Goal: Task Accomplishment & Management: Complete application form

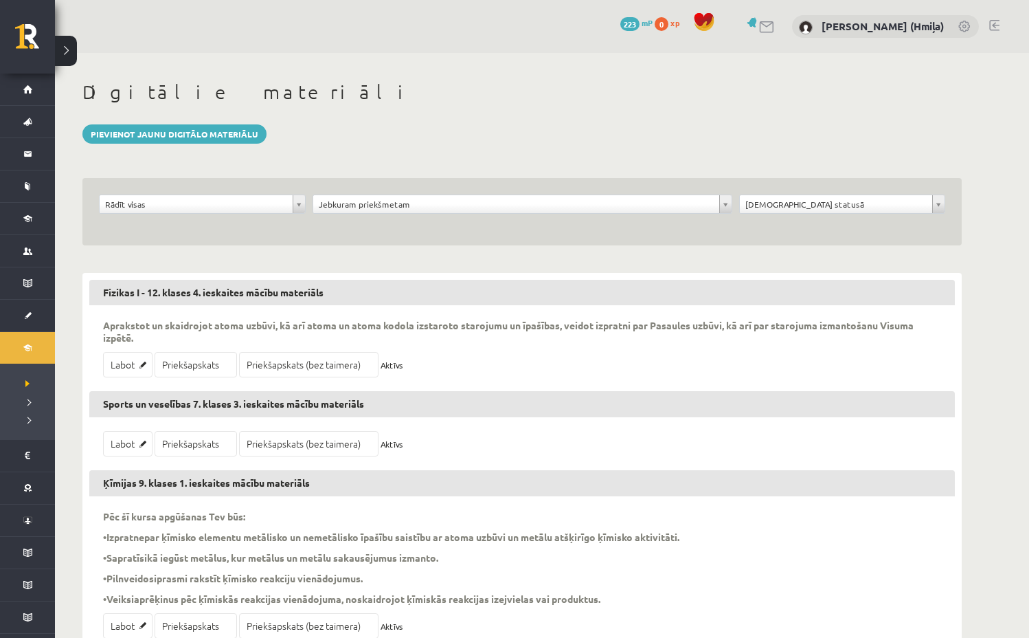
click at [370, 193] on div "**********" at bounding box center [521, 211] width 879 height 67
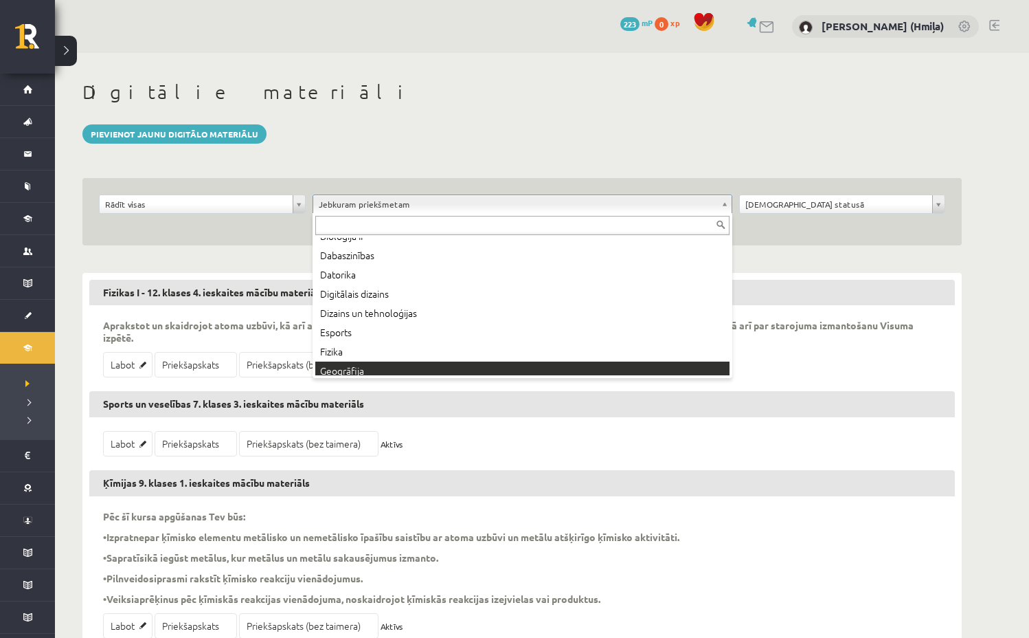
scroll to position [93, 0]
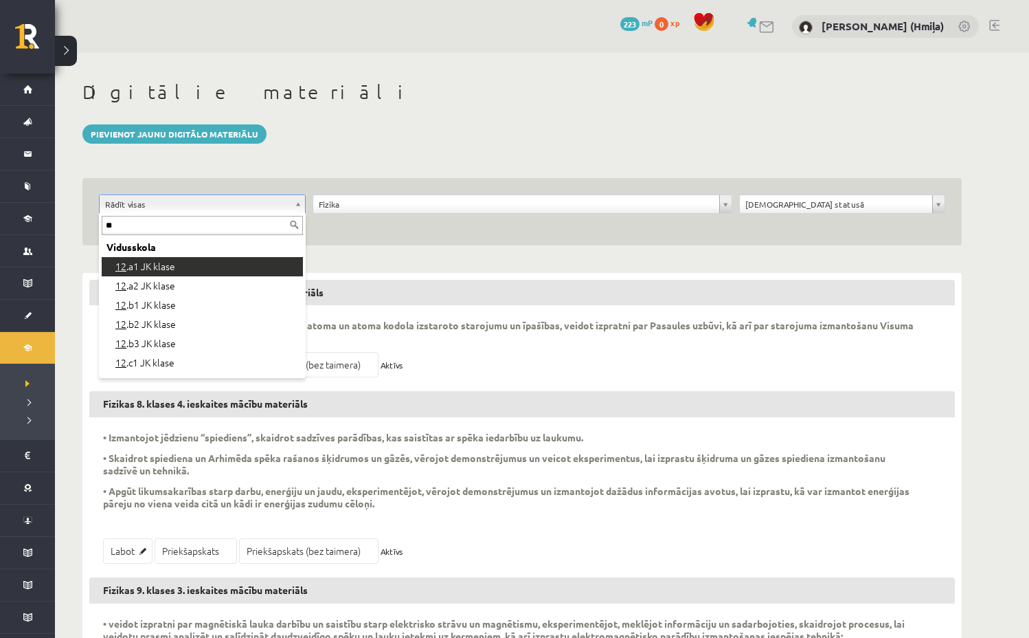
type input "**"
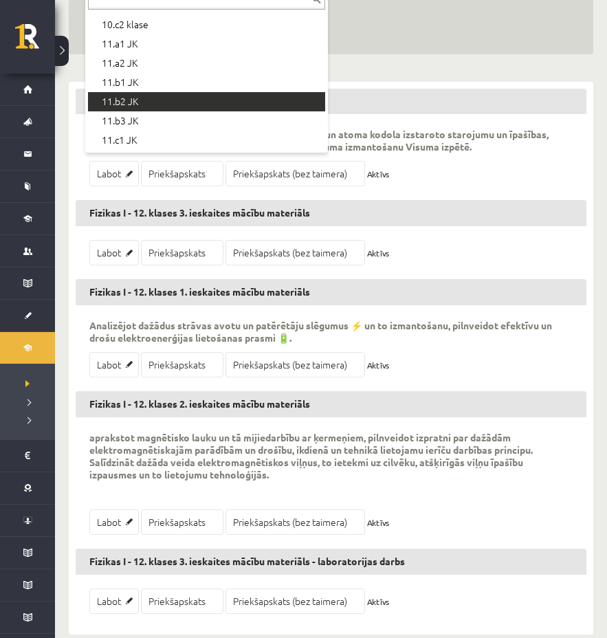
scroll to position [218, 0]
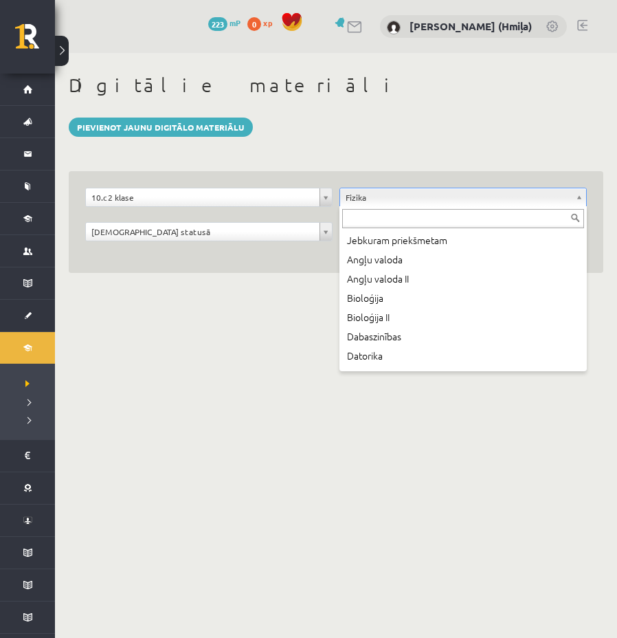
scroll to position [74, 0]
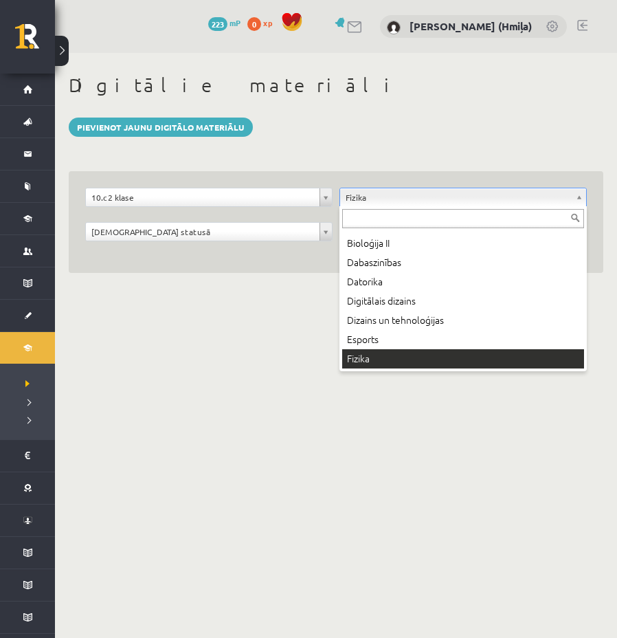
click at [394, 222] on input "text" at bounding box center [463, 218] width 242 height 19
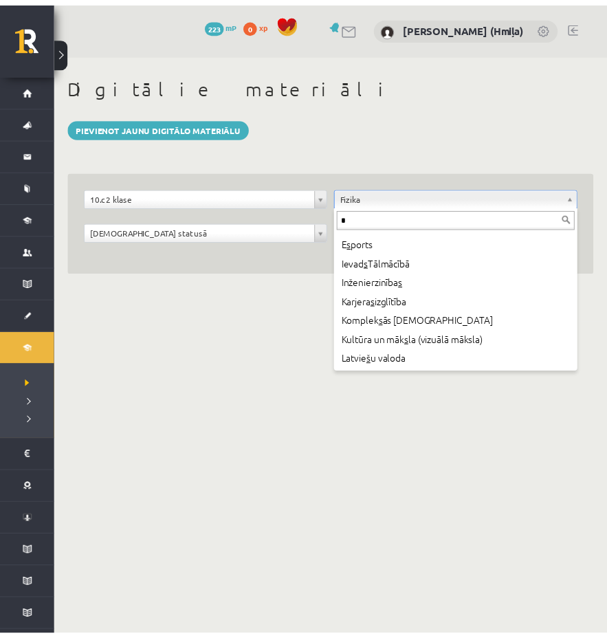
scroll to position [0, 0]
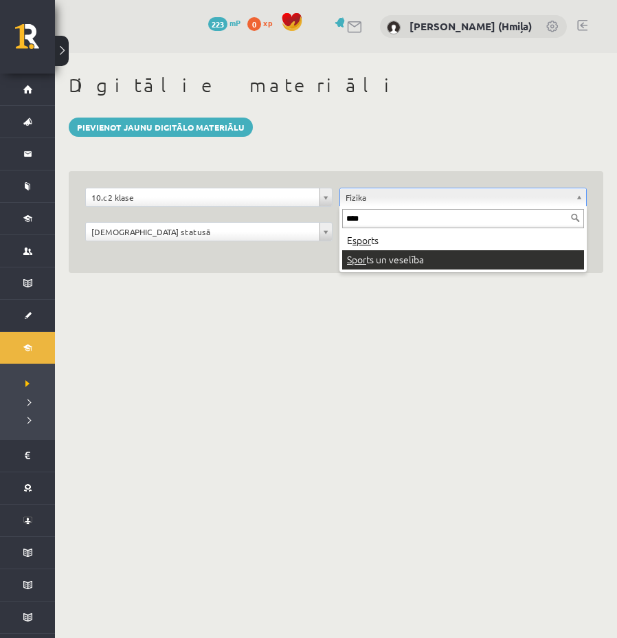
type input "****"
drag, startPoint x: 454, startPoint y: 256, endPoint x: 427, endPoint y: 269, distance: 30.4
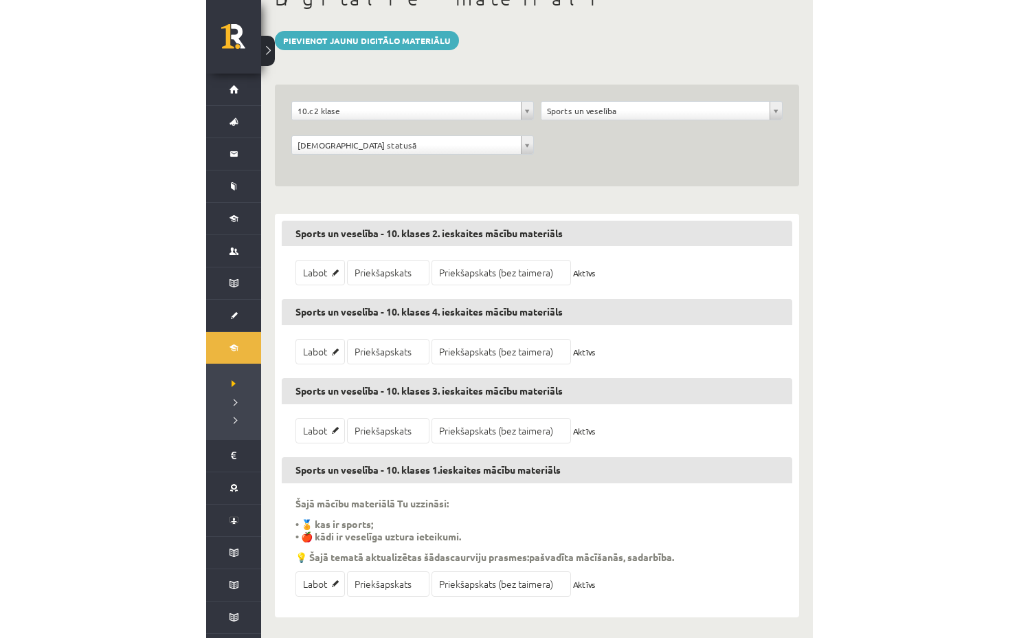
scroll to position [66, 0]
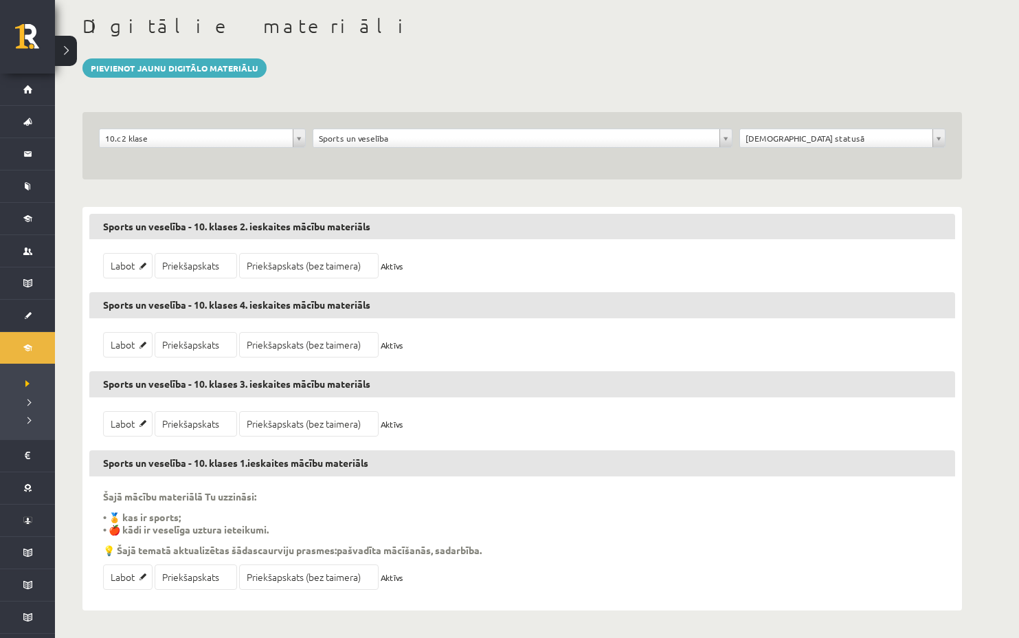
click at [343, 127] on div "**********" at bounding box center [521, 145] width 879 height 67
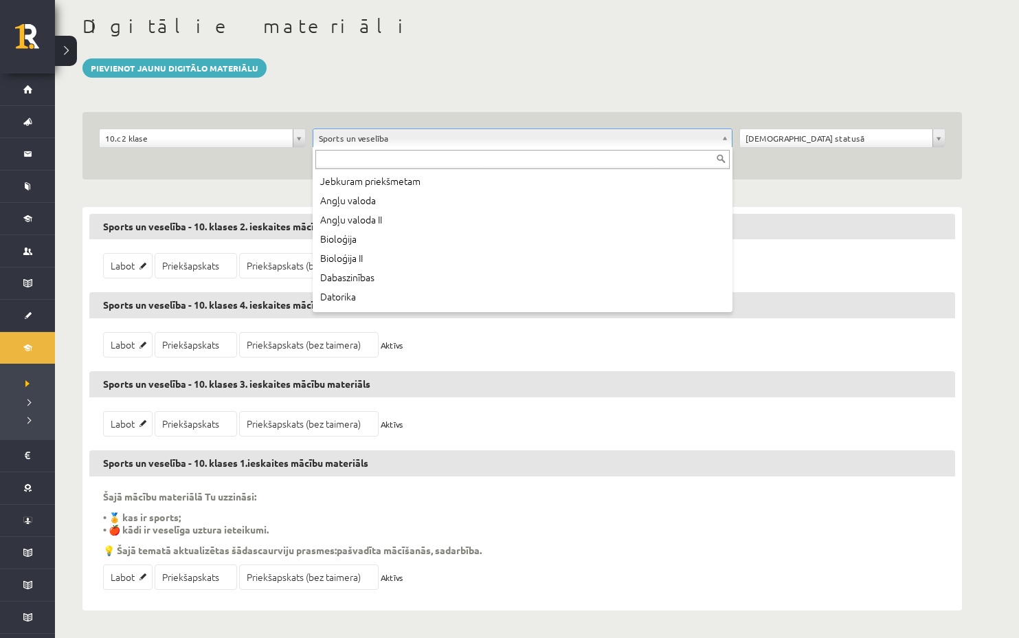
scroll to position [670, 0]
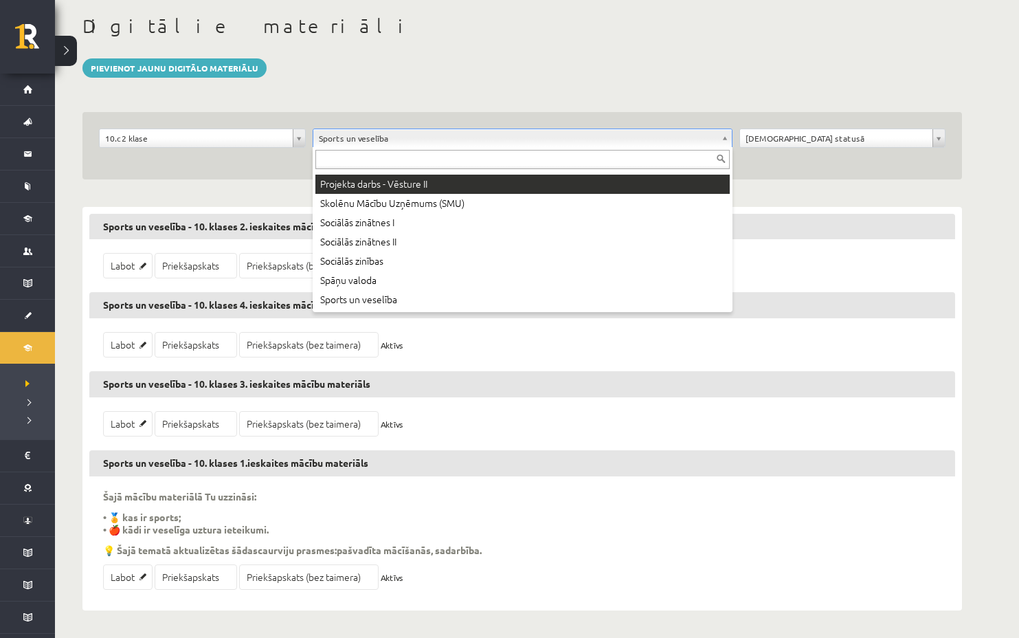
click at [349, 157] on input "text" at bounding box center [522, 159] width 414 height 19
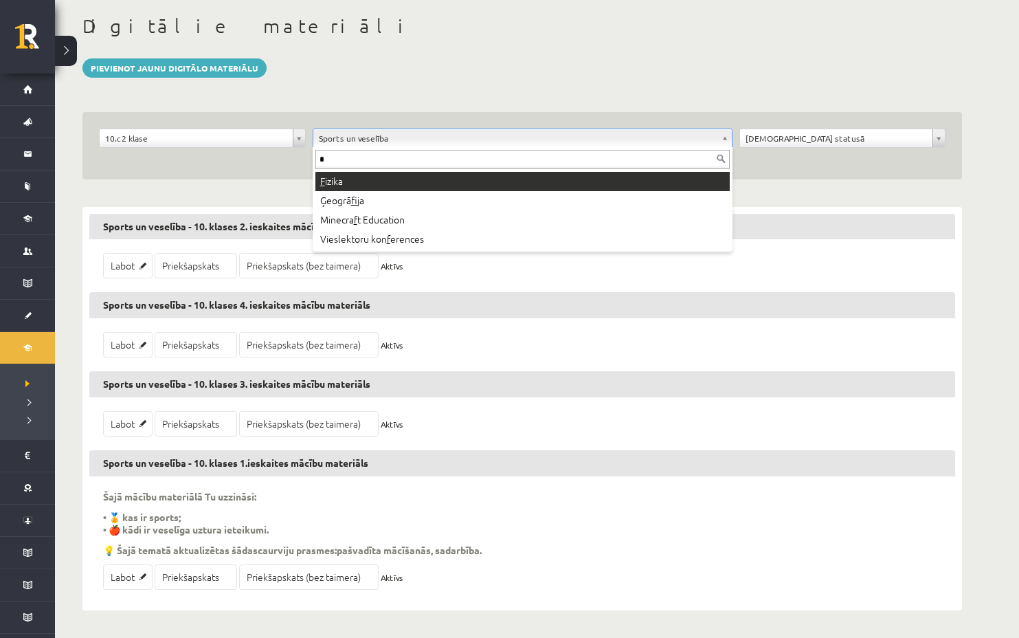
scroll to position [0, 0]
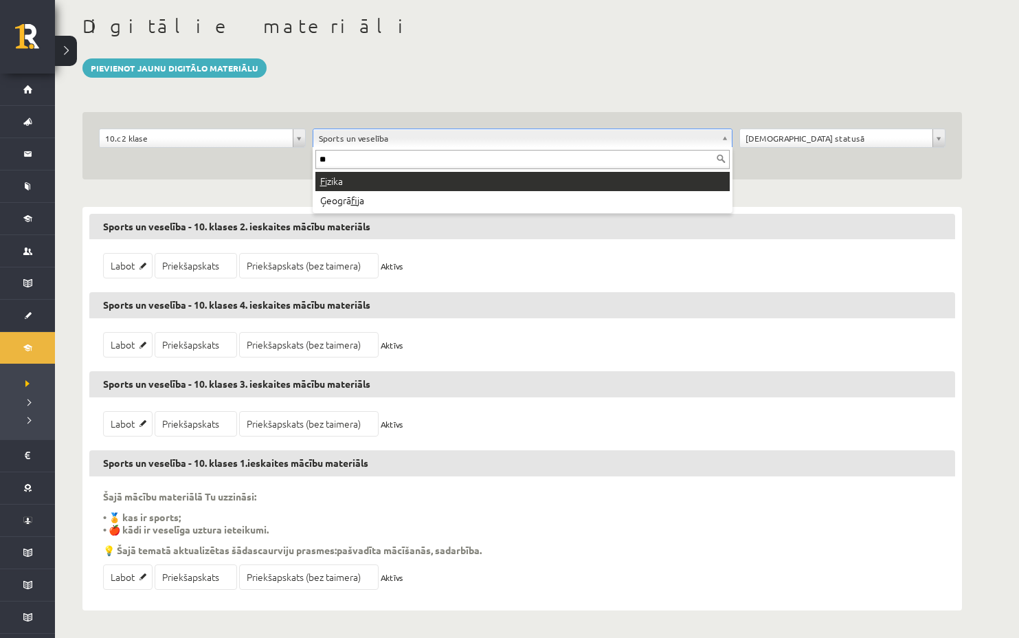
type input "**"
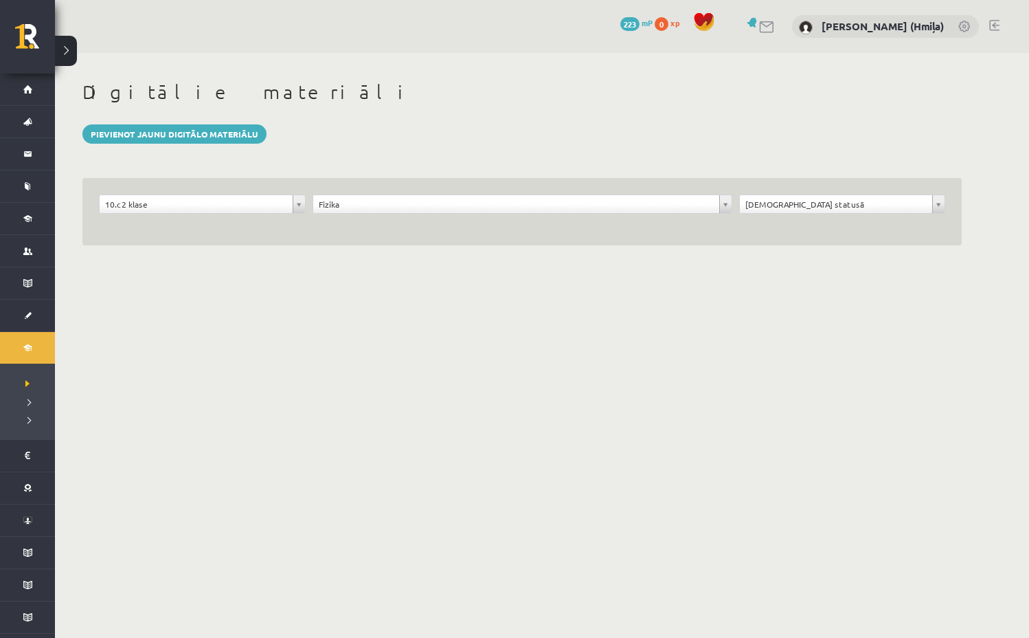
click at [221, 219] on div "**********" at bounding box center [202, 207] width 214 height 26
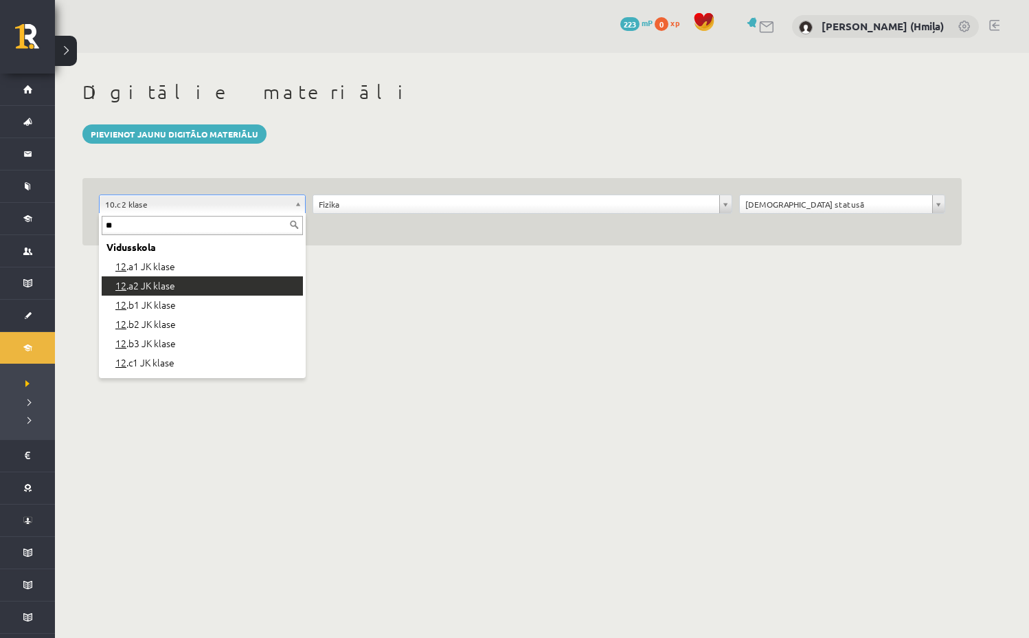
type input "**"
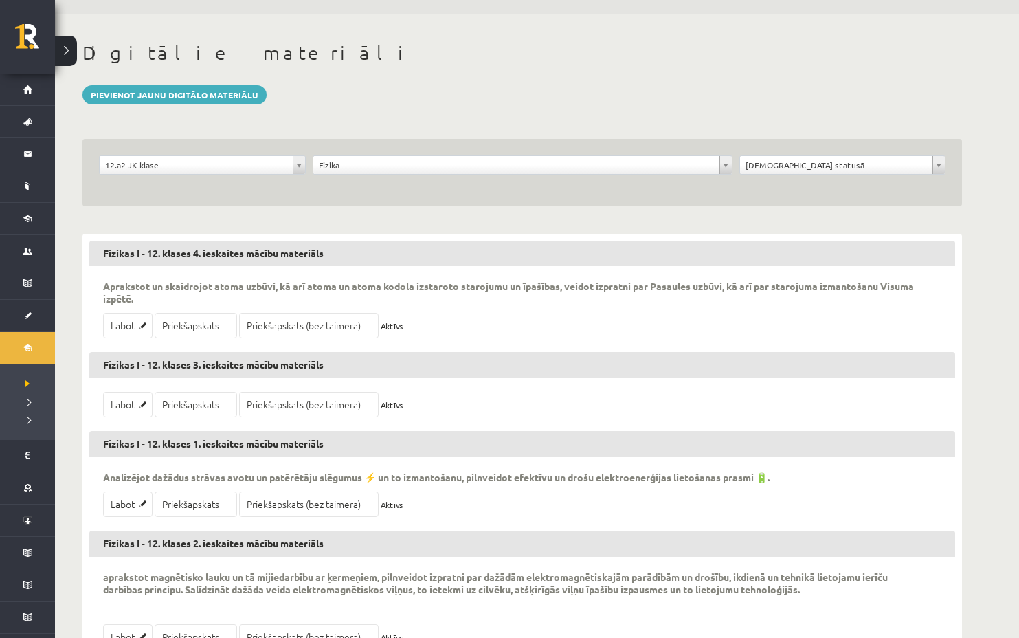
scroll to position [177, 0]
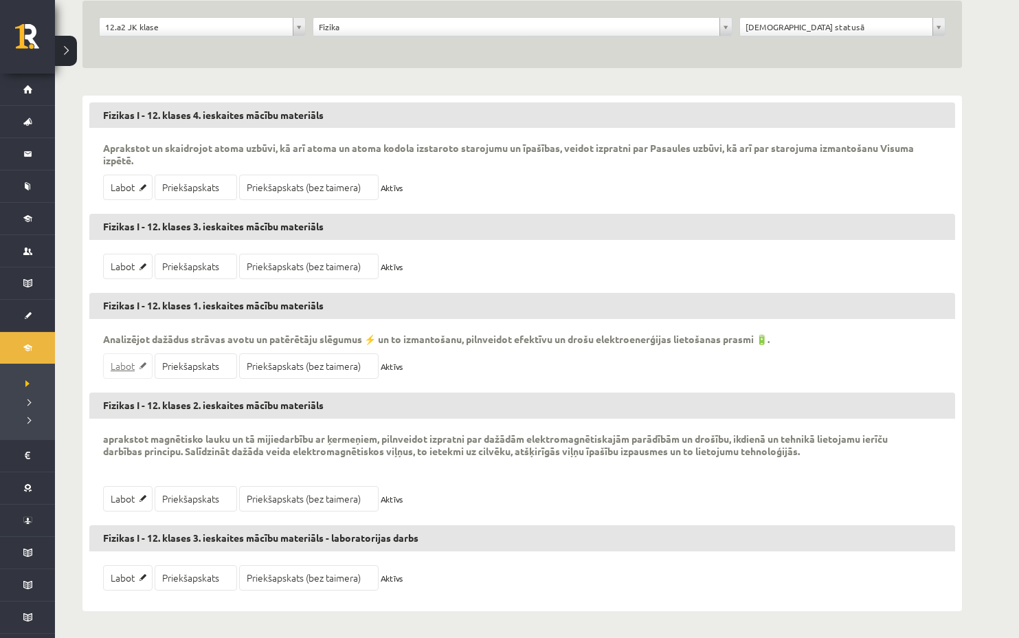
click at [124, 357] on link "Labot" at bounding box center [127, 365] width 49 height 25
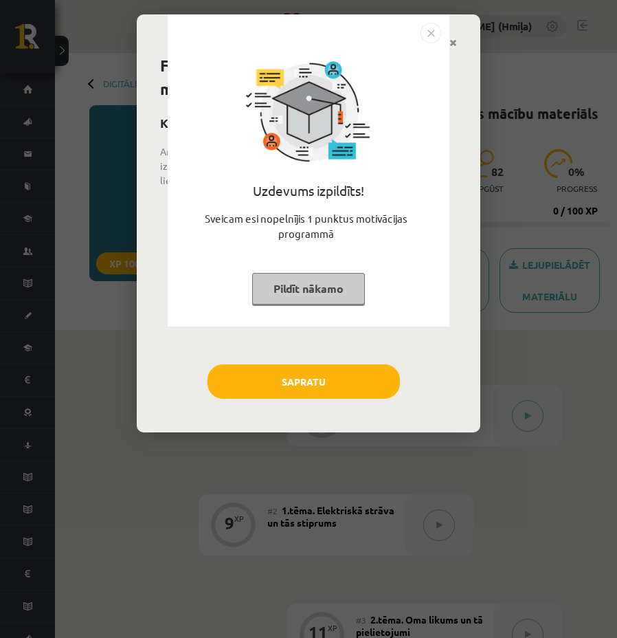
click at [432, 33] on img "Close" at bounding box center [430, 33] width 21 height 21
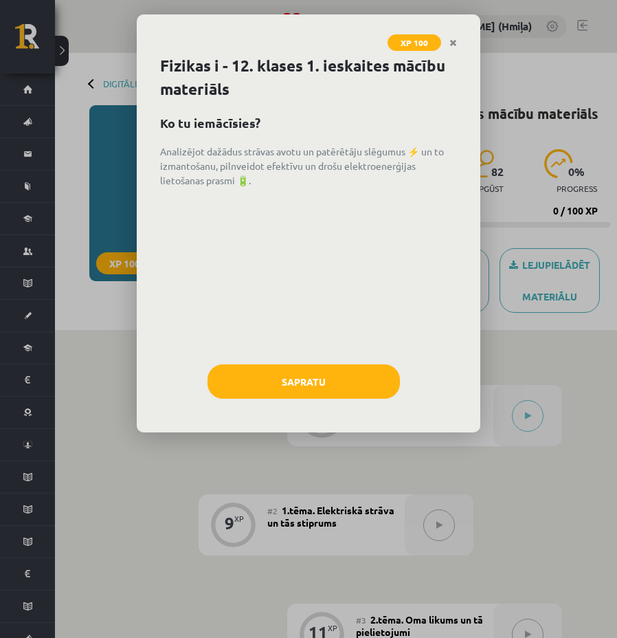
click at [453, 38] on icon "Close" at bounding box center [453, 43] width 8 height 10
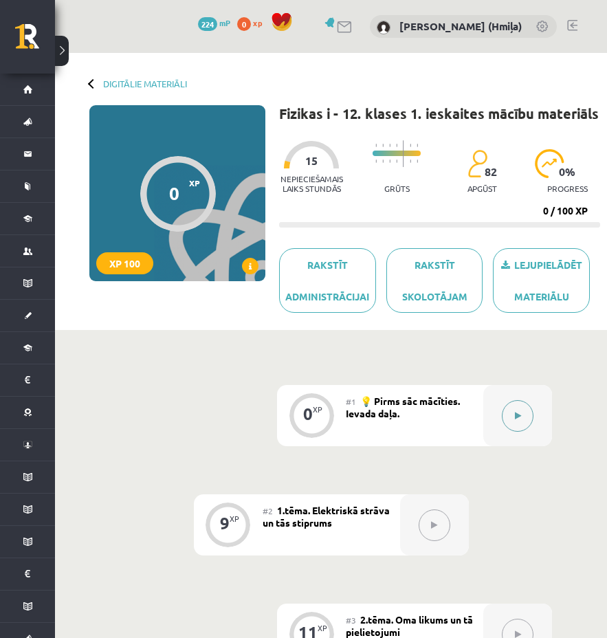
click at [513, 416] on button at bounding box center [517, 416] width 32 height 32
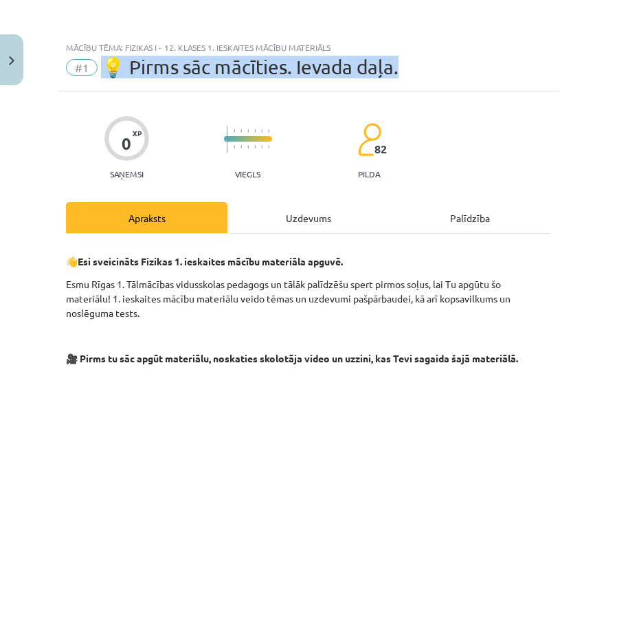
drag, startPoint x: 109, startPoint y: 63, endPoint x: 382, endPoint y: 69, distance: 273.5
click at [443, 74] on div "#1 💡 Pirms sāc mācīties. Ievada daļa." at bounding box center [308, 67] width 485 height 22
copy span "💡 Pirms sāc mācīties. Ievada daļa."
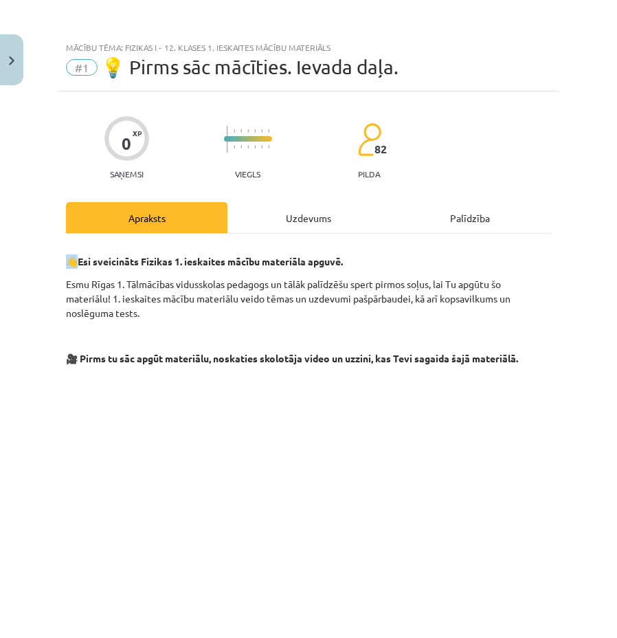
drag, startPoint x: 74, startPoint y: 260, endPoint x: 61, endPoint y: 262, distance: 12.4
copy p "👋"
click at [405, 362] on strong "🎥 Pirms tu sāc apgūt materiālu, noskaties skolotāja video un uzzini, kas Tevi s…" at bounding box center [292, 358] width 452 height 12
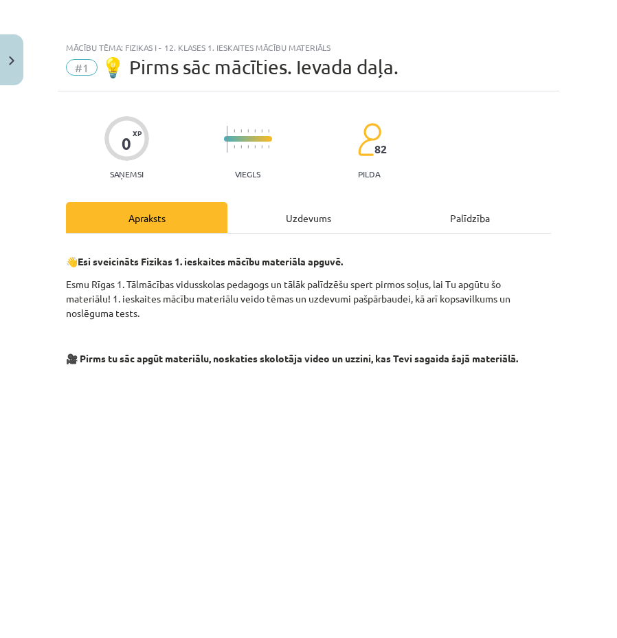
click at [289, 218] on div "Uzdevums" at bounding box center [307, 217] width 161 height 31
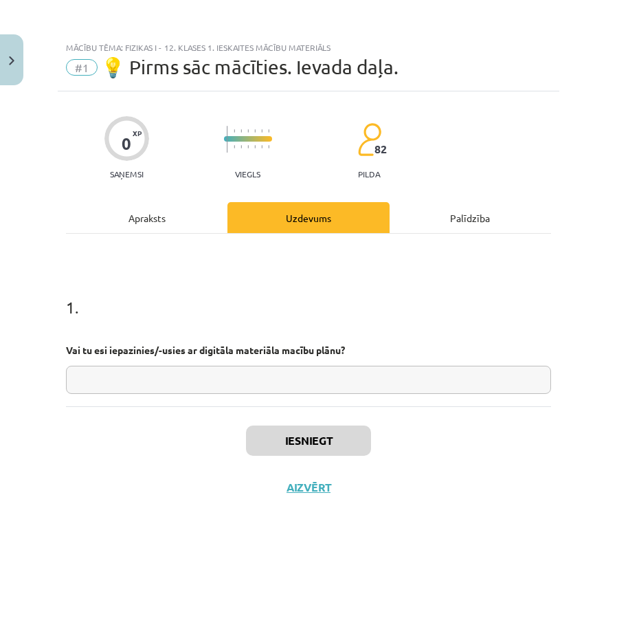
click at [127, 348] on strong "Vai tu esi iepazinies/-usies ar digitāla materiāla macību plānu?" at bounding box center [205, 349] width 279 height 12
copy div
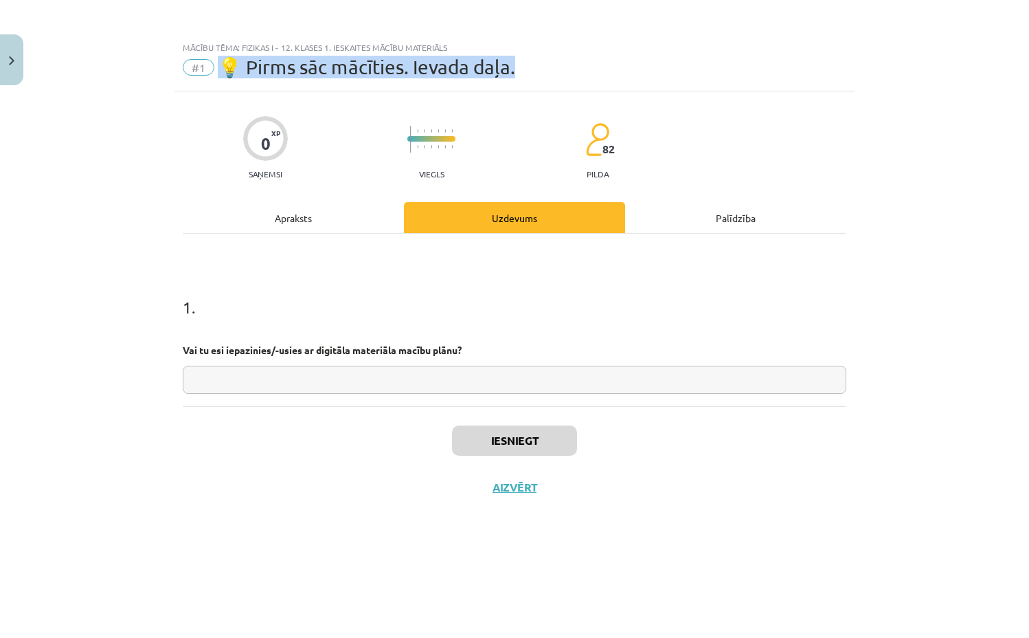
drag, startPoint x: 225, startPoint y: 67, endPoint x: 525, endPoint y: 71, distance: 299.5
click at [525, 71] on div "#1 💡 Pirms sāc mācīties. Ievada daļa." at bounding box center [515, 67] width 664 height 22
copy span "💡 Pirms sāc mācīties. Ievada daļa."
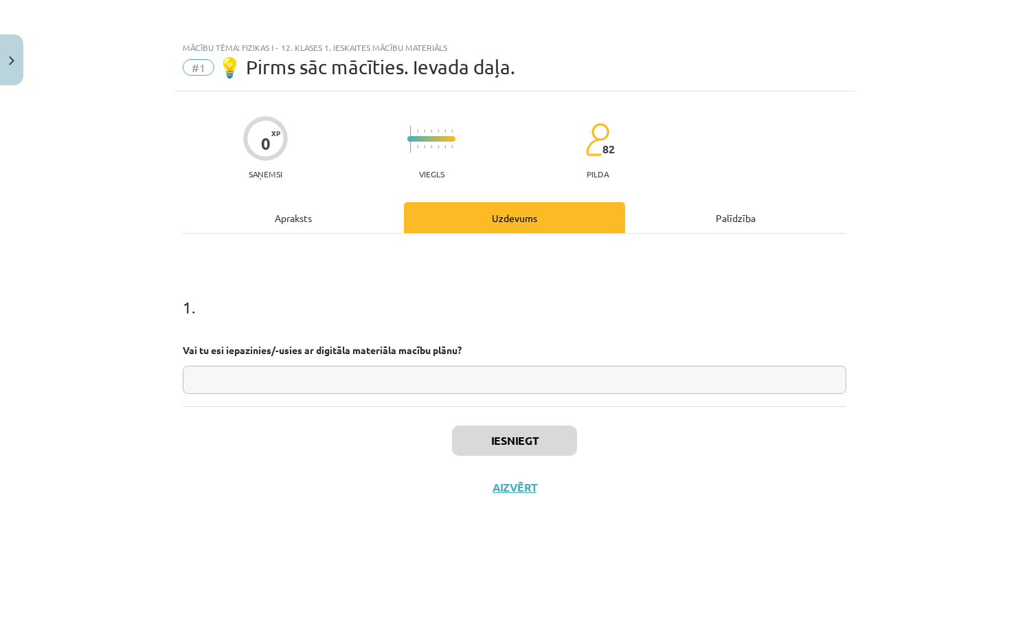
click at [311, 214] on div "Apraksts" at bounding box center [293, 217] width 221 height 31
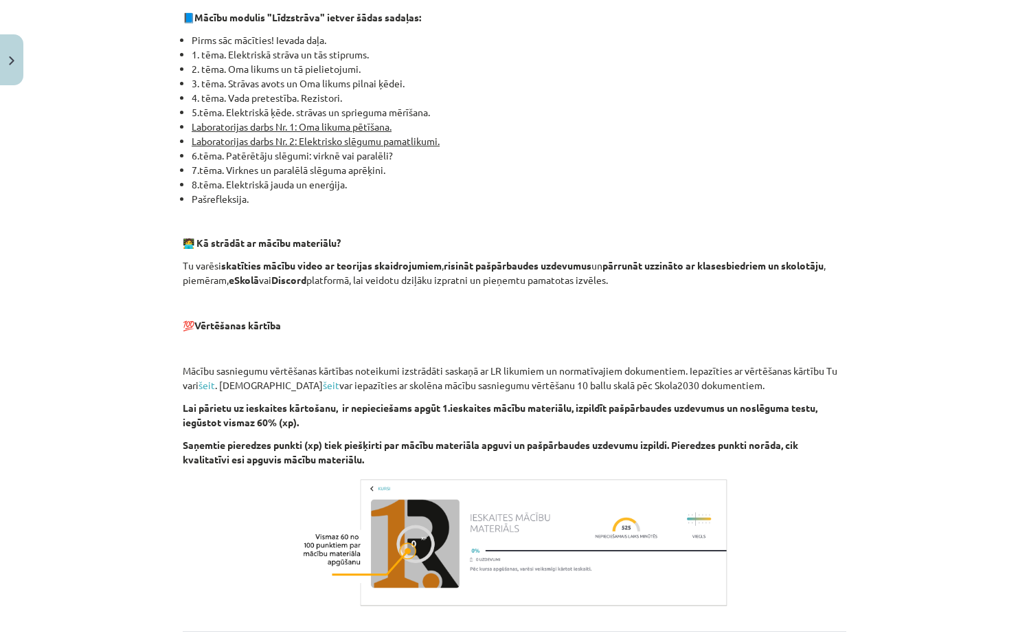
scroll to position [763, 0]
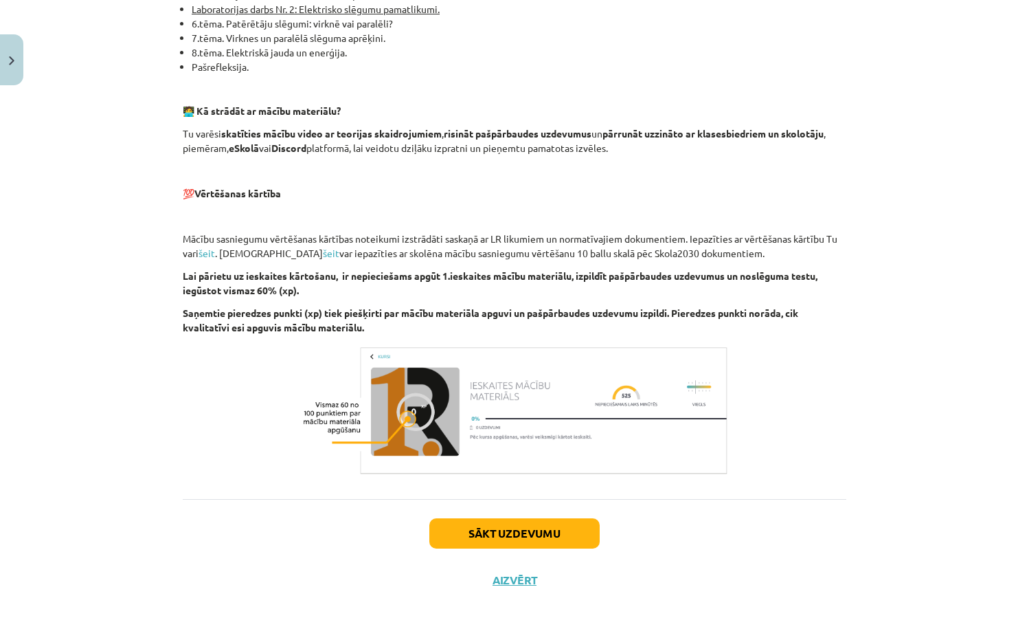
drag, startPoint x: 178, startPoint y: 191, endPoint x: 418, endPoint y: 325, distance: 274.6
copy div "💯 Vērtēšanas kārtība Mācību sasniegumu vērtēšanas kārtības noteikumi izstrādāti…"
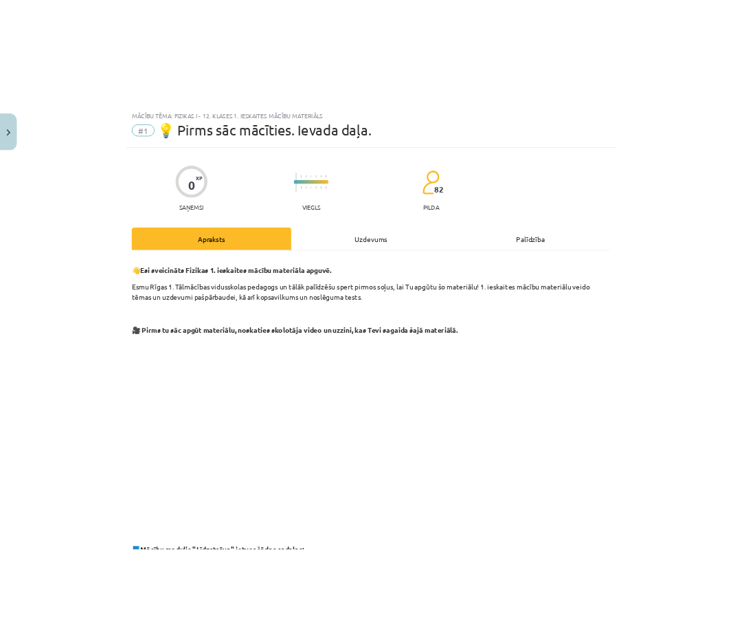
scroll to position [0, 0]
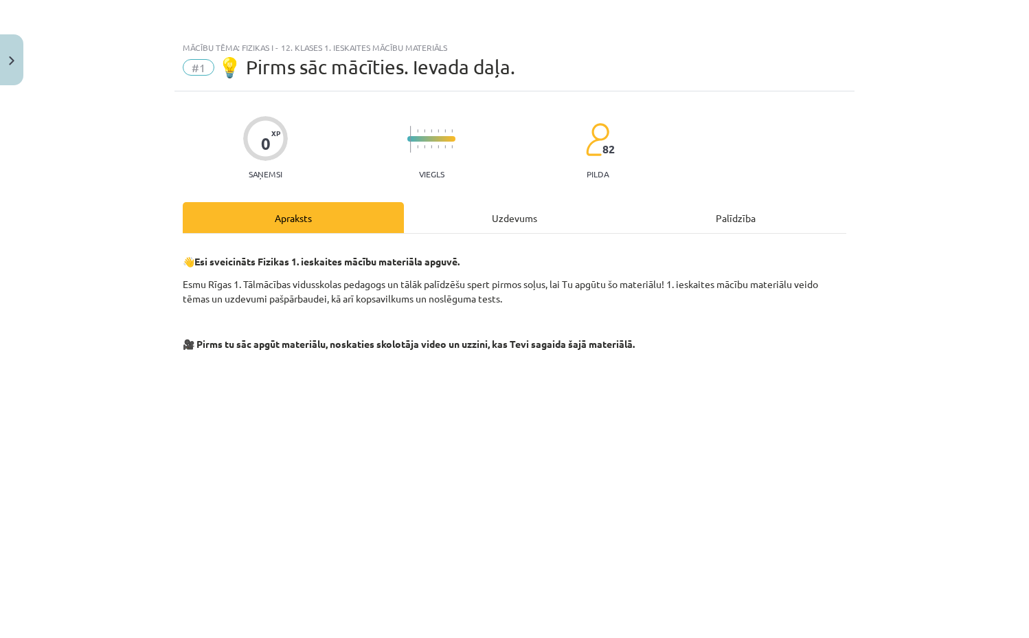
click at [496, 215] on div "Uzdevums" at bounding box center [514, 217] width 221 height 31
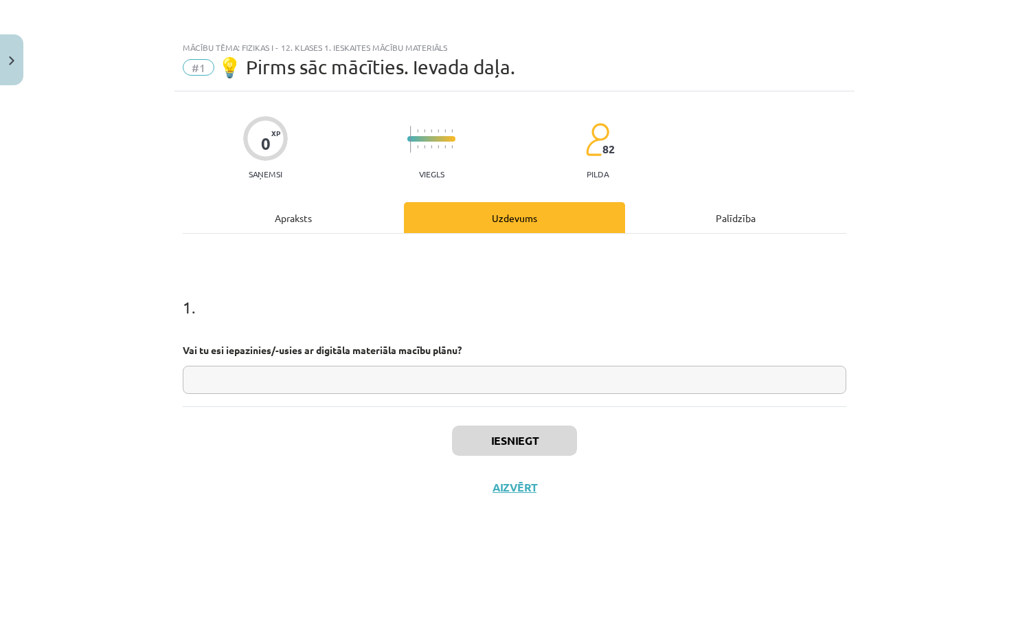
click at [363, 354] on strong "Vai tu esi iepazinies/-usies ar digitāla materiāla macību plānu?" at bounding box center [322, 349] width 279 height 12
copy div
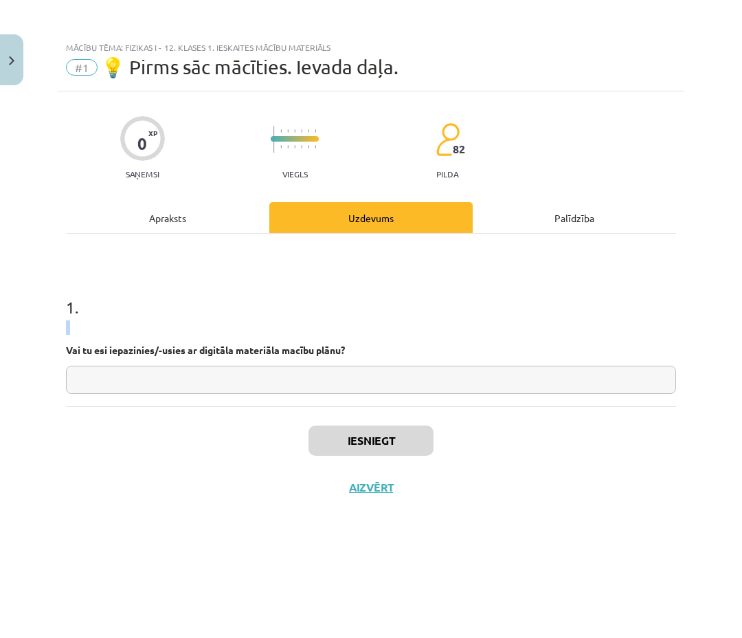
copy div
click at [181, 208] on div "Apraksts" at bounding box center [167, 217] width 203 height 31
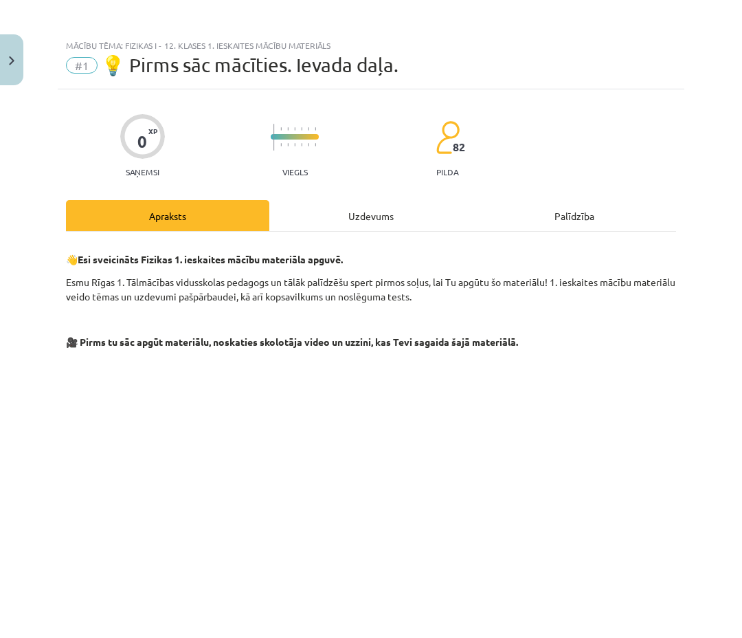
scroll to position [3, 0]
drag, startPoint x: 73, startPoint y: 257, endPoint x: 66, endPoint y: 256, distance: 6.9
click at [66, 256] on p "👋 Esi sveicināts Fizikas 1. ieskaites mācību materiāla apguvē." at bounding box center [371, 258] width 610 height 14
copy p "👋"
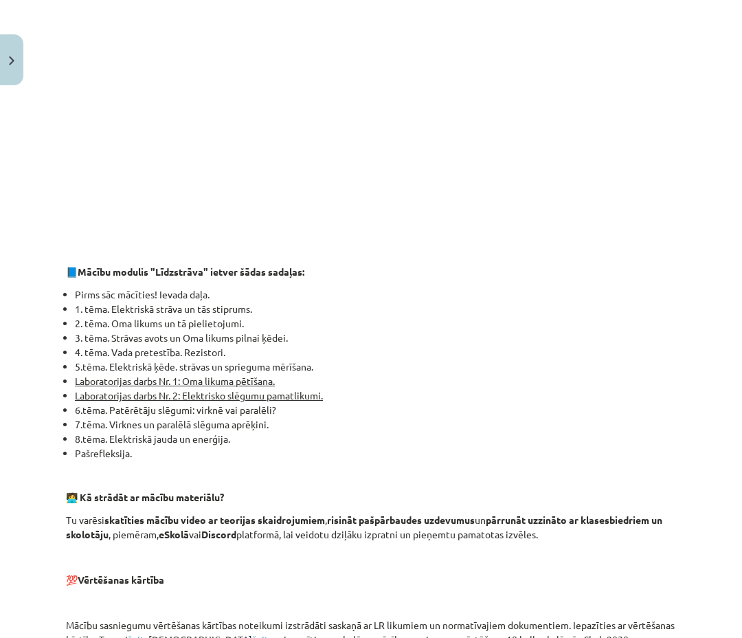
scroll to position [513, 0]
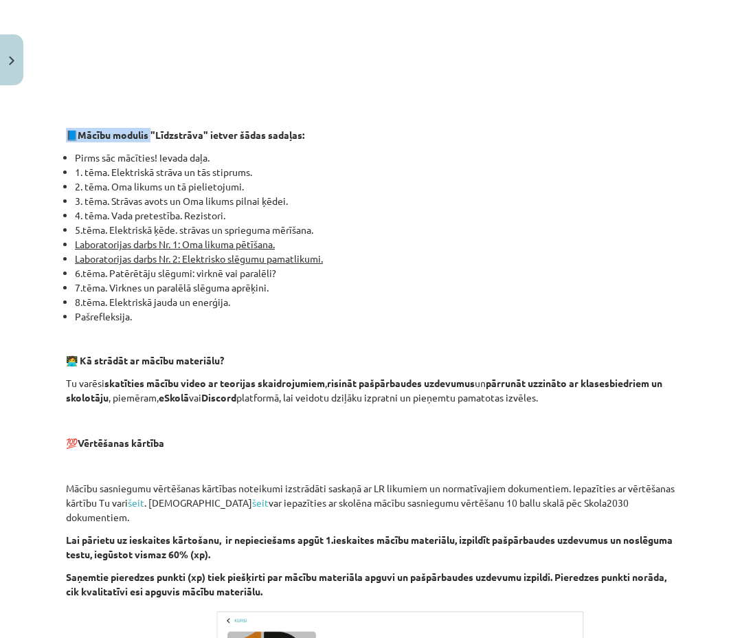
drag, startPoint x: 68, startPoint y: 134, endPoint x: 151, endPoint y: 138, distance: 83.2
click at [151, 138] on p "📘 Mācību modulis "Līdzstrāva" ietver šādas sadaļas:" at bounding box center [371, 135] width 610 height 14
copy p "📘 Mācību modulis"
drag, startPoint x: 211, startPoint y: 135, endPoint x: 311, endPoint y: 135, distance: 100.3
click at [320, 135] on p "📘 Mācību modulis "Līdzstrāva" ietver šādas sadaļas:" at bounding box center [371, 135] width 610 height 14
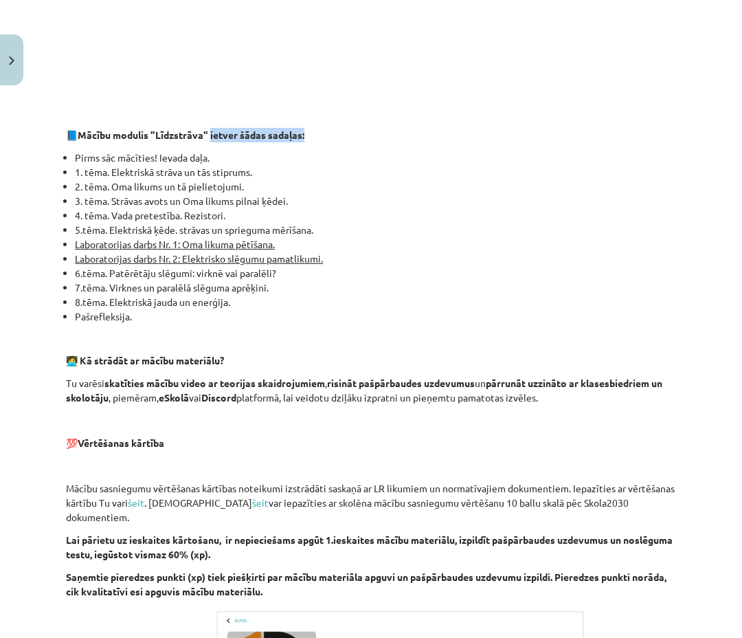
copy strong "ietver šādas sadaļas:"
click at [83, 319] on li "Pašrefleksija." at bounding box center [375, 316] width 601 height 14
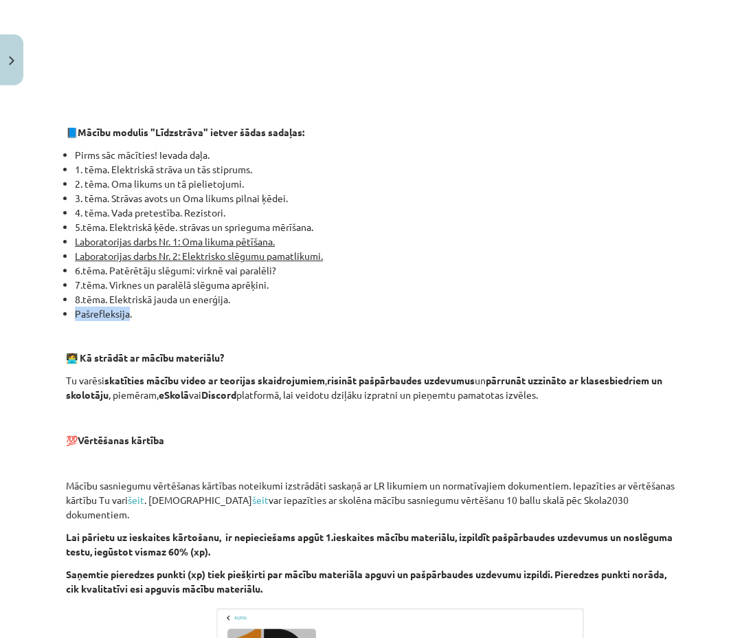
drag, startPoint x: 67, startPoint y: 440, endPoint x: 308, endPoint y: 572, distance: 274.6
click at [308, 572] on div "👋 Esi sveicināts Fizikas 1. ieskaites mācību materiāla apguvē. Esmu Rīgas 1. Tā…" at bounding box center [371, 238] width 610 height 1001
click at [66, 485] on p "Mācību sasniegumu vērtēšanas kārtības noteikumi izstrādāti saskaņā ar LR likumi…" at bounding box center [371, 499] width 610 height 43
drag, startPoint x: 65, startPoint y: 483, endPoint x: 327, endPoint y: 574, distance: 277.2
click at [327, 574] on div "👋 Esi sveicināts Fizikas 1. ieskaites mācību materiāla apguvē. Esmu Rīgas 1. Tā…" at bounding box center [371, 238] width 610 height 1001
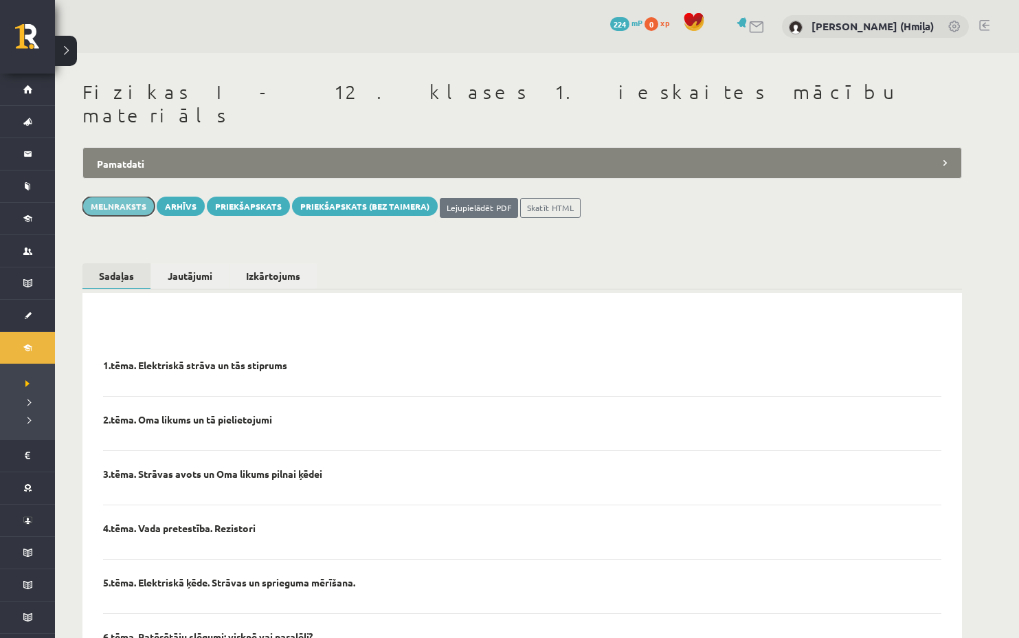
click at [111, 196] on button "Melnraksts" at bounding box center [118, 205] width 72 height 19
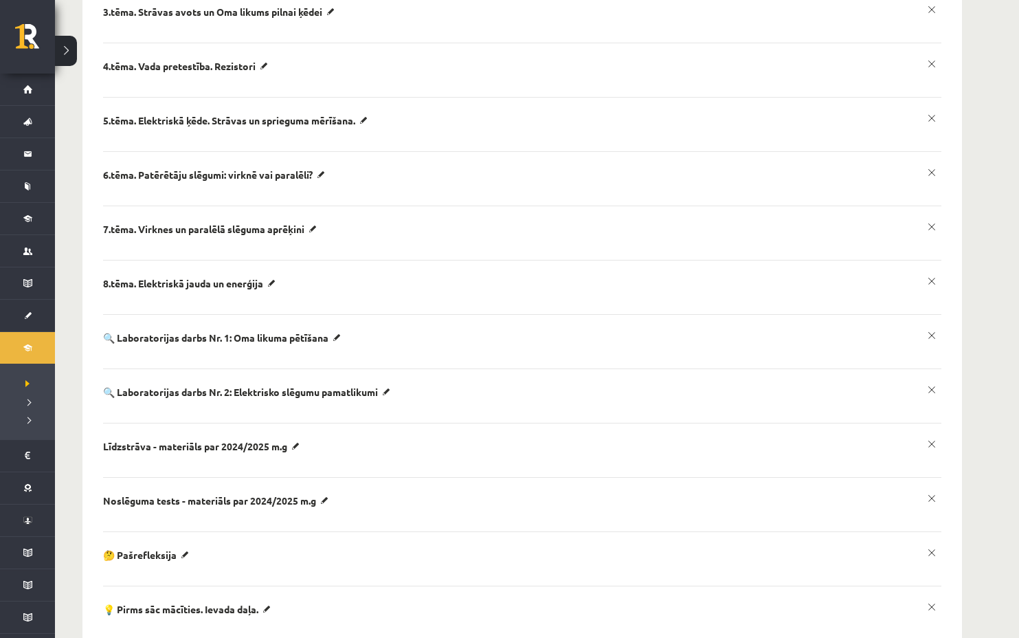
scroll to position [495, 0]
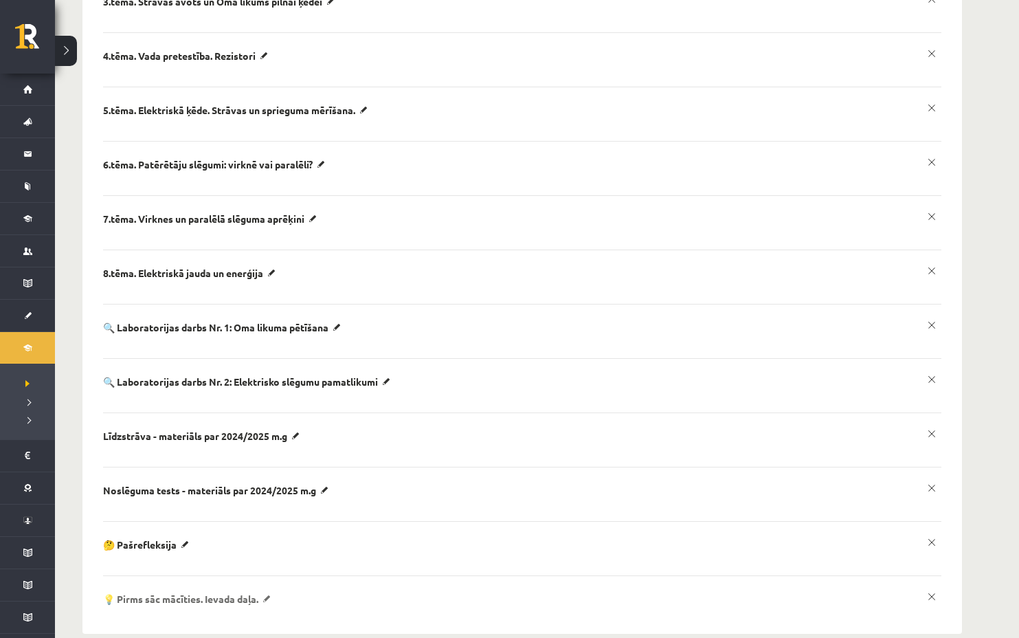
click at [161, 592] on p "💡 Pirms sāc mācīties. Ievada daļa." at bounding box center [189, 598] width 172 height 12
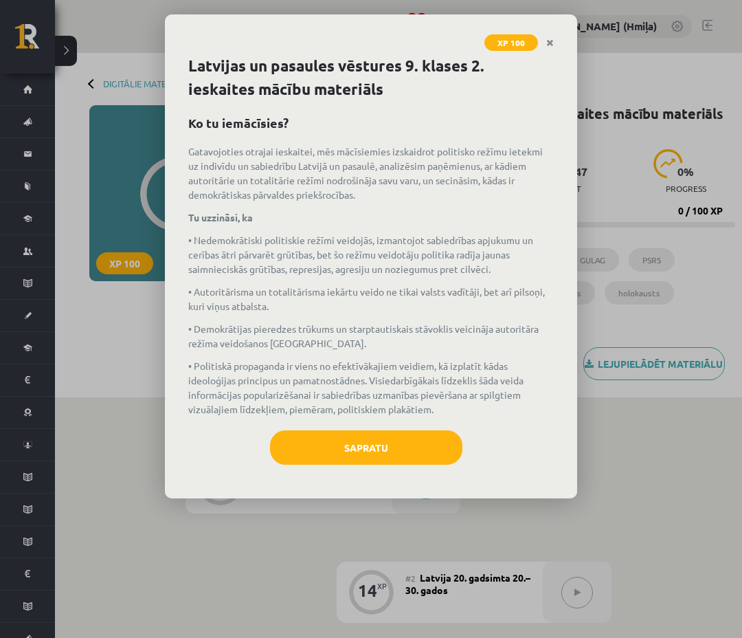
drag, startPoint x: 188, startPoint y: 148, endPoint x: 453, endPoint y: 414, distance: 376.5
click at [453, 414] on div "Gatavojoties otrajai ieskaitei, mēs mācīsiemies izskaidrot politisko režīmu iet…" at bounding box center [370, 280] width 365 height 272
copy div "Loremipsumdo sitamet consectet, adi elitseddoei temporinci utlaboree dolore mag…"
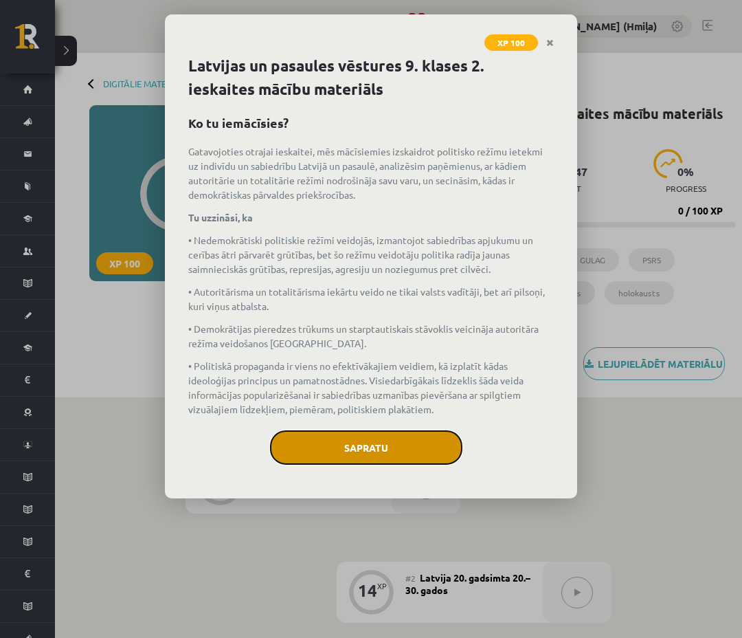
click at [387, 448] on button "Sapratu" at bounding box center [366, 447] width 192 height 34
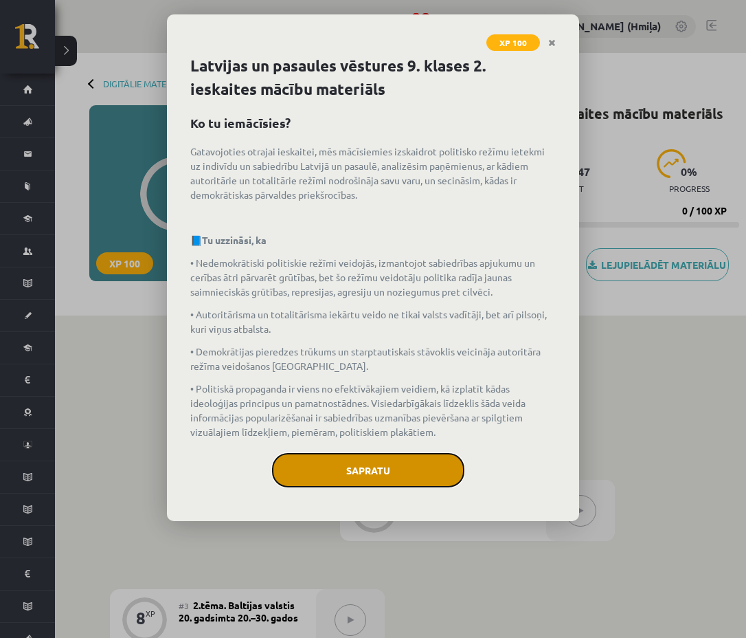
click at [409, 472] on button "Sapratu" at bounding box center [368, 470] width 192 height 34
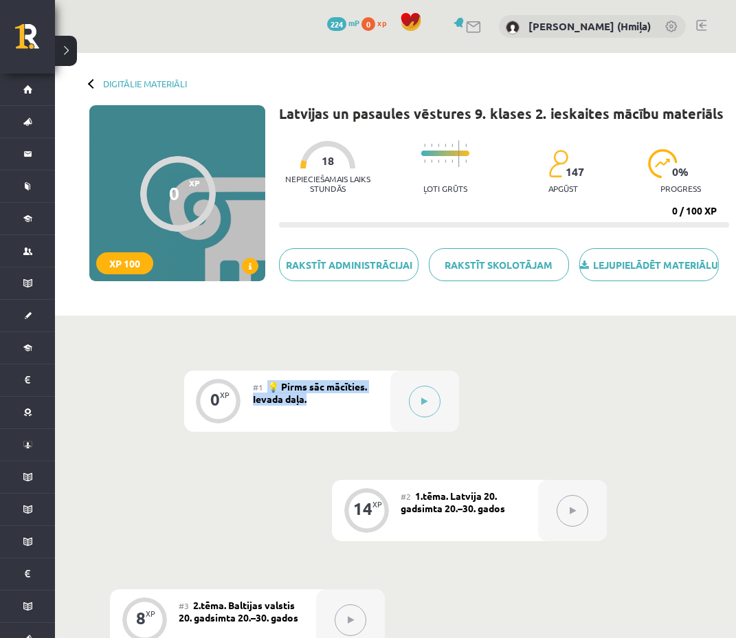
drag, startPoint x: 267, startPoint y: 400, endPoint x: 311, endPoint y: 414, distance: 46.1
click at [311, 414] on div "#1 💡 Pirms sāc mācīties. Ievada daļa." at bounding box center [321, 400] width 137 height 61
copy span "💡 Pirms sāc mācīties. Ievada daļa."
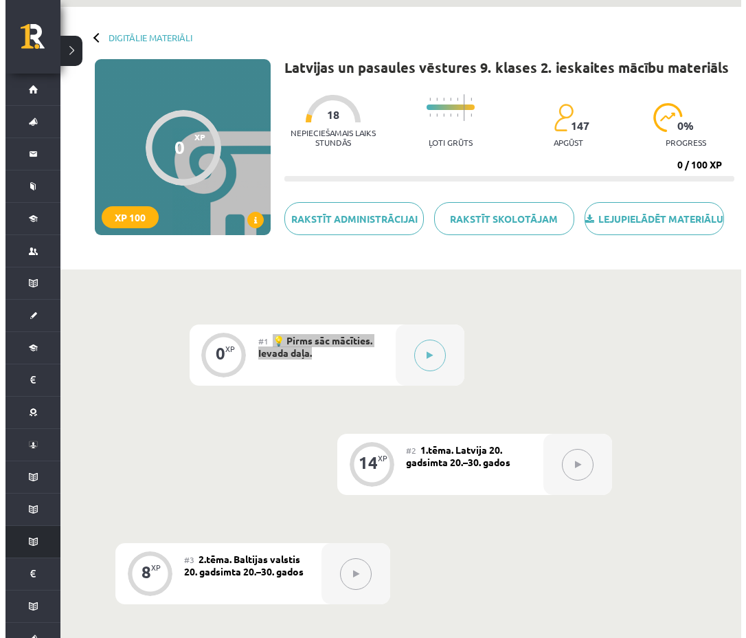
scroll to position [101, 0]
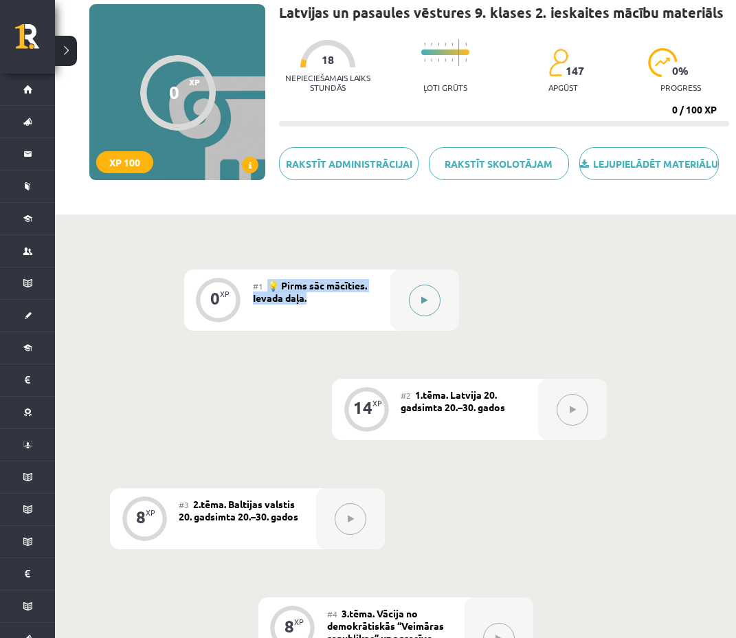
click at [436, 311] on button at bounding box center [425, 300] width 32 height 32
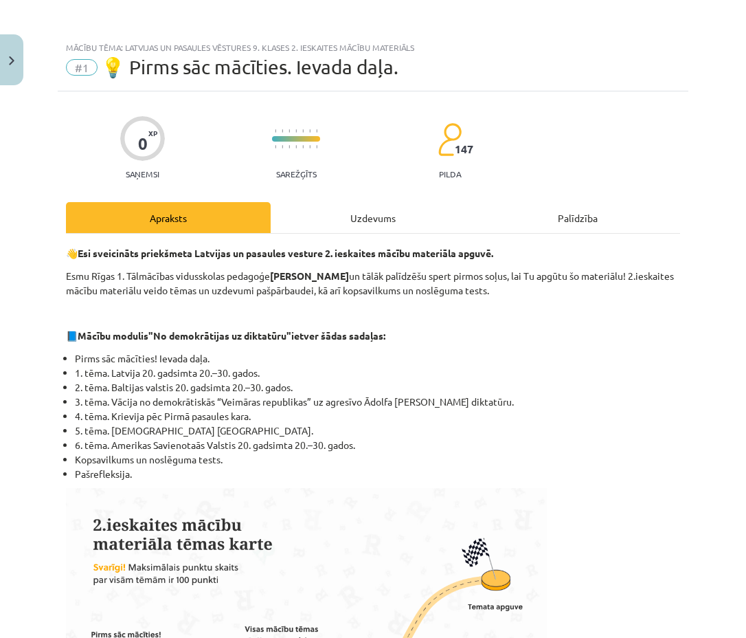
click at [79, 253] on strong "Esi sveicināts priekšmeta Latvijas un pasaules vesture 2. ieskaites mācību mate…" at bounding box center [286, 253] width 416 height 12
drag, startPoint x: 76, startPoint y: 251, endPoint x: 67, endPoint y: 252, distance: 8.3
click at [67, 252] on p "👋 Esi sveicināts priekšmeta Latvijas un pasaules vesture 2. ieskaites mācību ma…" at bounding box center [373, 253] width 614 height 14
copy p "👋"
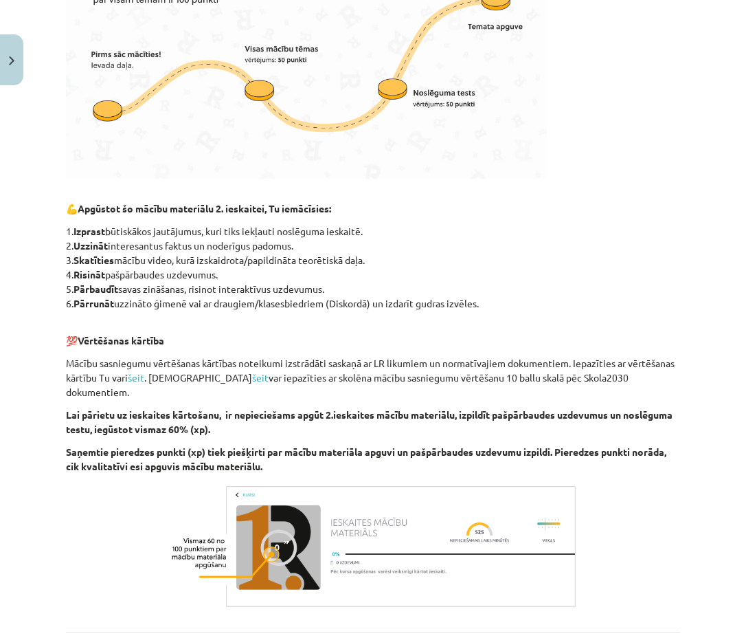
scroll to position [580, 0]
drag, startPoint x: 38, startPoint y: 365, endPoint x: 51, endPoint y: 367, distance: 13.2
click at [39, 365] on div "Mācību tēma: Latvijas un pasaules vēstures 9. klases 2. ieskaites mācību materi…" at bounding box center [373, 319] width 746 height 638
drag, startPoint x: 67, startPoint y: 361, endPoint x: 306, endPoint y: 452, distance: 255.7
click at [306, 452] on div "👋 Esi sveicināts priekšmeta Latvijas un pasaules vesture 2. ieskaites mācību ma…" at bounding box center [373, 137] width 614 height 945
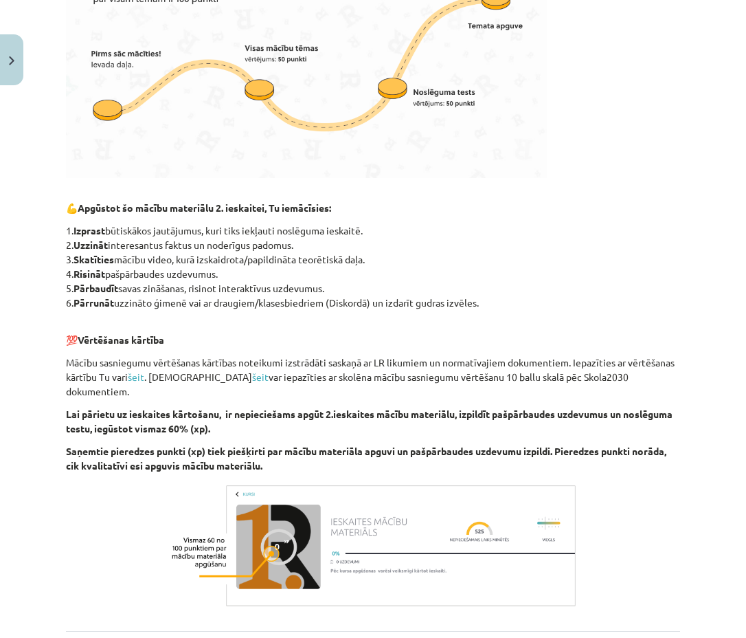
copy div "Mācību sasniegumu vērtēšanas kārtības noteikumi izstrādāti saskaņā ar LR likumi…"
click at [332, 445] on p "Saņemtie pieredzes punkti (xp) tiek piešķirti par mācību materiāla apguvi un pa…" at bounding box center [373, 458] width 614 height 29
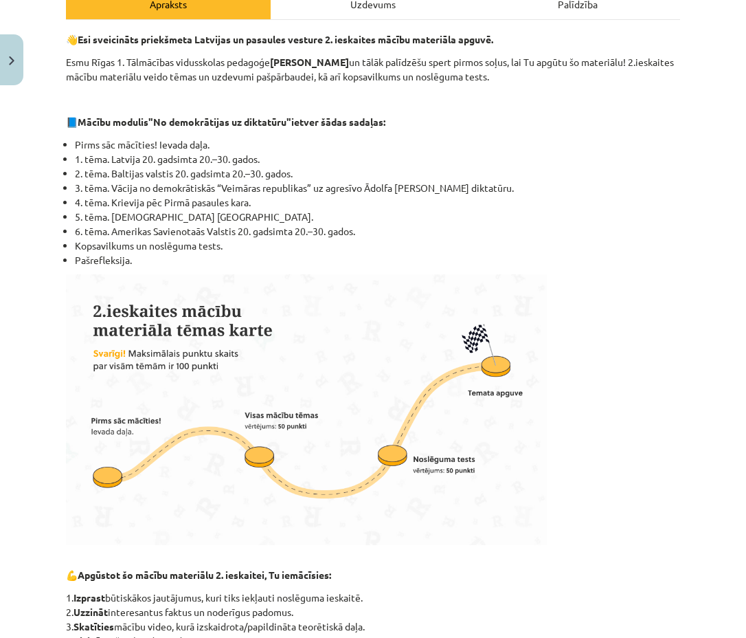
scroll to position [0, 0]
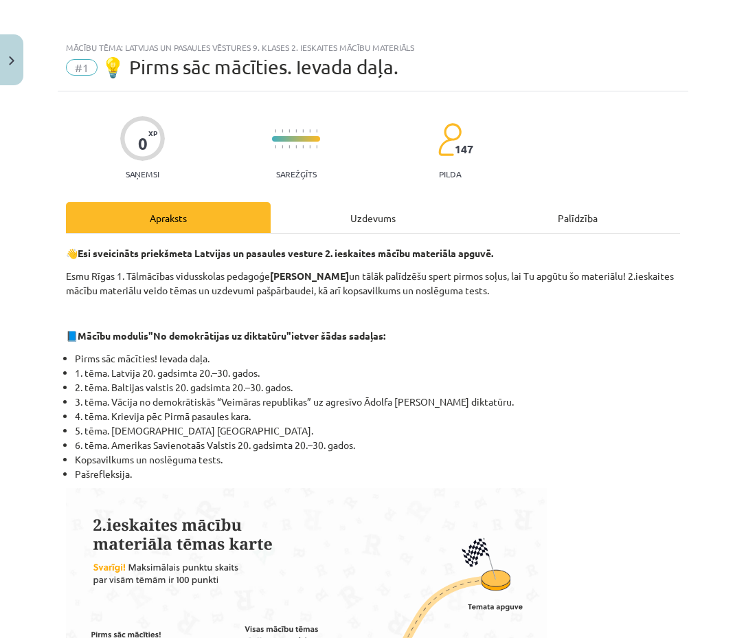
click at [371, 212] on div "Uzdevums" at bounding box center [373, 217] width 205 height 31
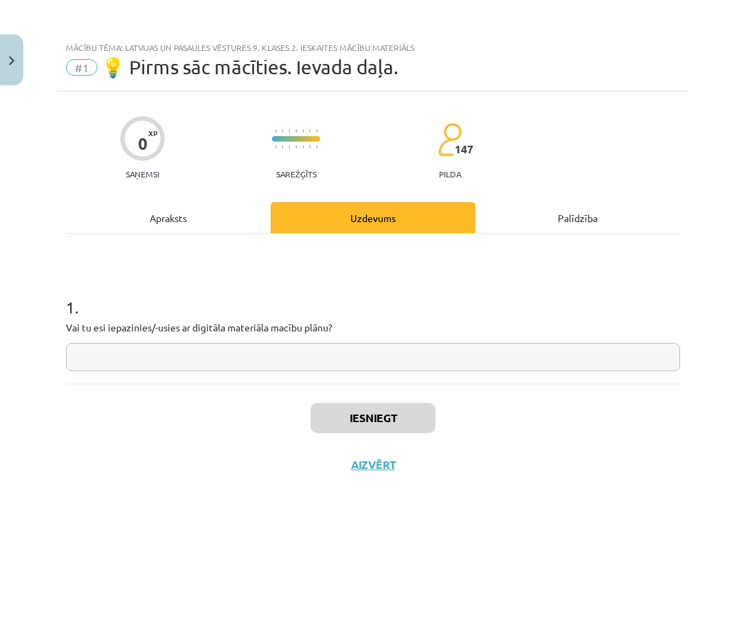
click at [274, 341] on div "1 . Vai tu esi iepazinies/-usies ar digitāla materiāla macību plānu?" at bounding box center [373, 322] width 614 height 98
click at [274, 327] on p "Vai tu esi iepazinies/-usies ar digitāla materiāla macību plānu?" at bounding box center [373, 327] width 614 height 14
copy p
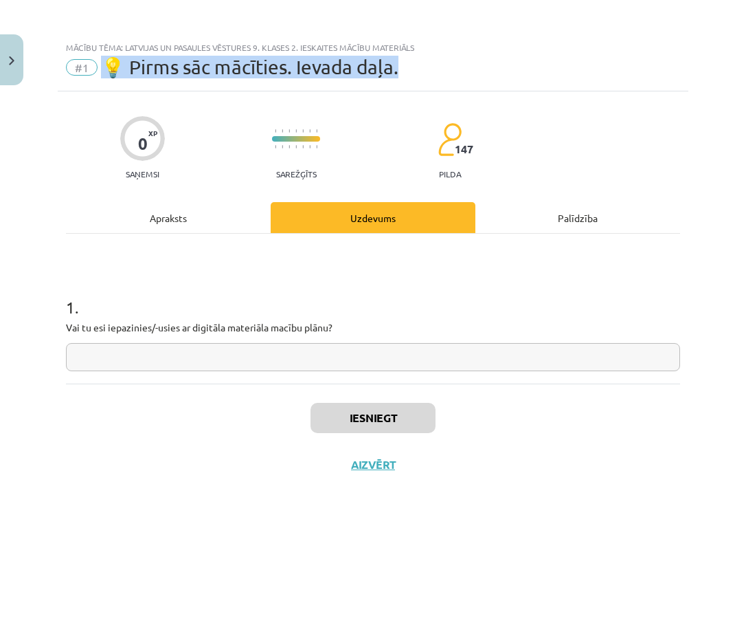
drag, startPoint x: 107, startPoint y: 65, endPoint x: 451, endPoint y: 67, distance: 344.2
click at [454, 65] on div "#1 💡 Pirms sāc mācīties. Ievada daļa." at bounding box center [373, 67] width 614 height 22
copy span "💡 Pirms sāc mācīties. Ievada daļa."
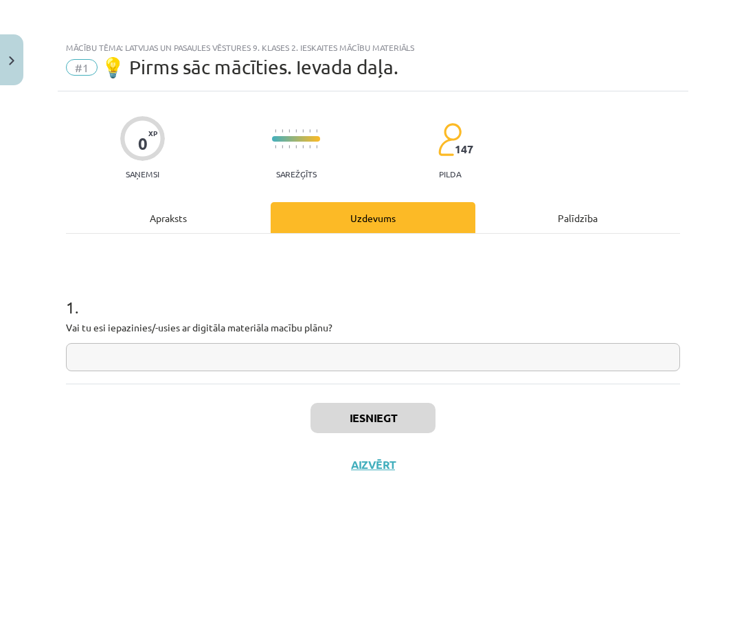
click at [171, 218] on div "Apraksts" at bounding box center [168, 217] width 205 height 31
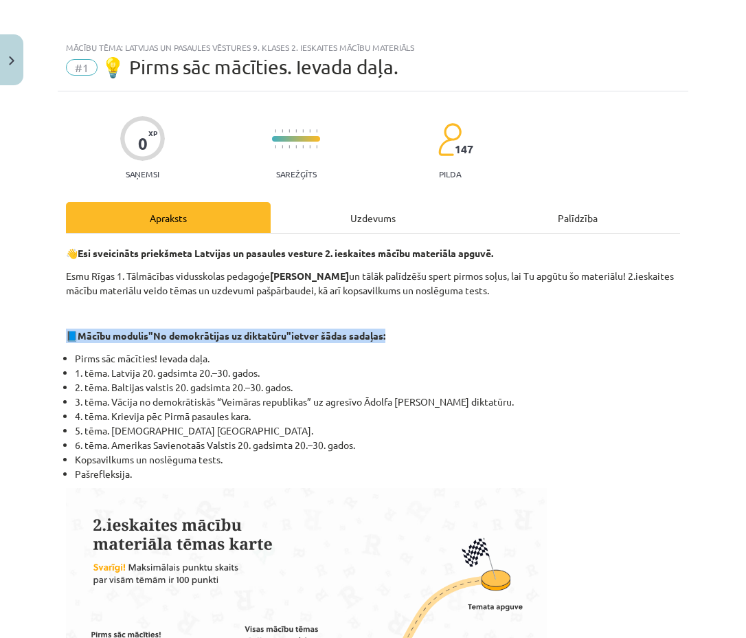
drag, startPoint x: 68, startPoint y: 333, endPoint x: 444, endPoint y: 338, distance: 376.5
click at [446, 337] on p "📘 Mācību modulis "No demokrātijas uz diktatūru" ietver šādas sadaļas:" at bounding box center [373, 335] width 614 height 14
copy p "📘 Mācību modulis "No demokrātijas uz diktatūru" ietver šādas sadaļas:"
click at [122, 470] on li "Pašrefleksija." at bounding box center [377, 473] width 605 height 14
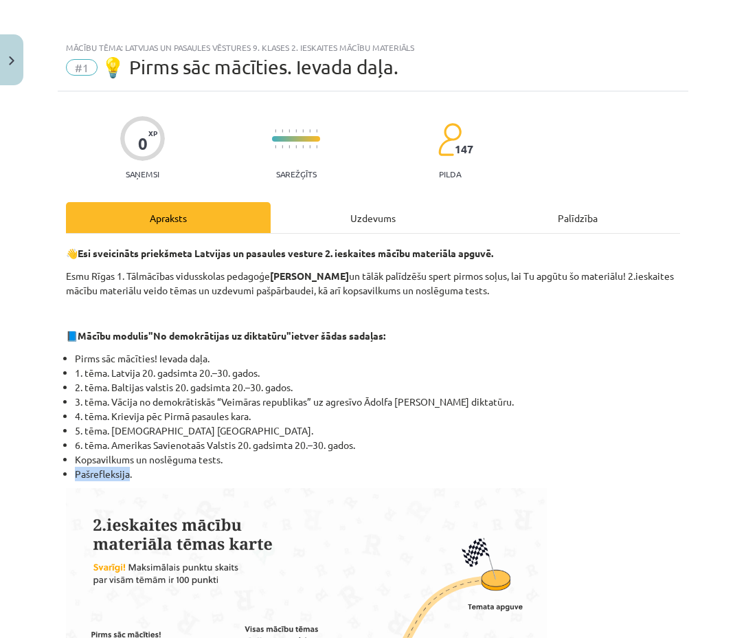
click at [122, 470] on li "Pašrefleksija." at bounding box center [377, 473] width 605 height 14
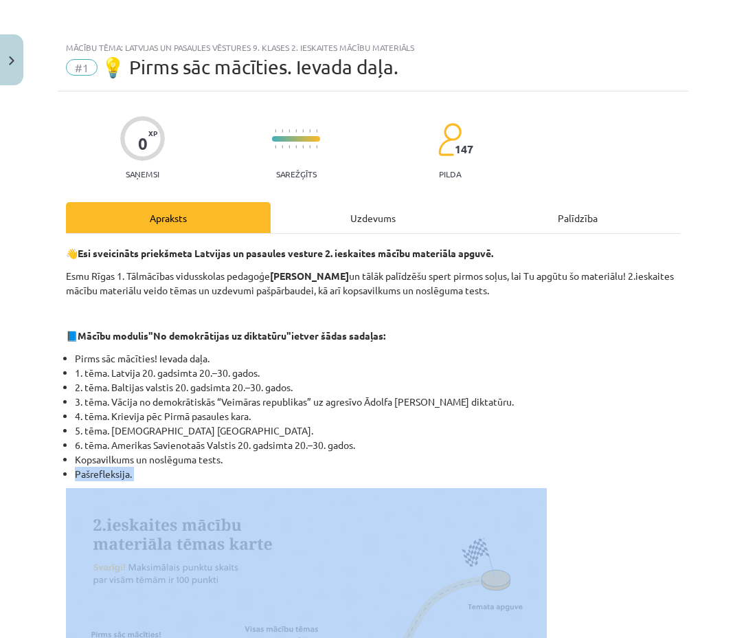
click at [122, 470] on li "Pašrefleksija." at bounding box center [377, 473] width 605 height 14
copy div "Pašrefleksija."
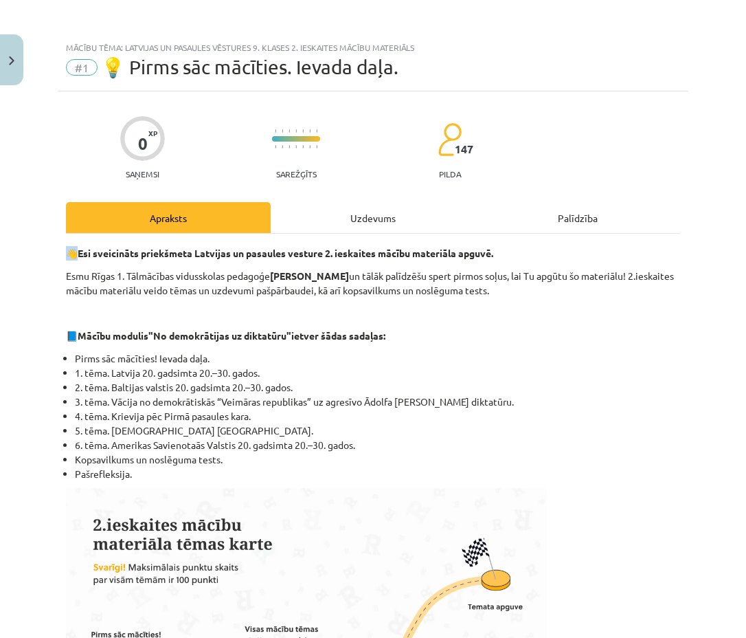
click at [68, 250] on p "👋 Esi sveicināts priekšmeta Latvijas un pasaules vesture 2. ieskaites mācību ma…" at bounding box center [373, 253] width 614 height 14
copy p "👋"
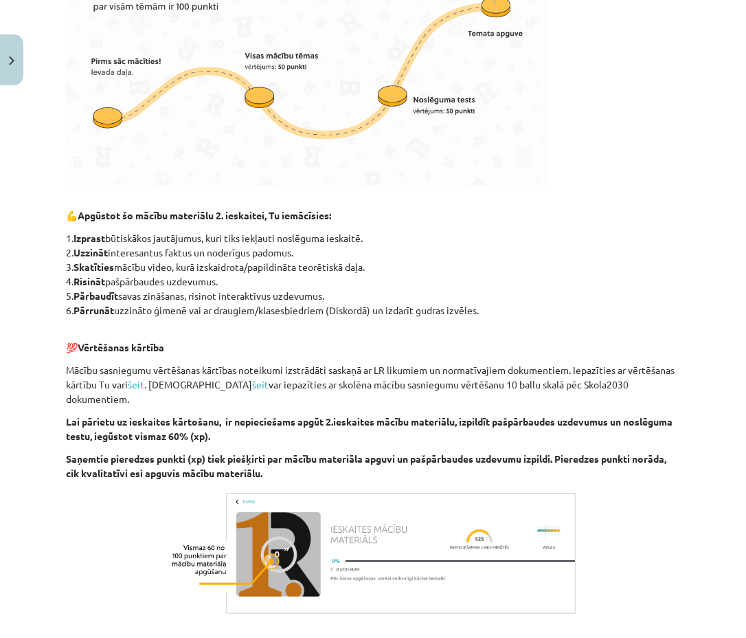
scroll to position [602, 0]
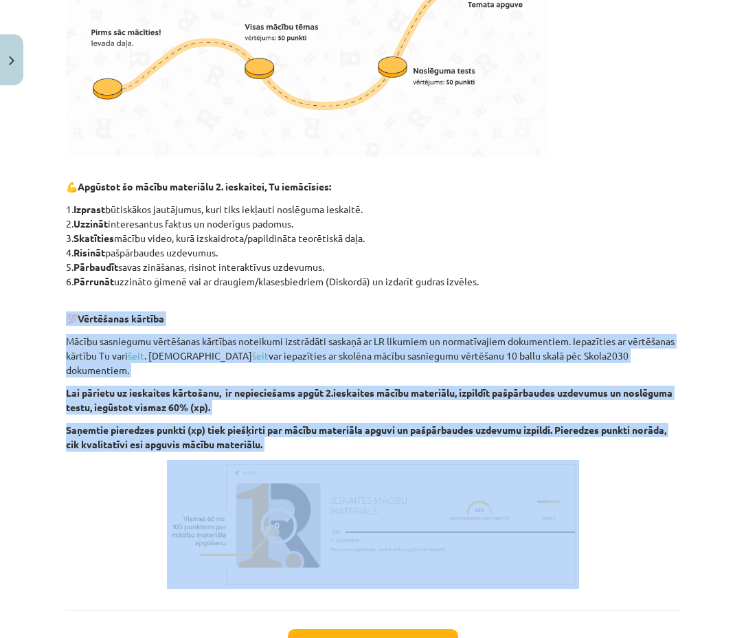
drag, startPoint x: 594, startPoint y: 521, endPoint x: 32, endPoint y: 315, distance: 598.3
click at [32, 315] on div "Mācību tēma: Latvijas un pasaules vēstures 9. klases 2. ieskaites mācību materi…" at bounding box center [373, 319] width 746 height 638
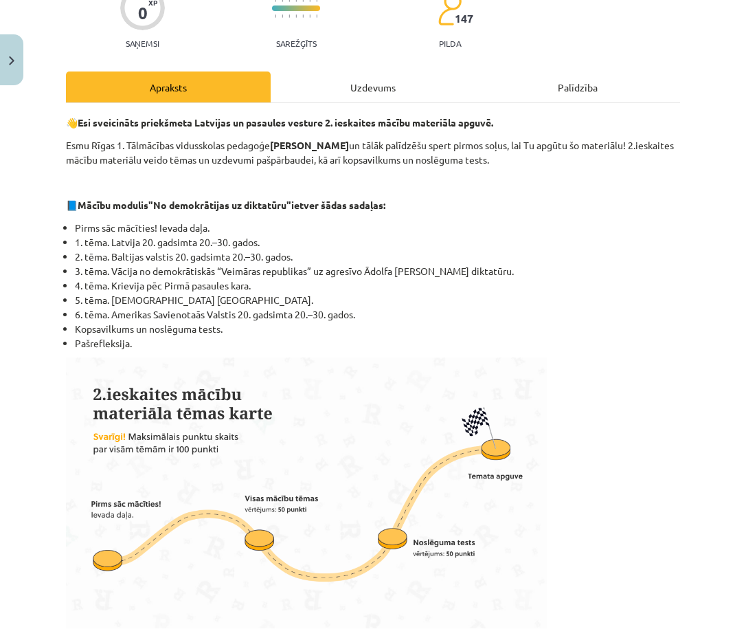
scroll to position [210, 0]
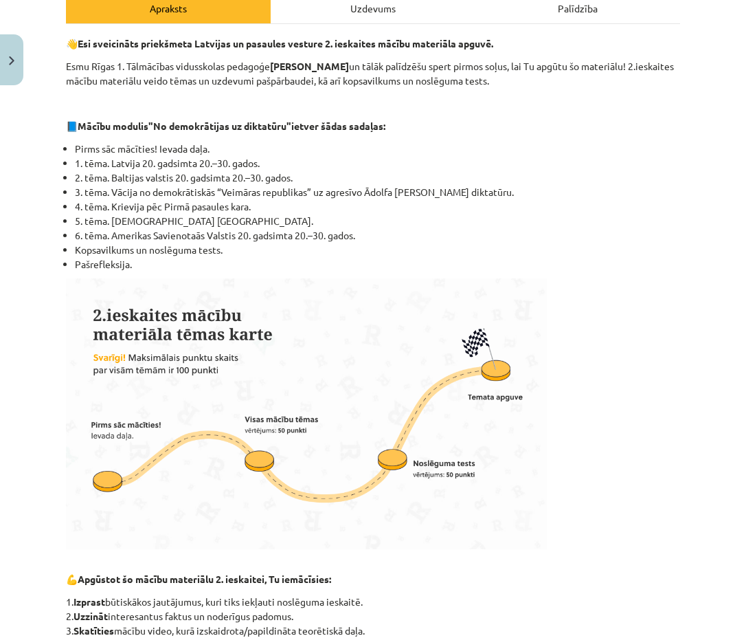
click at [93, 262] on li "Pašrefleksija." at bounding box center [377, 264] width 605 height 14
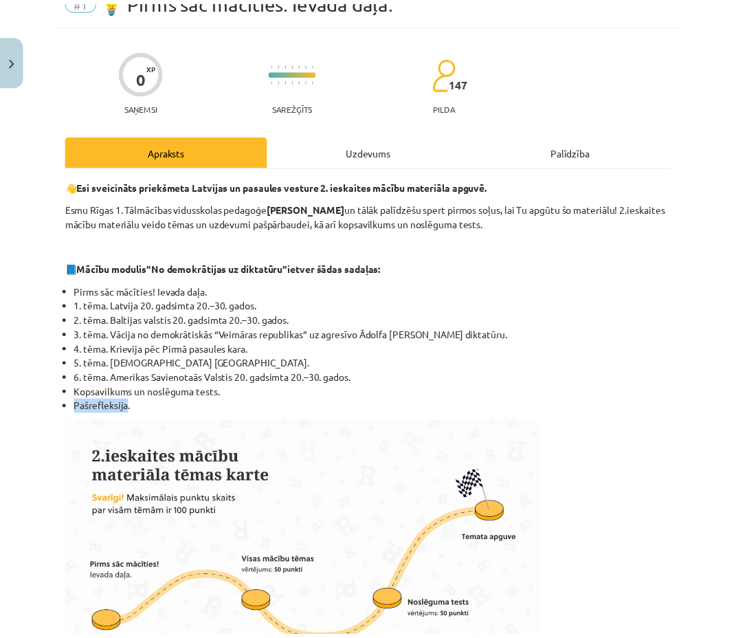
scroll to position [28, 0]
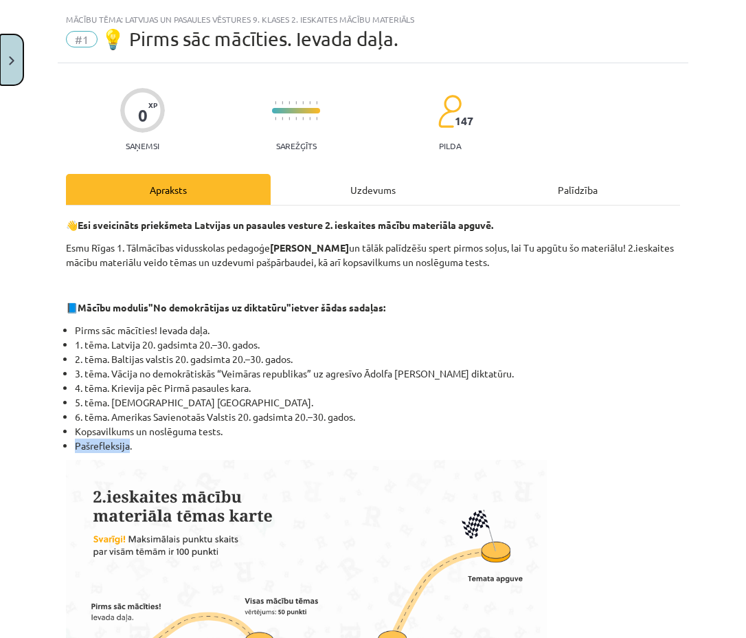
click at [10, 58] on img "Close" at bounding box center [11, 60] width 5 height 9
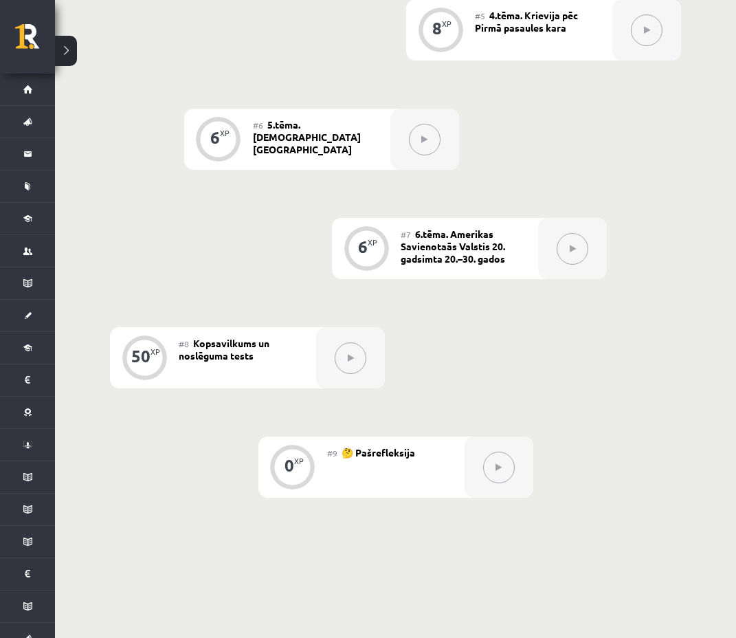
scroll to position [887, 0]
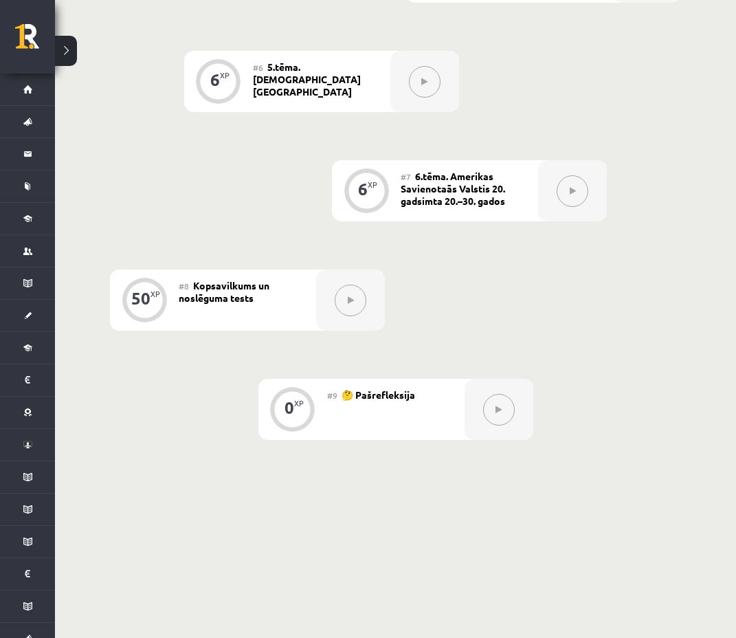
drag, startPoint x: 352, startPoint y: 396, endPoint x: 442, endPoint y: 399, distance: 89.3
click at [442, 399] on div "#9 🤔 Pašrefleksija" at bounding box center [395, 409] width 137 height 61
copy span "🤔 Pašrefleksija"
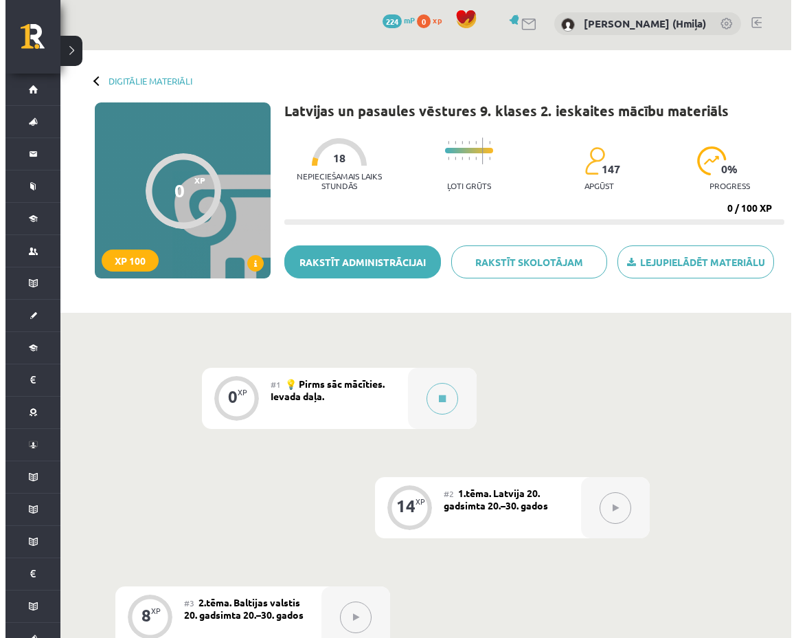
scroll to position [0, 0]
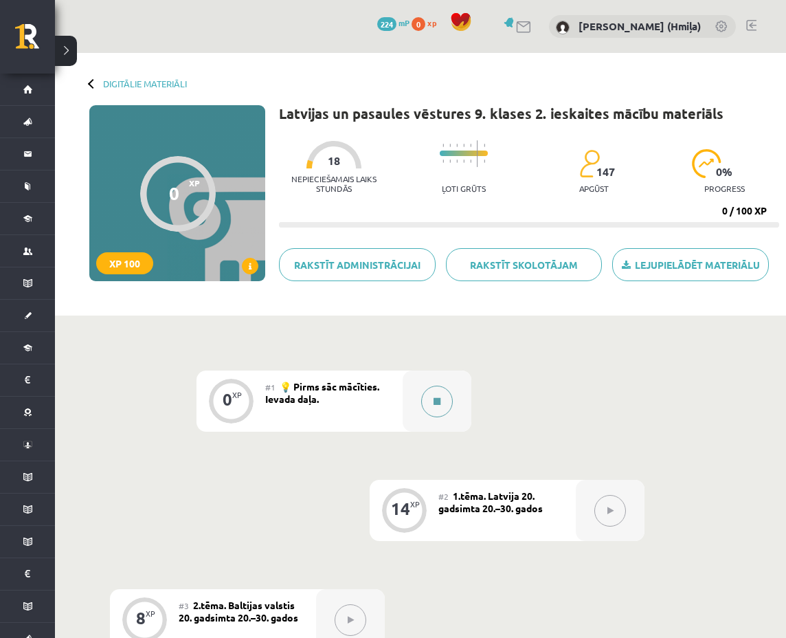
click at [456, 401] on div at bounding box center [437, 400] width 69 height 61
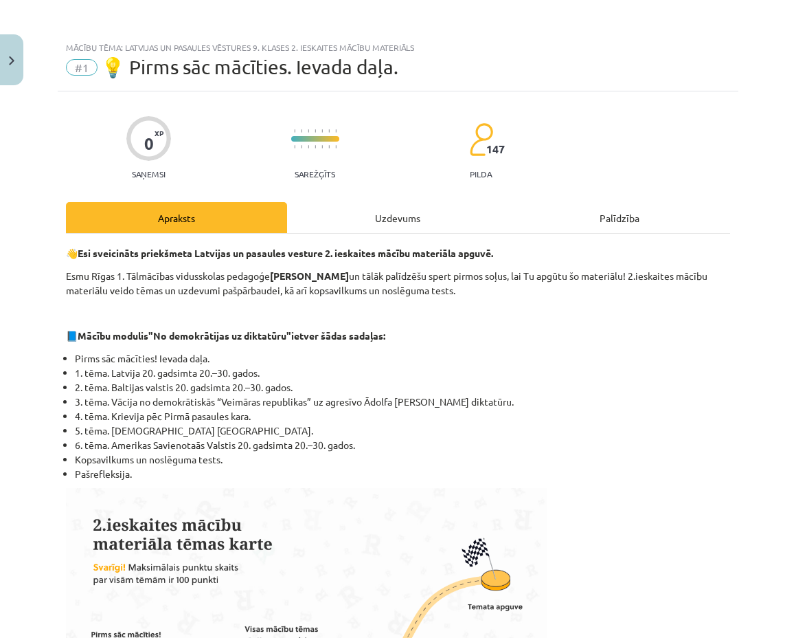
click at [384, 213] on div "Uzdevums" at bounding box center [397, 217] width 221 height 31
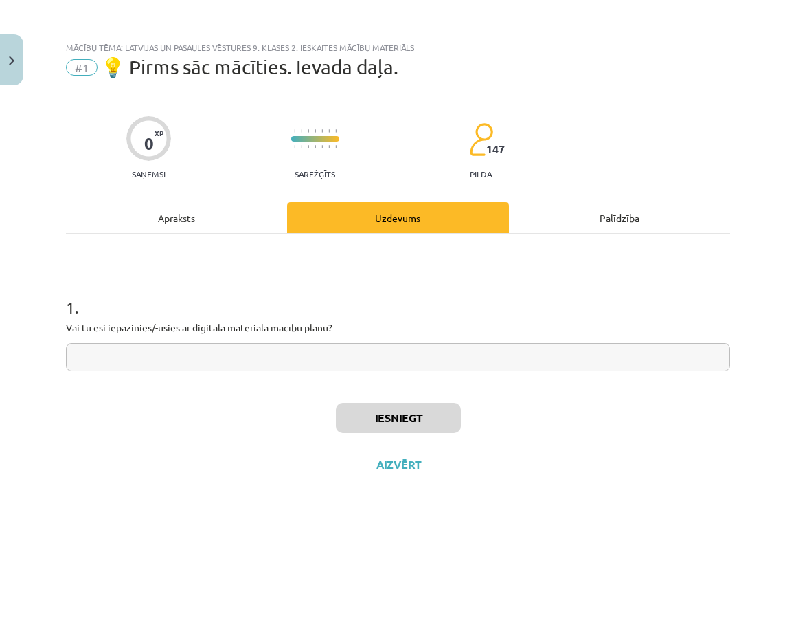
click at [264, 324] on p "Vai tu esi iepazinies/-usies ar digitāla materiāla macību plānu?" at bounding box center [398, 327] width 664 height 14
copy p
click at [198, 210] on div "Apraksts" at bounding box center [176, 217] width 221 height 31
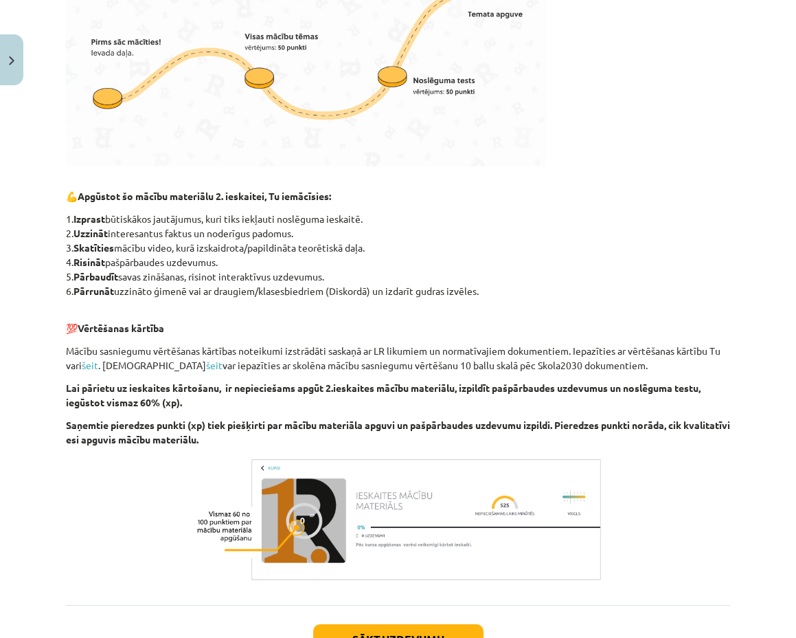
scroll to position [698, 0]
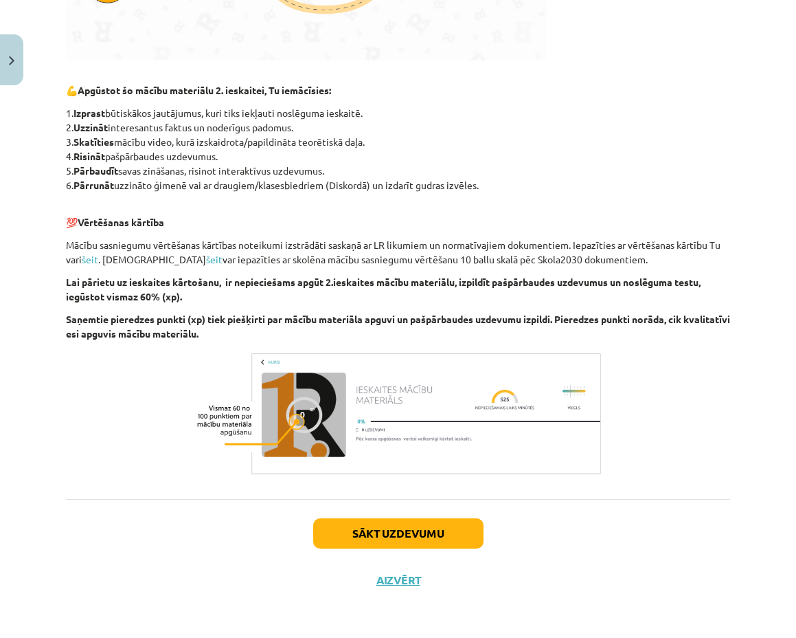
click at [76, 222] on p "💯 Vērtēšanas kārtība" at bounding box center [398, 215] width 664 height 29
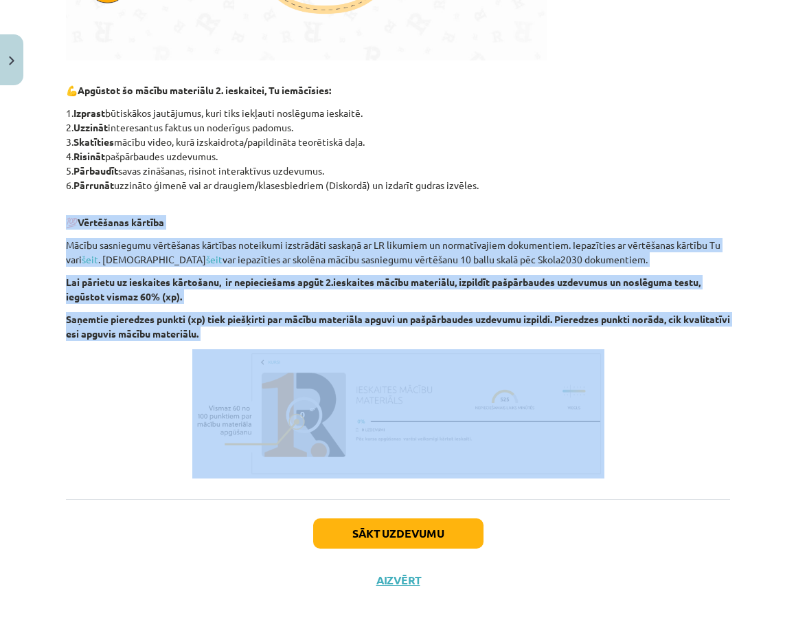
drag, startPoint x: 68, startPoint y: 218, endPoint x: 585, endPoint y: 465, distance: 573.1
click at [585, 465] on div "👋 Esi sveicināts priekšmeta Latvijas un pasaules vesture 2. ieskaites mācību ma…" at bounding box center [398, 13] width 664 height 930
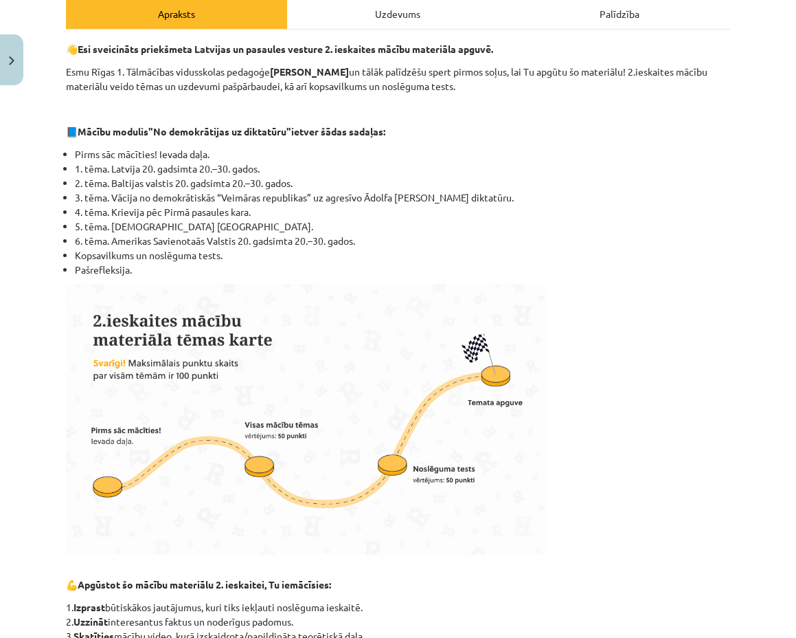
scroll to position [0, 0]
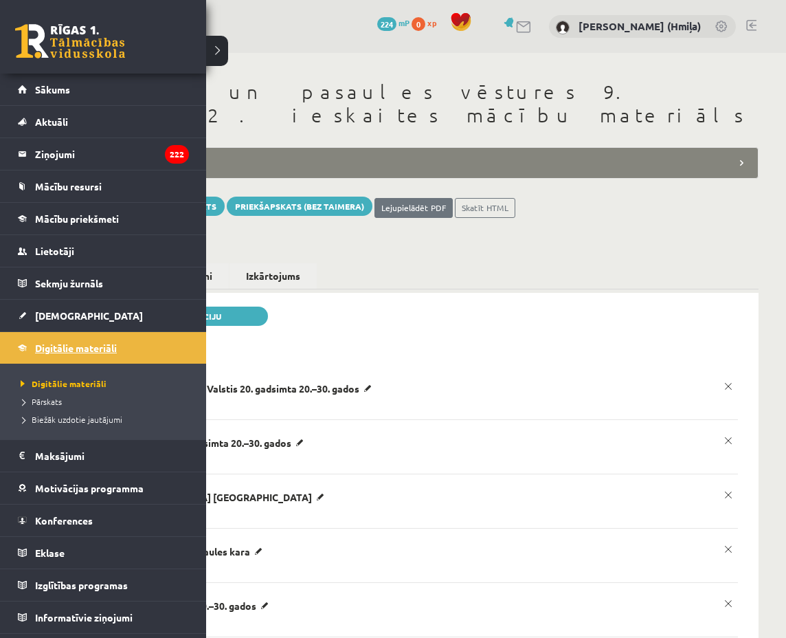
click at [59, 350] on span "Digitālie materiāli" at bounding box center [76, 347] width 82 height 12
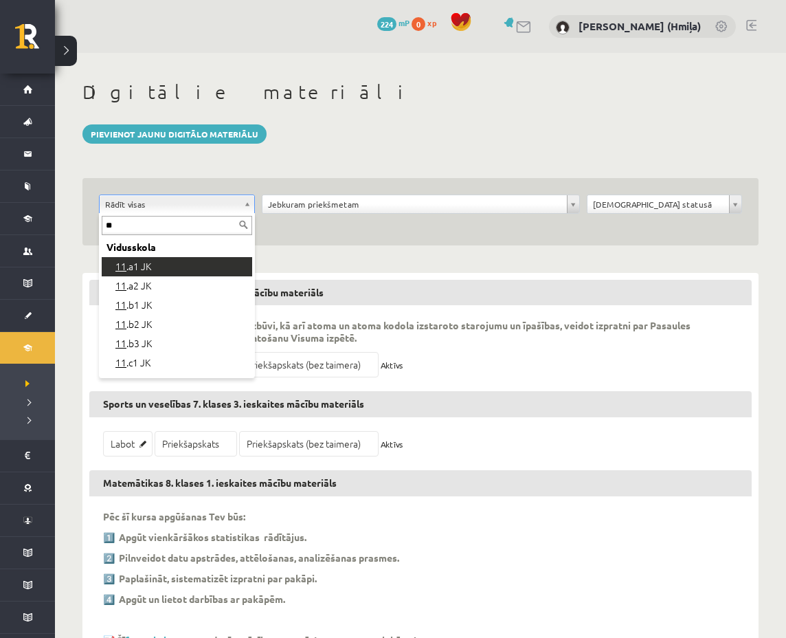
type input "**"
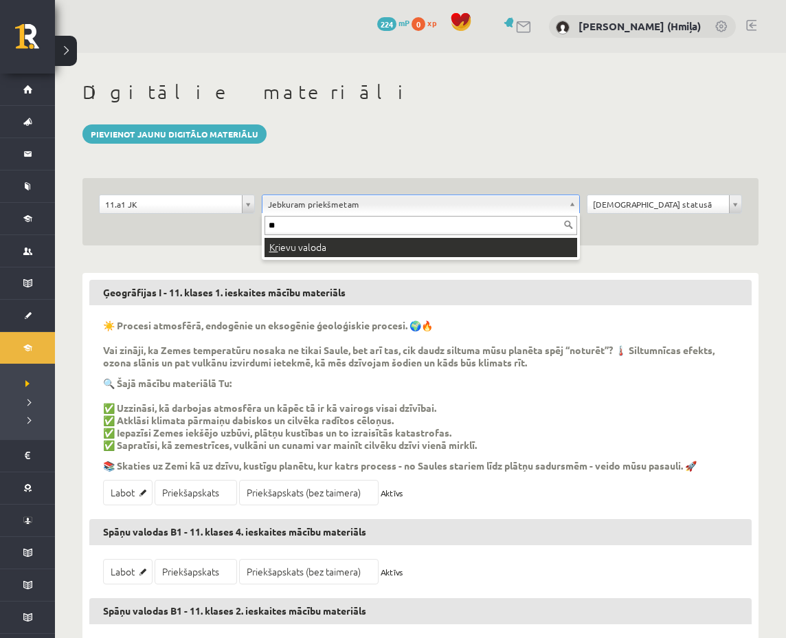
type input "**"
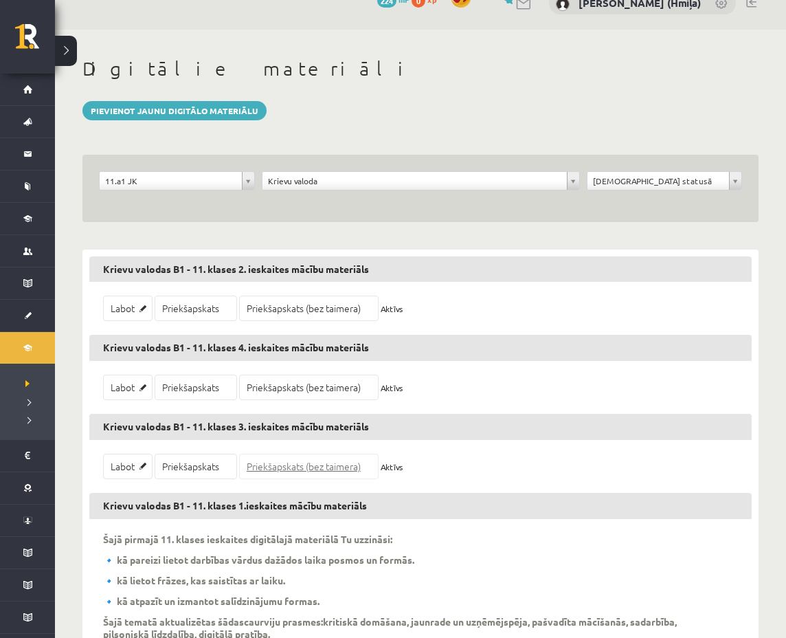
scroll to position [108, 0]
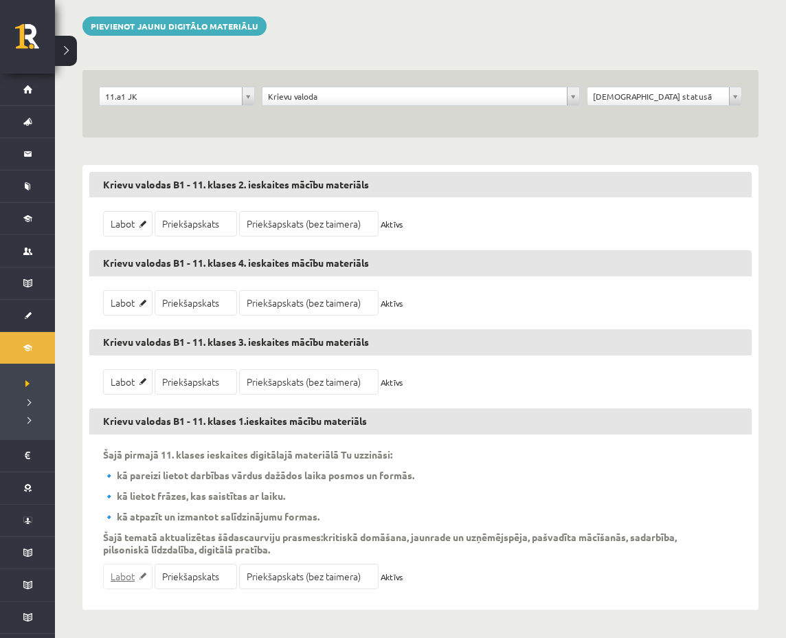
click at [118, 577] on link "Labot" at bounding box center [127, 575] width 49 height 25
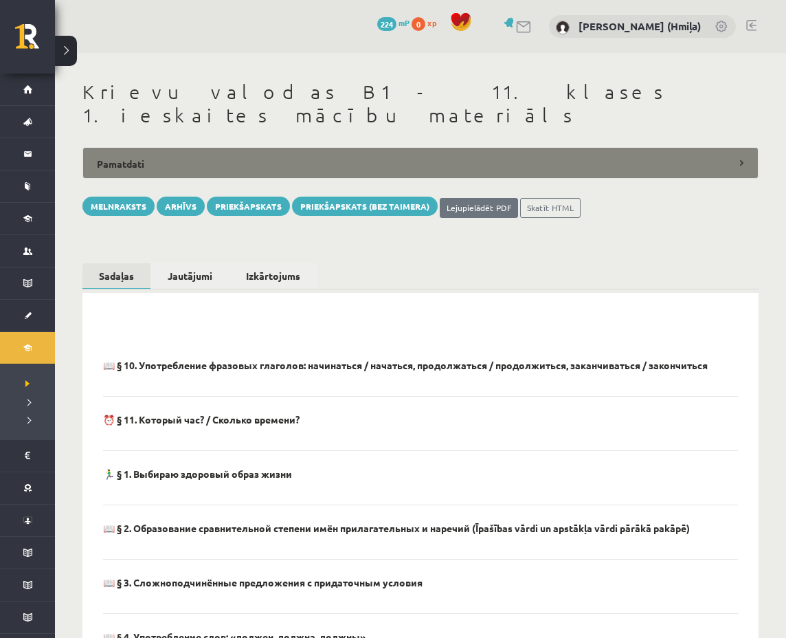
click at [292, 147] on legend "Pamatdati" at bounding box center [420, 163] width 676 height 32
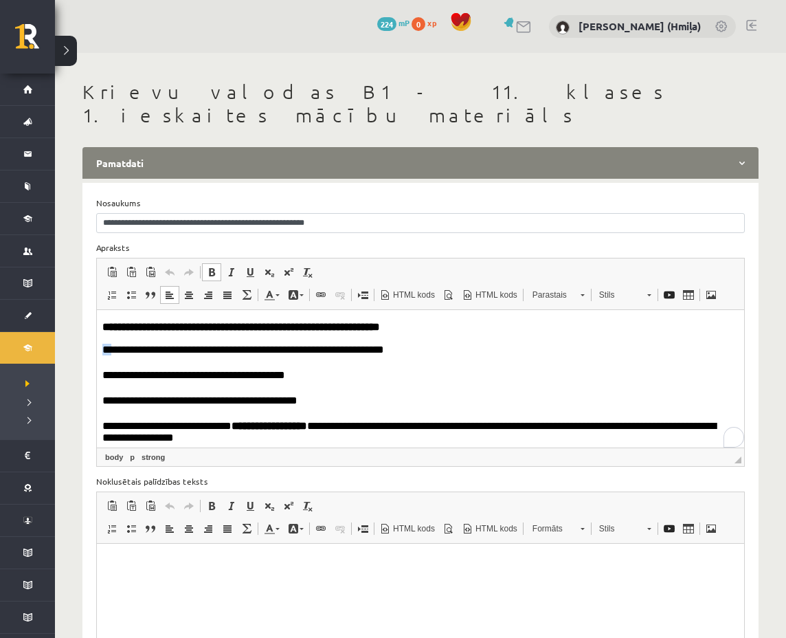
click at [106, 348] on p "**********" at bounding box center [415, 350] width 626 height 14
click at [122, 350] on span "Kopēt" at bounding box center [115, 355] width 16 height 20
copy p "**"
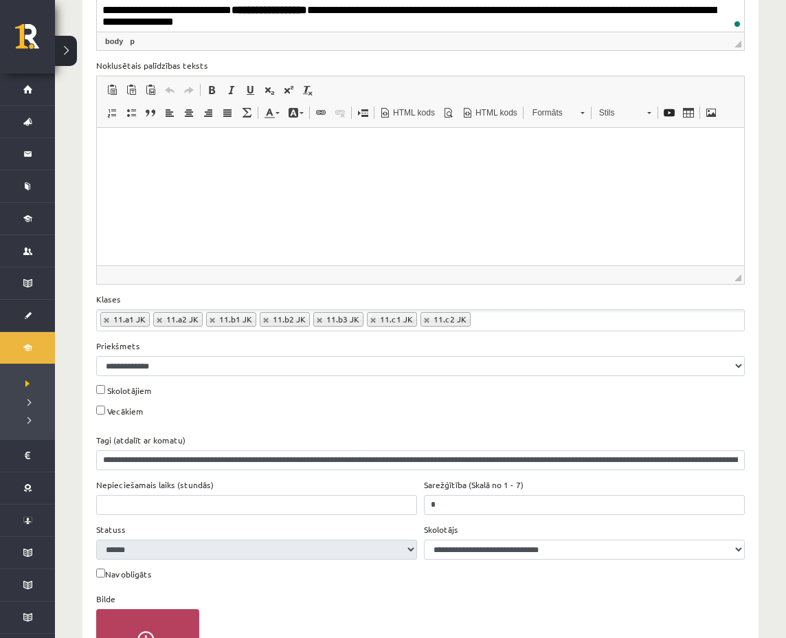
click at [356, 450] on input "**********" at bounding box center [420, 460] width 648 height 20
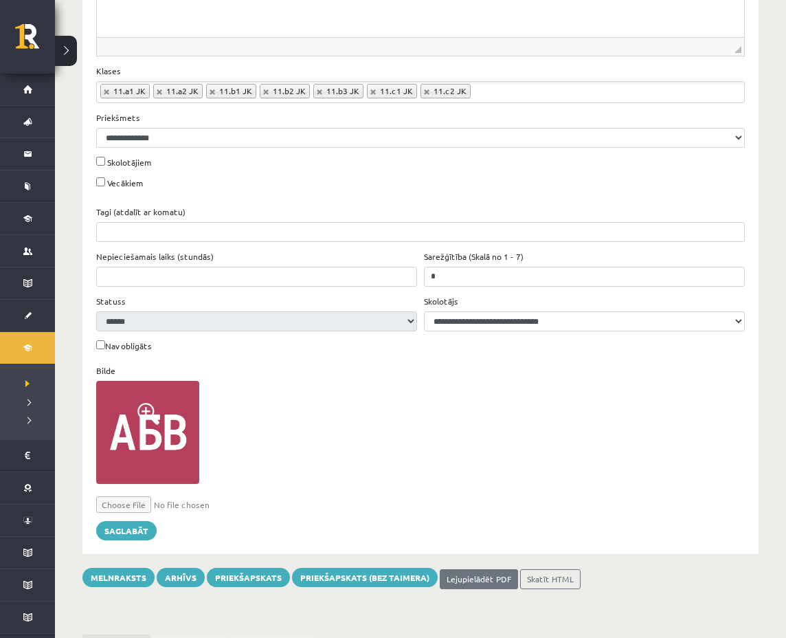
scroll to position [650, 0]
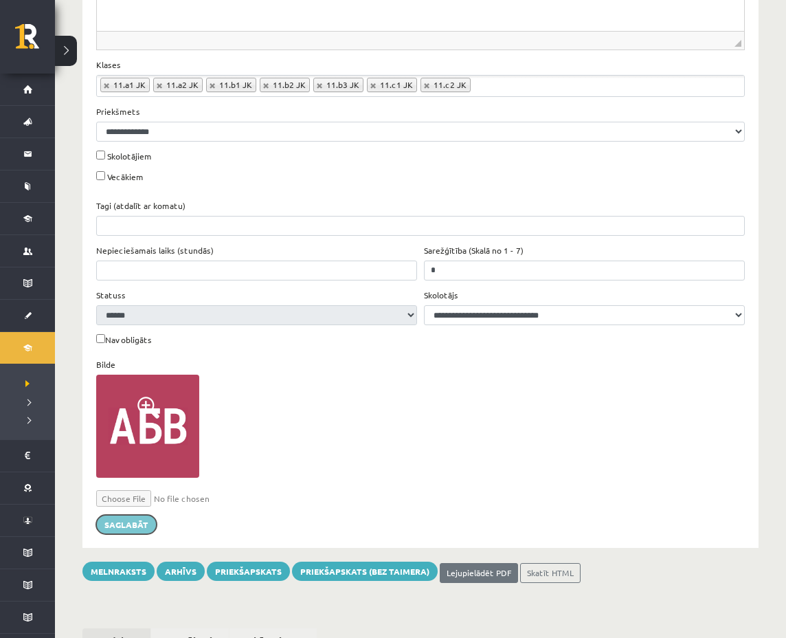
click at [132, 515] on button "Saglabāt" at bounding box center [126, 524] width 60 height 19
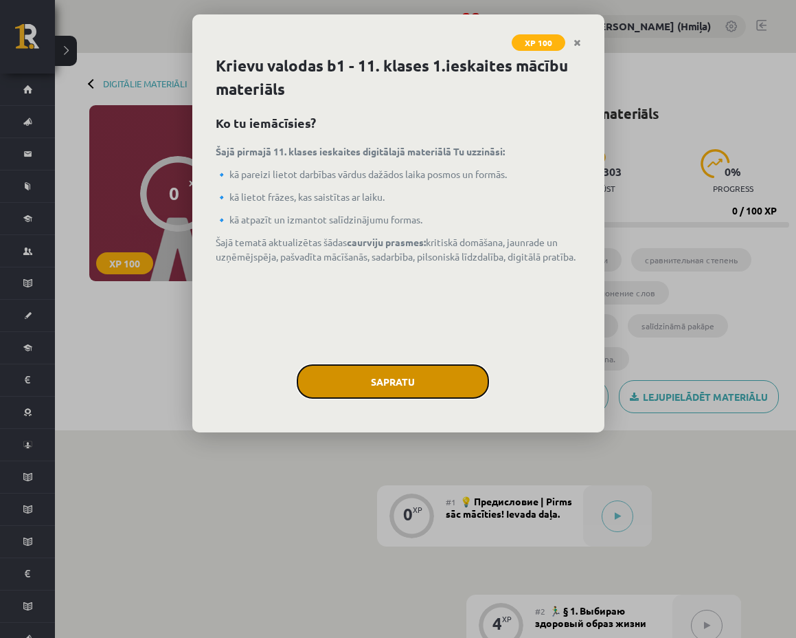
click at [431, 385] on button "Sapratu" at bounding box center [393, 381] width 192 height 34
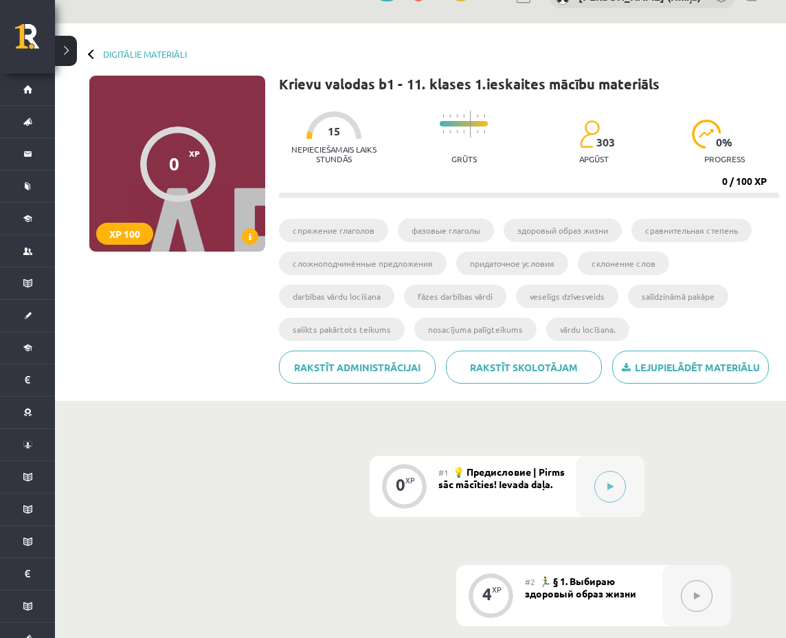
scroll to position [122, 0]
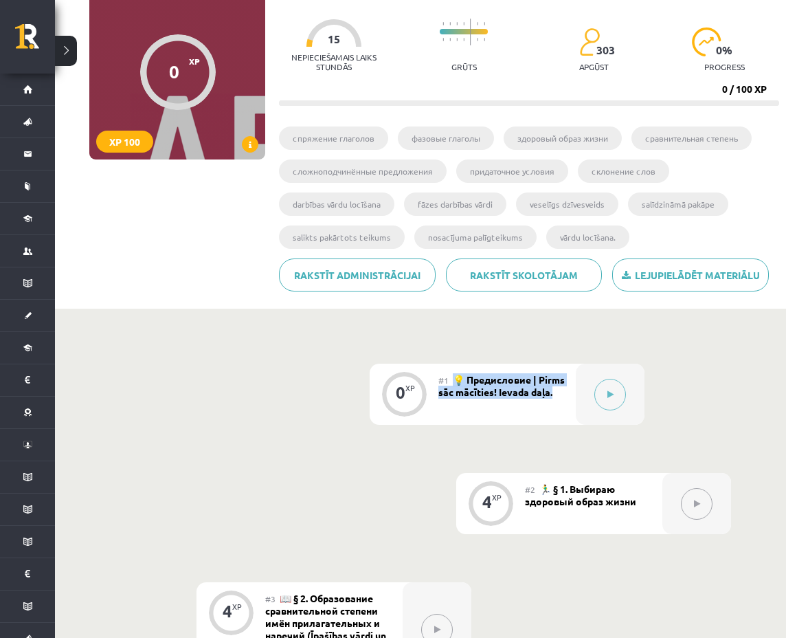
drag, startPoint x: 454, startPoint y: 377, endPoint x: 565, endPoint y: 396, distance: 112.1
click at [565, 396] on div "#1 💡 Предисловие | Pirms sāc mācīties! Ievada daļa." at bounding box center [506, 393] width 137 height 61
copy span "💡 Предисловие | Pirms sāc mācīties! Ievada daļa."
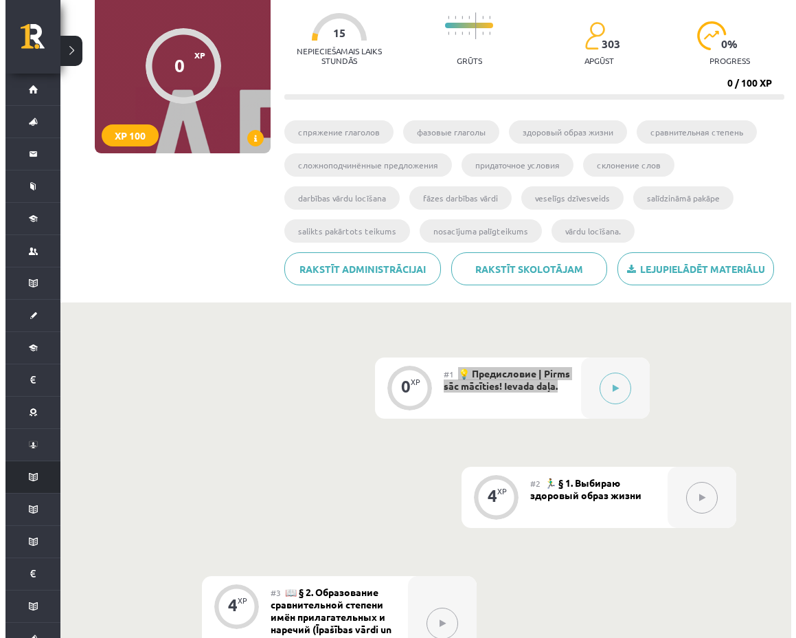
scroll to position [139, 0]
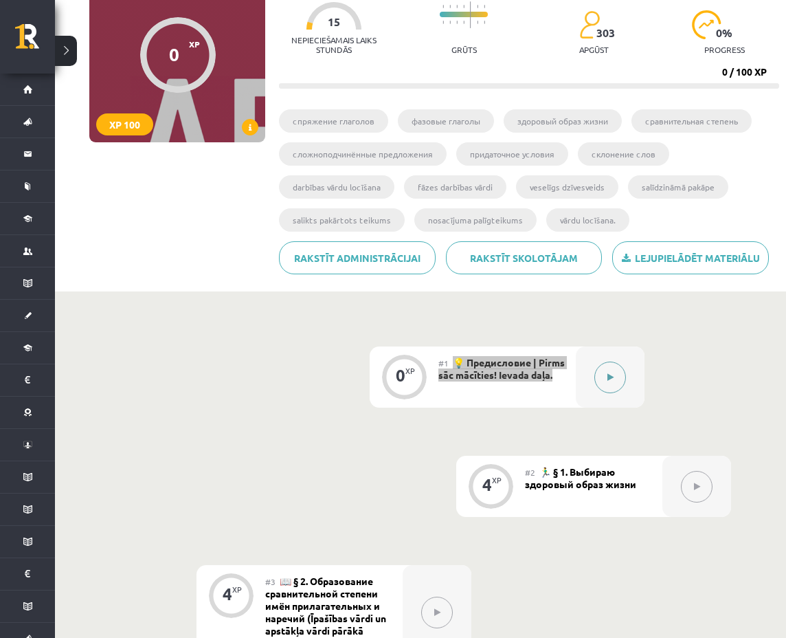
click at [612, 376] on icon at bounding box center [610, 377] width 6 height 8
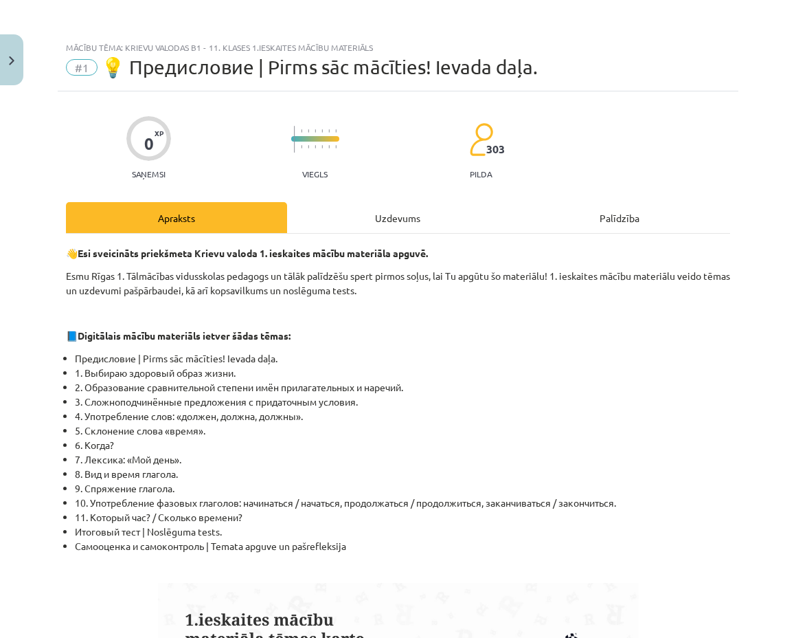
click at [140, 337] on strong "Digitālais mācību materiāls ietver šādas tēmas:" at bounding box center [184, 335] width 213 height 12
copy div "📘 Digitālais mācību materiāls ietver šādas tēmas:"
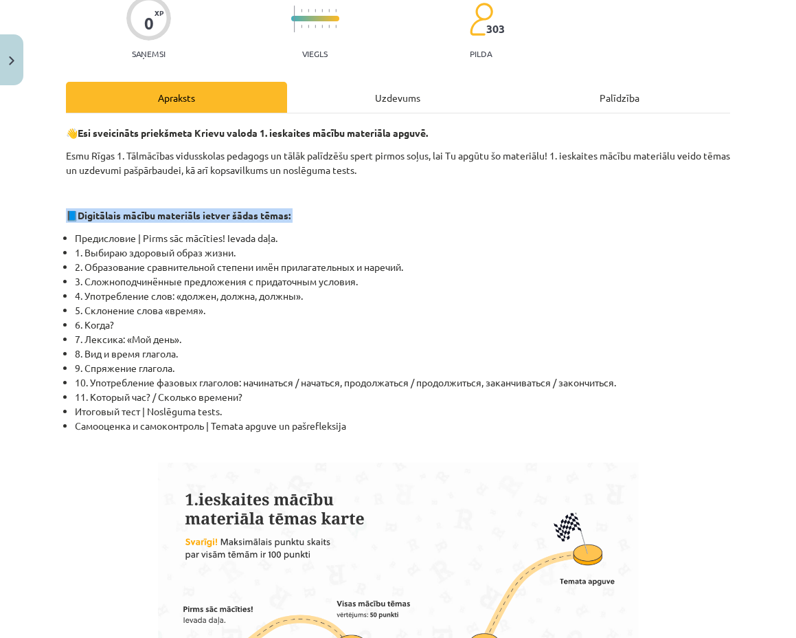
scroll to position [120, 0]
click at [67, 130] on p "👋 Esi sveicināts priekšmeta Krievu valoda 1. ieskaites mācību materiāla apguvē." at bounding box center [398, 133] width 664 height 14
copy p "👋"
click at [181, 240] on li "Предисловие | Pirms sāc mācīties! Ievada daļa." at bounding box center [402, 238] width 655 height 14
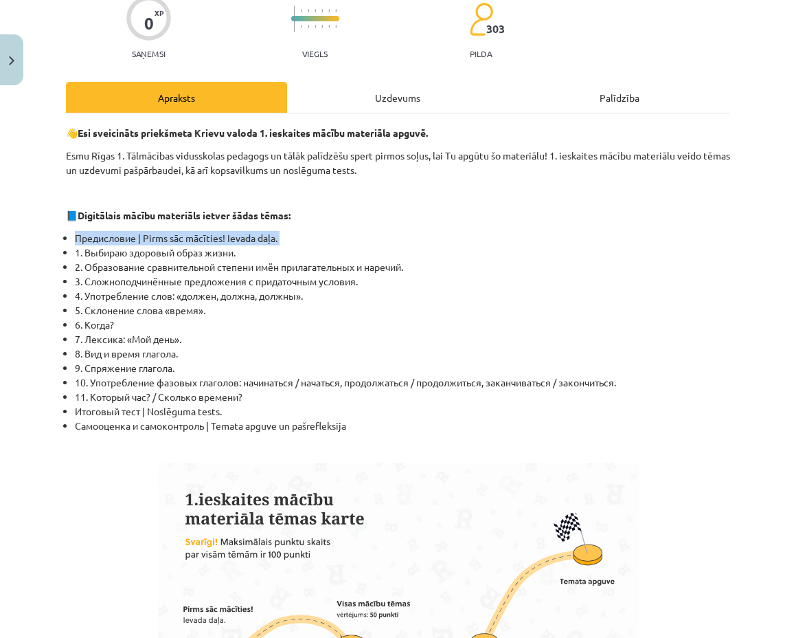
click at [181, 240] on li "Предисловие | Pirms sāc mācīties! Ievada daļa." at bounding box center [402, 238] width 655 height 14
copy ul "Предисловие | Pirms sāc mācīties! Ievada daļa."
click at [168, 411] on li "Итоговый тест | Noslēguma tests." at bounding box center [402, 411] width 655 height 14
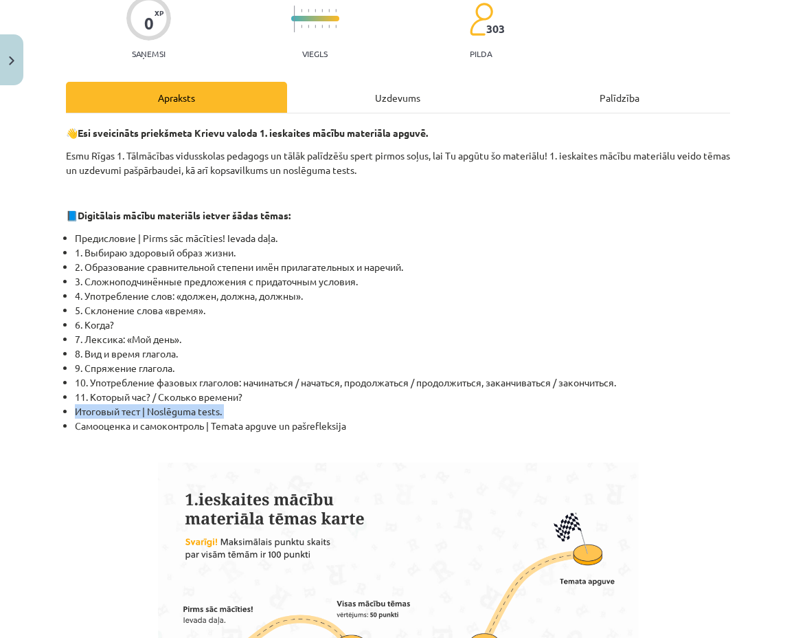
click at [168, 411] on li "Итоговый тест | Noslēguma tests." at bounding box center [402, 411] width 655 height 14
copy ul "Итоговый тест | Noslēguma tests."
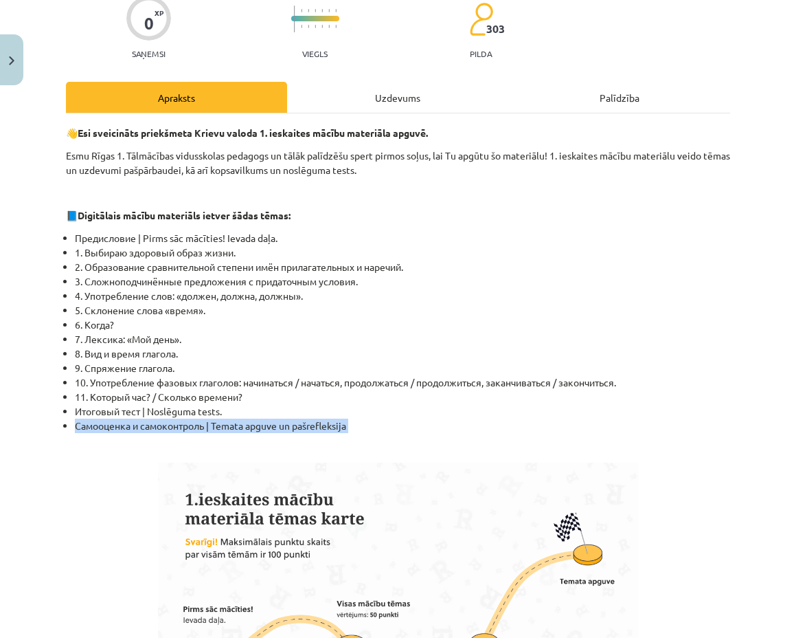
drag, startPoint x: 81, startPoint y: 425, endPoint x: 351, endPoint y: 418, distance: 270.1
click at [351, 418] on li "Самооценка и самоконтроль | Temata apguve un pašrefleksija" at bounding box center [402, 425] width 655 height 14
copy div "Самооценка и самоконтроль | Temata apguve un pašrefleksija"
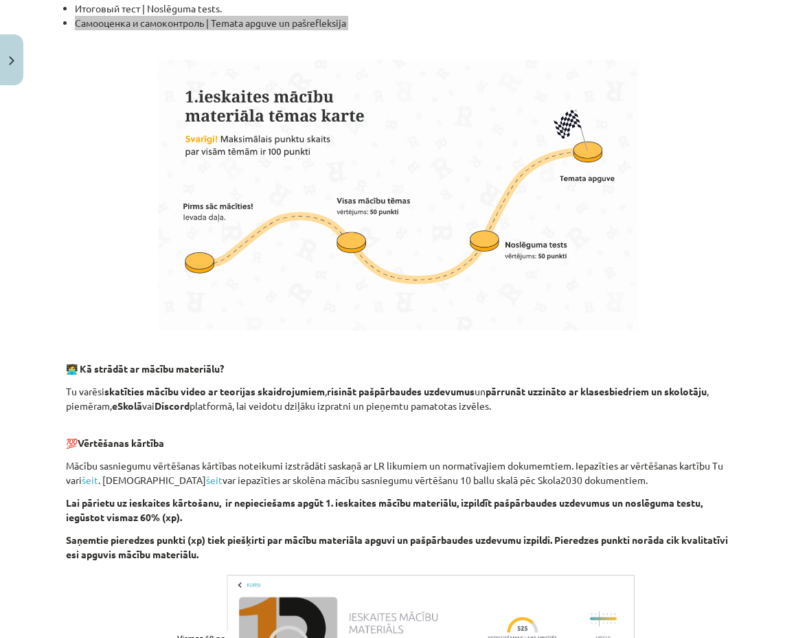
scroll to position [527, 0]
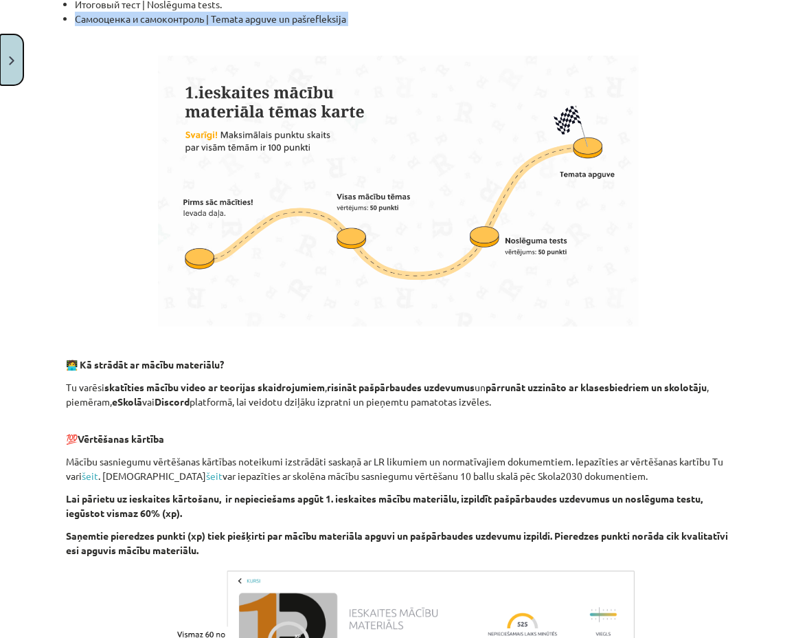
click at [12, 65] on button "Close" at bounding box center [11, 59] width 23 height 51
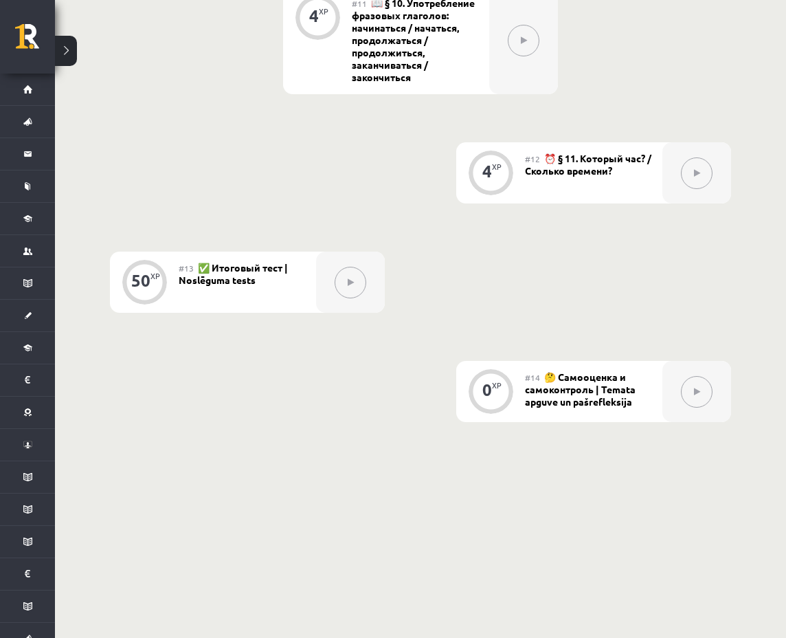
scroll to position [1520, 0]
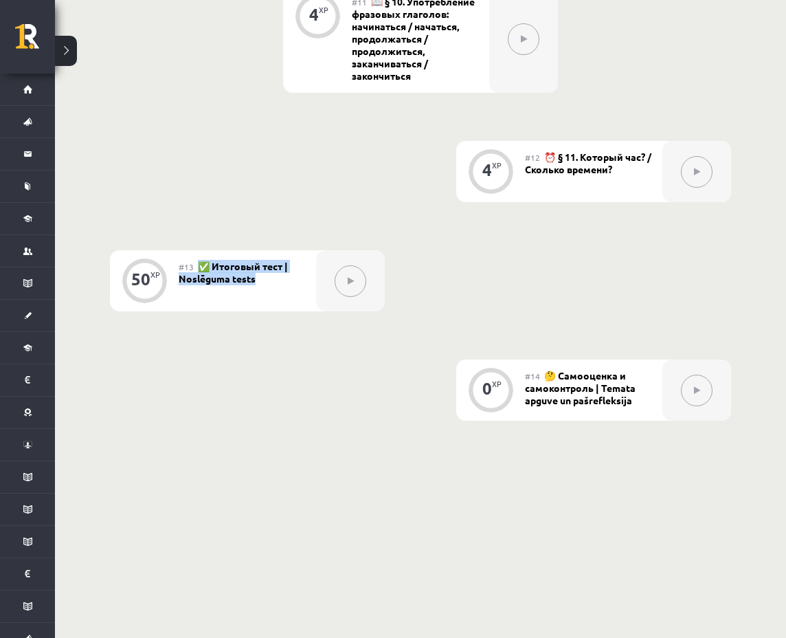
drag, startPoint x: 200, startPoint y: 269, endPoint x: 258, endPoint y: 283, distance: 60.1
click at [258, 283] on div "#13 ✅ Итоговый тест | Noslēguma tests" at bounding box center [247, 280] width 137 height 61
copy span "✅ Итоговый тест | Noslēguma tests"
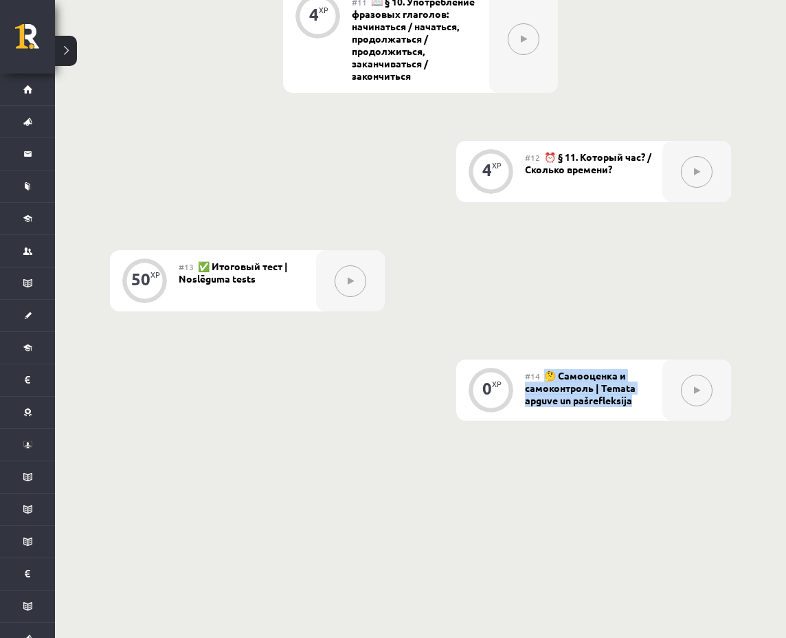
drag, startPoint x: 555, startPoint y: 376, endPoint x: 638, endPoint y: 396, distance: 84.8
click at [638, 396] on div "#14 🤔 Самооценка и самоконтроль | Temata apguve un pašrefleksija" at bounding box center [593, 389] width 137 height 61
copy span "🤔 Самооценка и самоконтроль | Temata apguve un pašrefleksija"
click at [587, 168] on span "⏰ § 11. Который час? / Сколько времени?" at bounding box center [588, 162] width 126 height 25
click at [557, 158] on span "⏰ § 11. Который час? / Сколько времени?" at bounding box center [588, 162] width 126 height 25
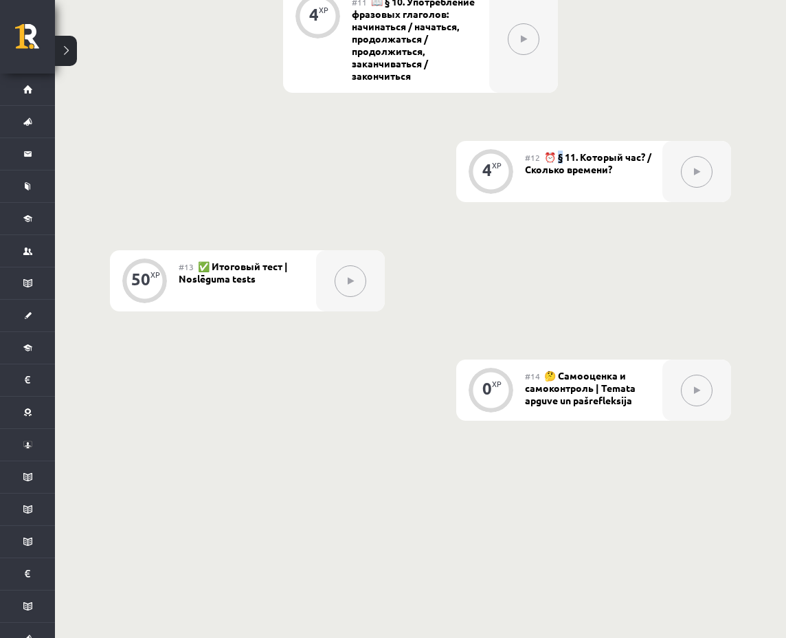
copy span "§"
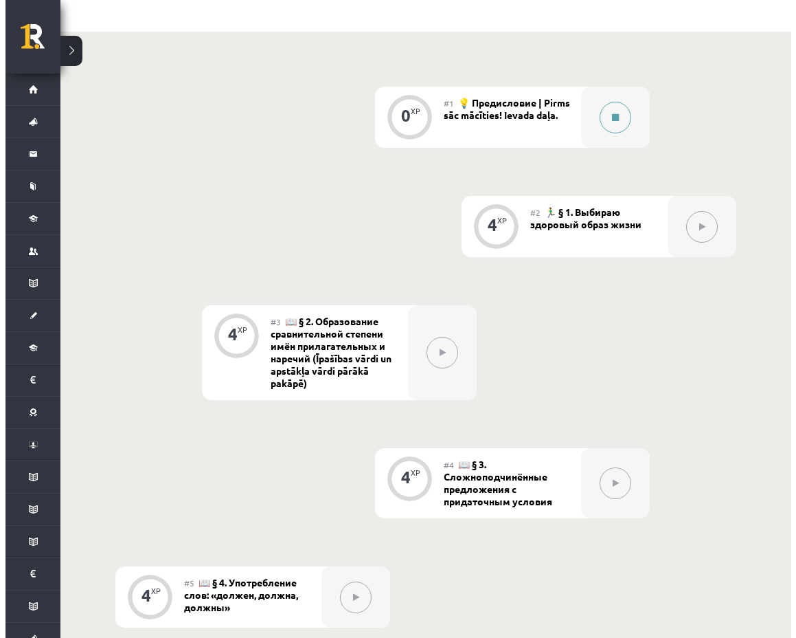
scroll to position [283, 0]
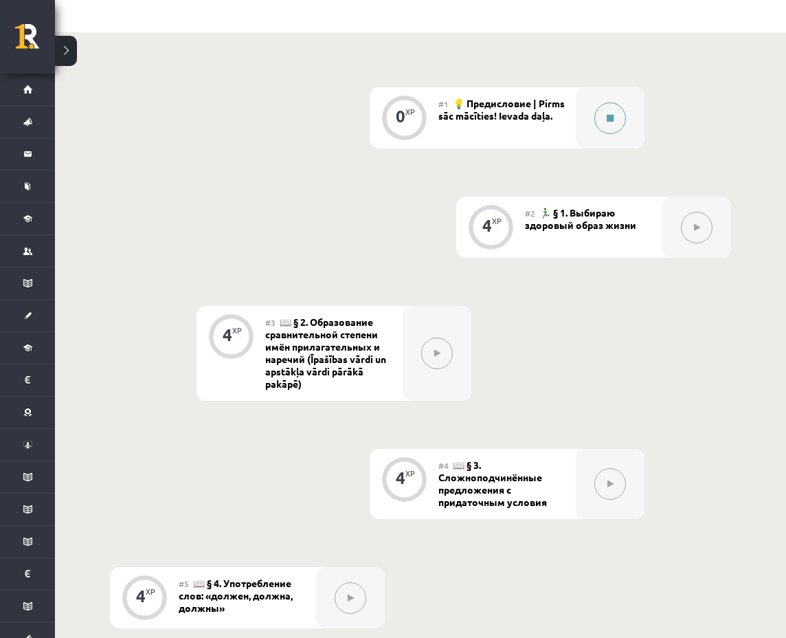
click at [608, 122] on button at bounding box center [610, 118] width 32 height 32
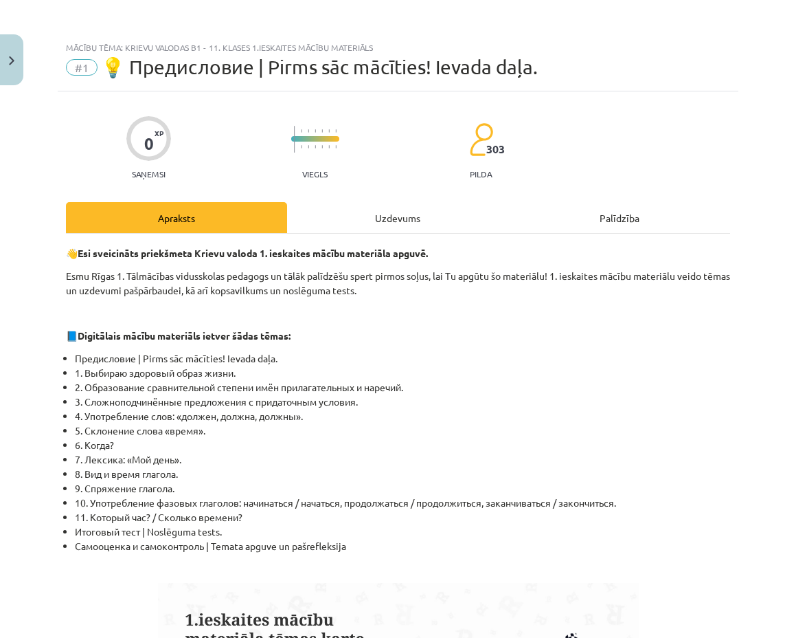
click at [427, 217] on div "Uzdevums" at bounding box center [397, 217] width 221 height 31
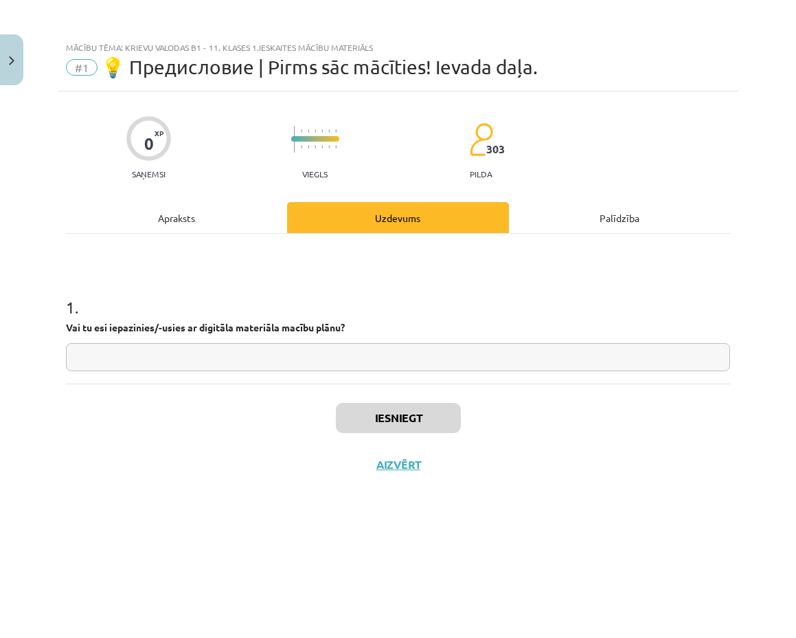
click at [234, 330] on strong "Vai tu esi iepazinies/-usies ar digitāla materiāla macību plānu?" at bounding box center [205, 327] width 279 height 12
copy p
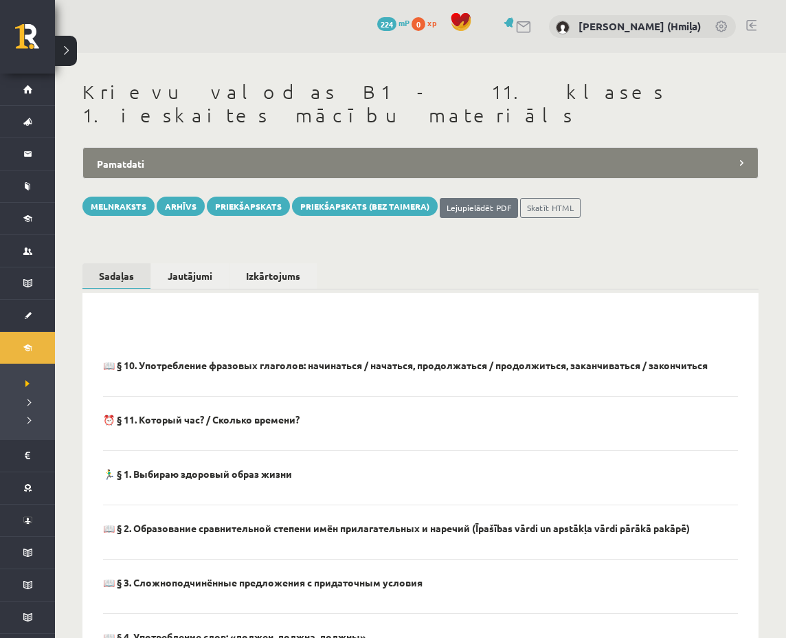
click at [333, 115] on div "**********" at bounding box center [420, 593] width 731 height 1080
click at [334, 147] on legend "Pamatdati" at bounding box center [420, 163] width 676 height 32
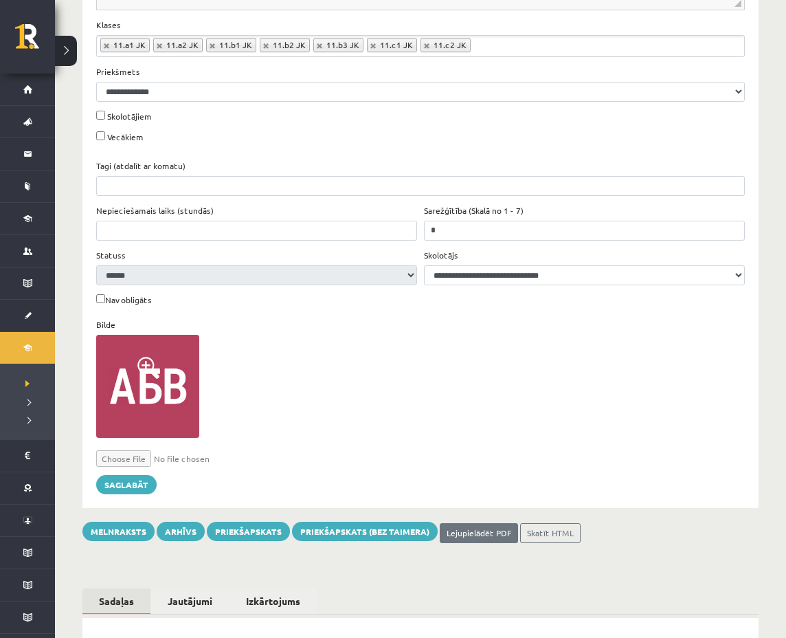
scroll to position [757, 0]
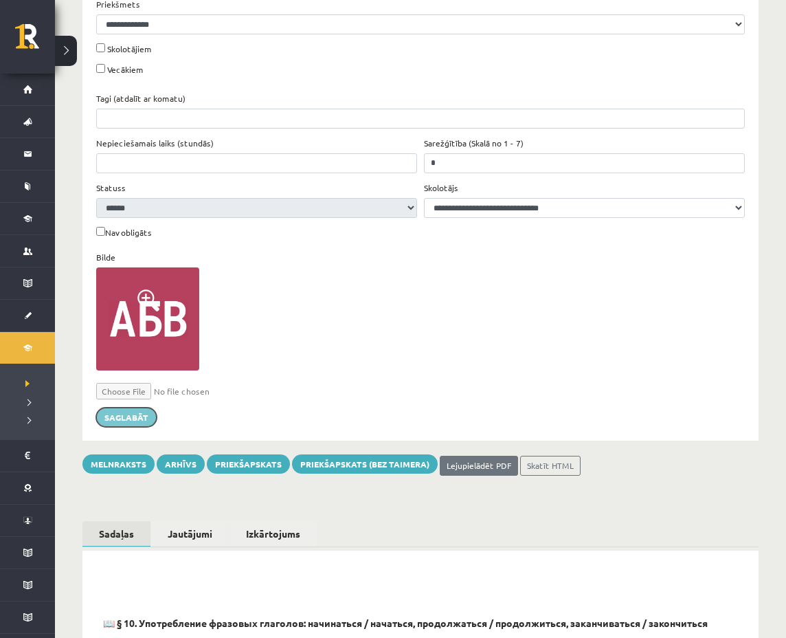
click at [140, 407] on button "Saglabāt" at bounding box center [126, 416] width 60 height 19
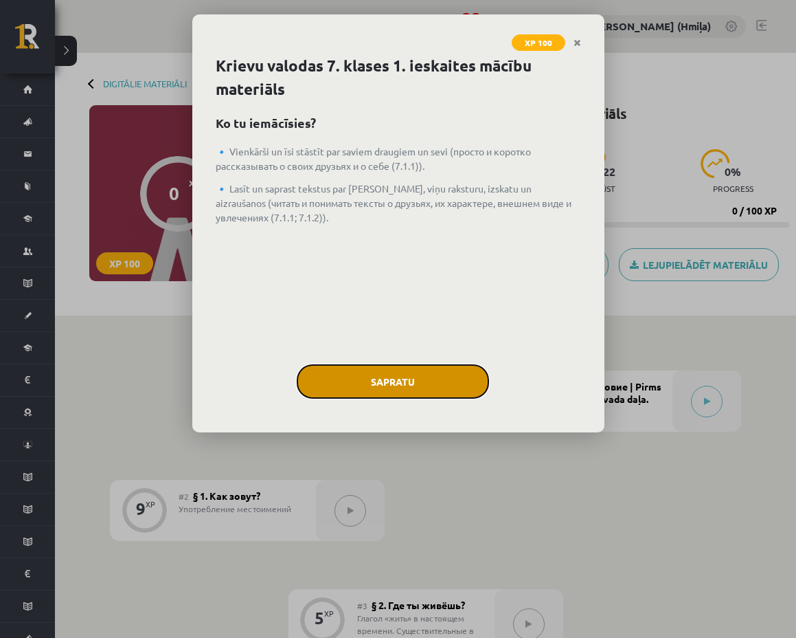
click at [469, 387] on button "Sapratu" at bounding box center [393, 381] width 192 height 34
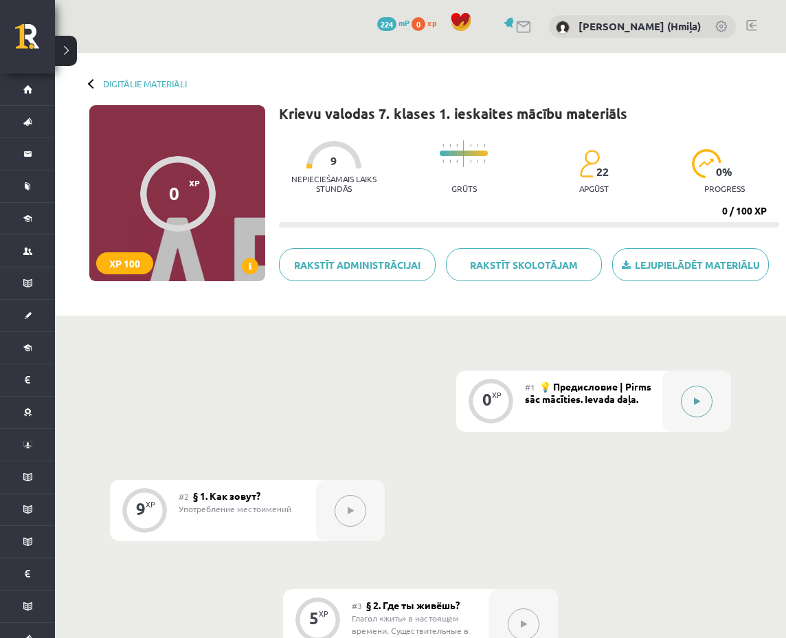
click at [697, 394] on button at bounding box center [697, 401] width 32 height 32
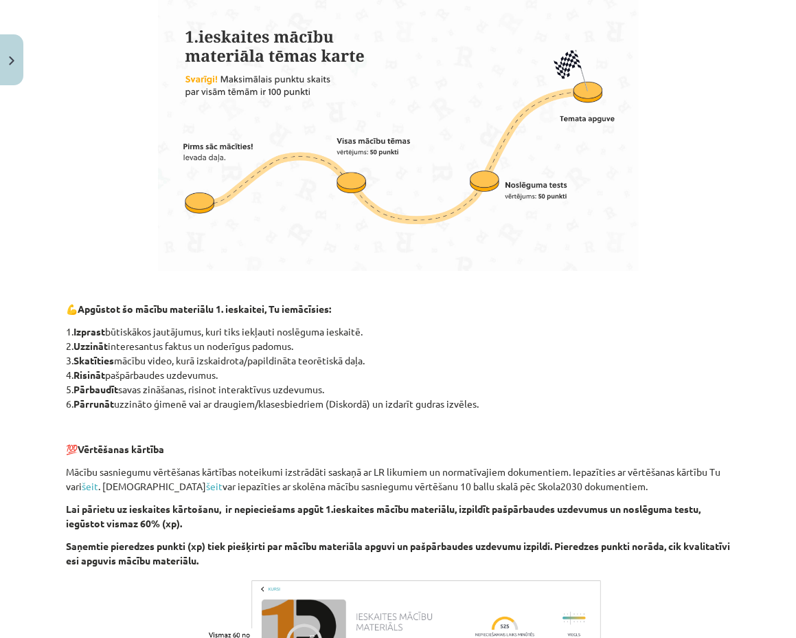
scroll to position [766, 0]
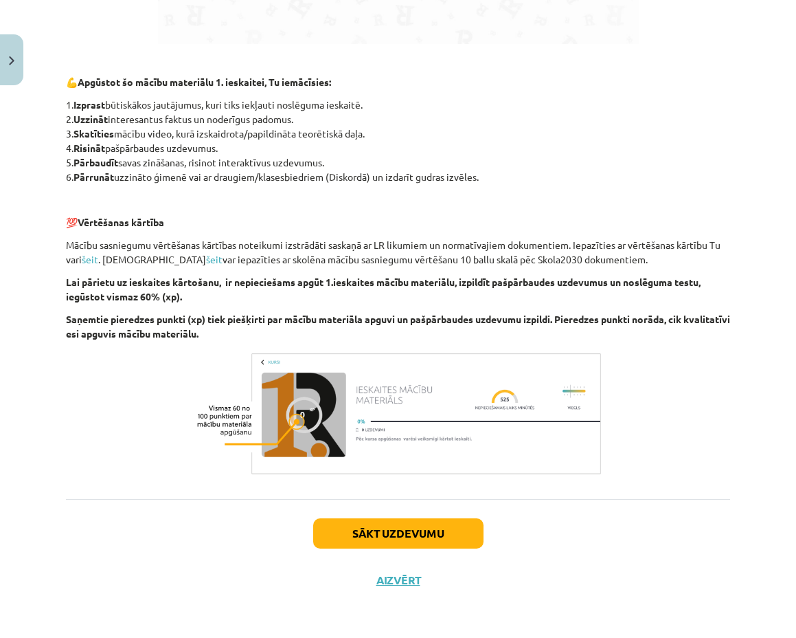
drag, startPoint x: 383, startPoint y: 554, endPoint x: 385, endPoint y: 543, distance: 10.4
click at [383, 553] on div "Sākt uzdevumu Aizvērt" at bounding box center [398, 547] width 664 height 96
click at [385, 541] on button "Sākt uzdevumu" at bounding box center [398, 533] width 170 height 30
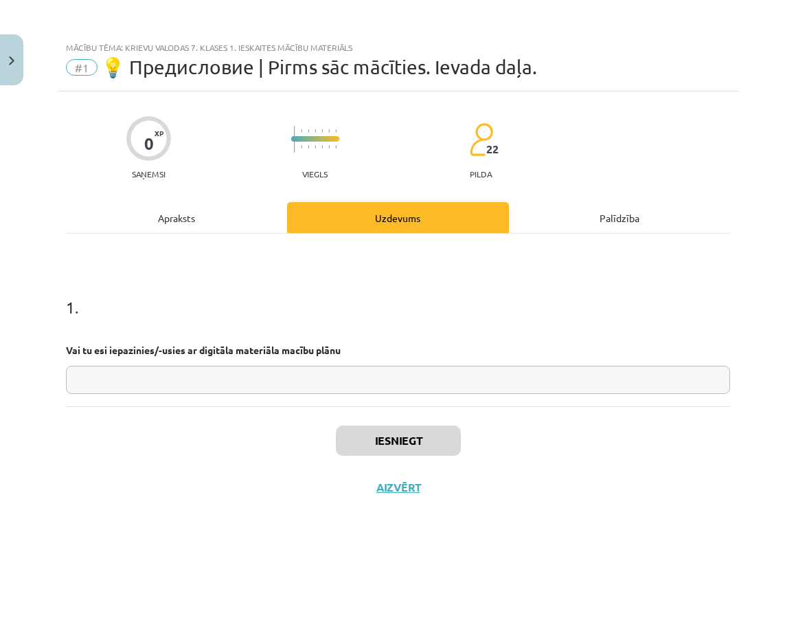
scroll to position [0, 0]
click at [366, 384] on input "text" at bounding box center [398, 379] width 664 height 28
type input "**"
click at [385, 449] on button "Iesniegt" at bounding box center [398, 440] width 125 height 30
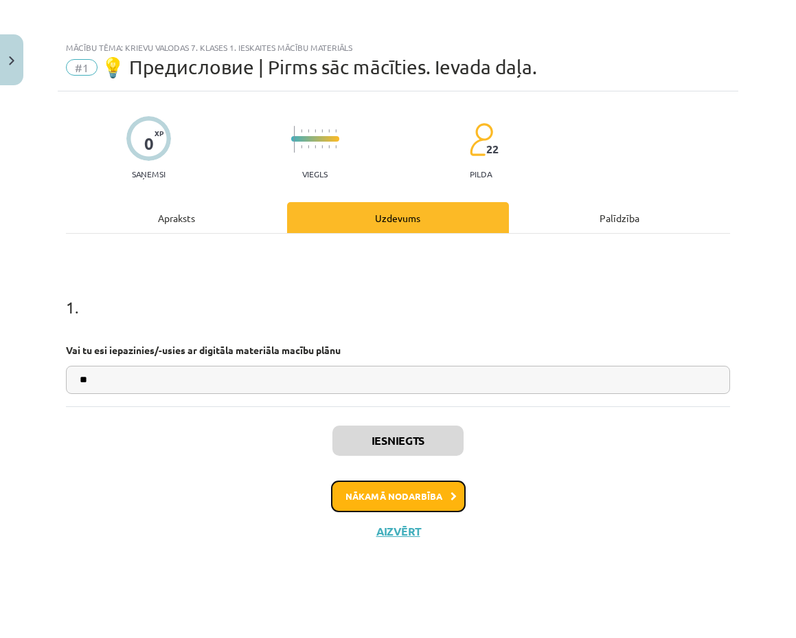
click at [341, 499] on button "Nākamā nodarbība" at bounding box center [398, 496] width 135 height 32
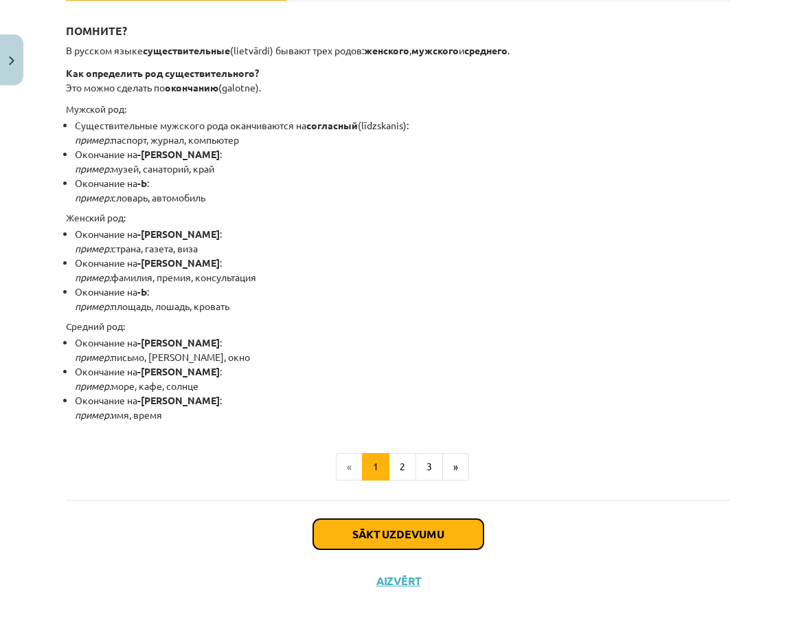
click at [431, 530] on button "Sākt uzdevumu" at bounding box center [398, 534] width 170 height 30
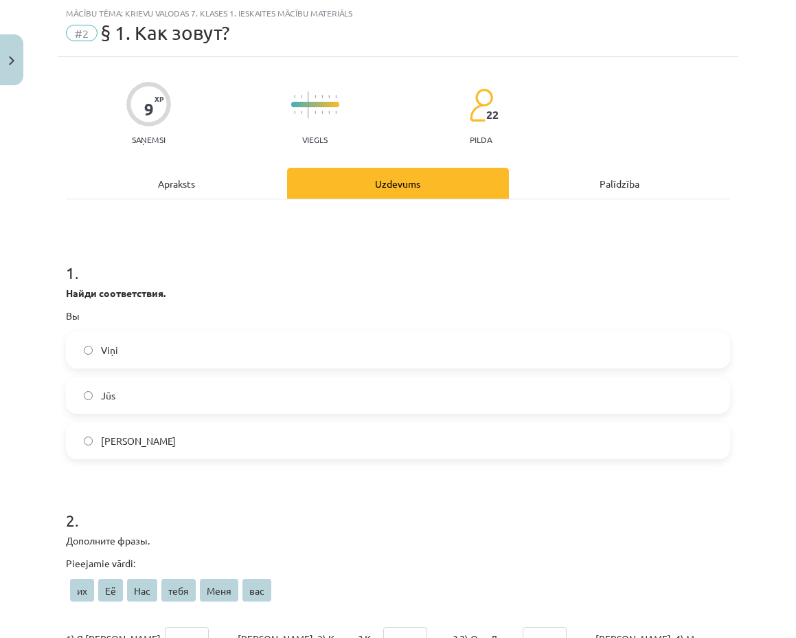
click at [355, 408] on label "Jūs" at bounding box center [398, 395] width 662 height 34
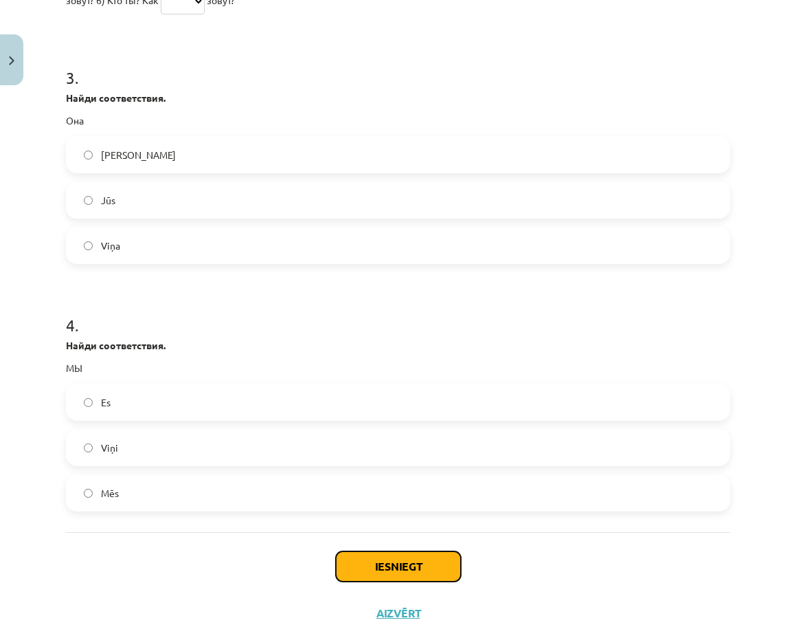
click at [400, 551] on button "Iesniegt" at bounding box center [398, 566] width 125 height 30
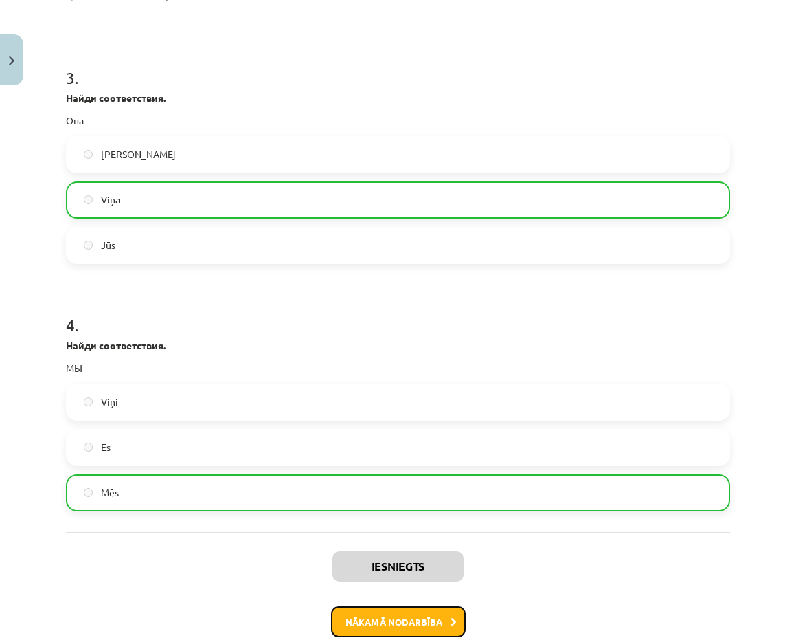
click at [417, 606] on button "Nākamā nodarbība" at bounding box center [398, 622] width 135 height 32
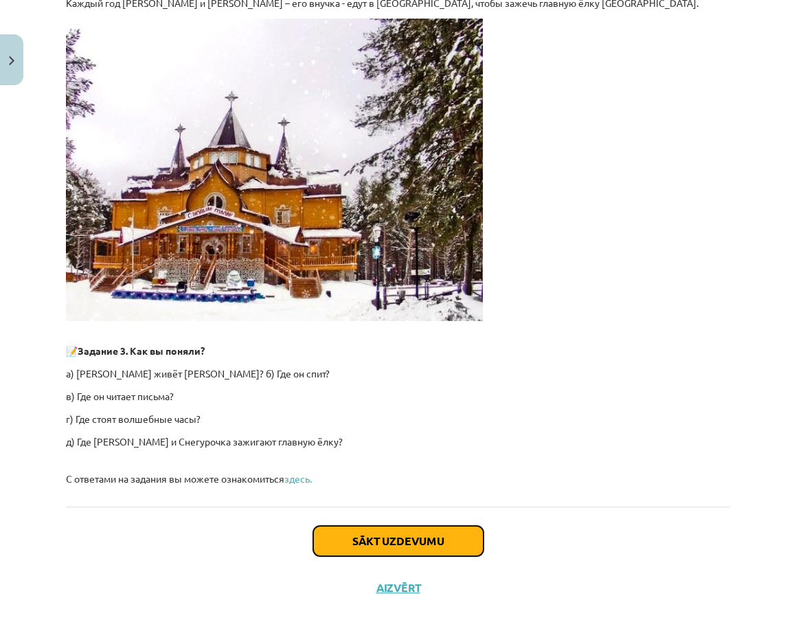
click at [422, 536] on button "Sākt uzdevumu" at bounding box center [398, 541] width 170 height 30
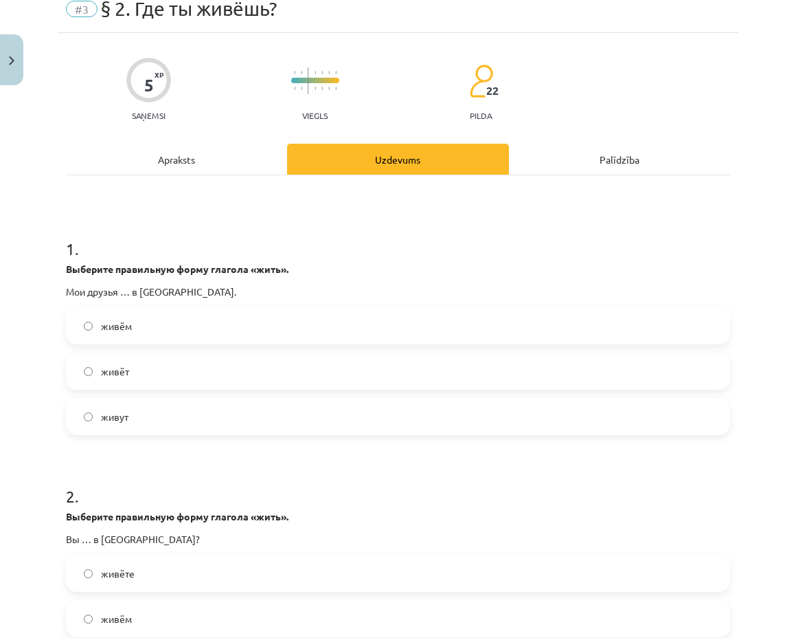
scroll to position [34, 0]
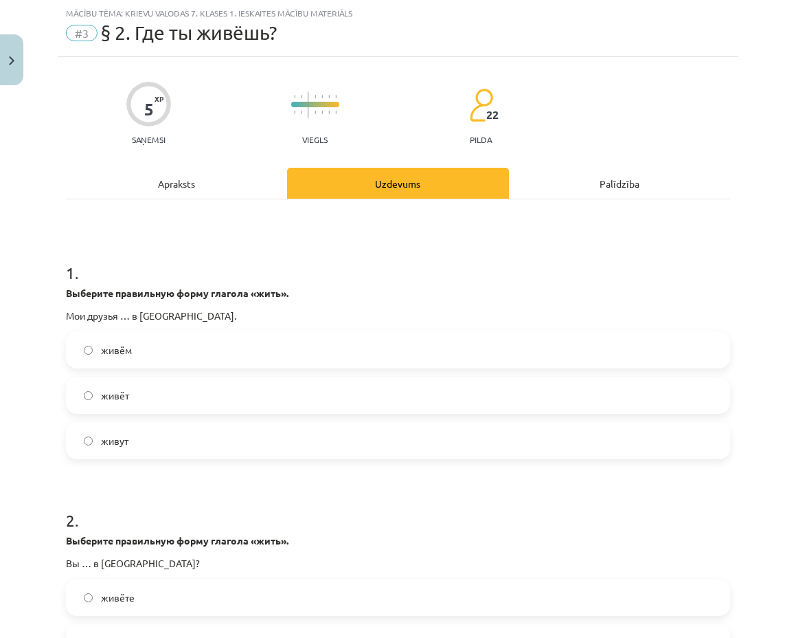
click at [387, 348] on label "живём" at bounding box center [398, 349] width 662 height 34
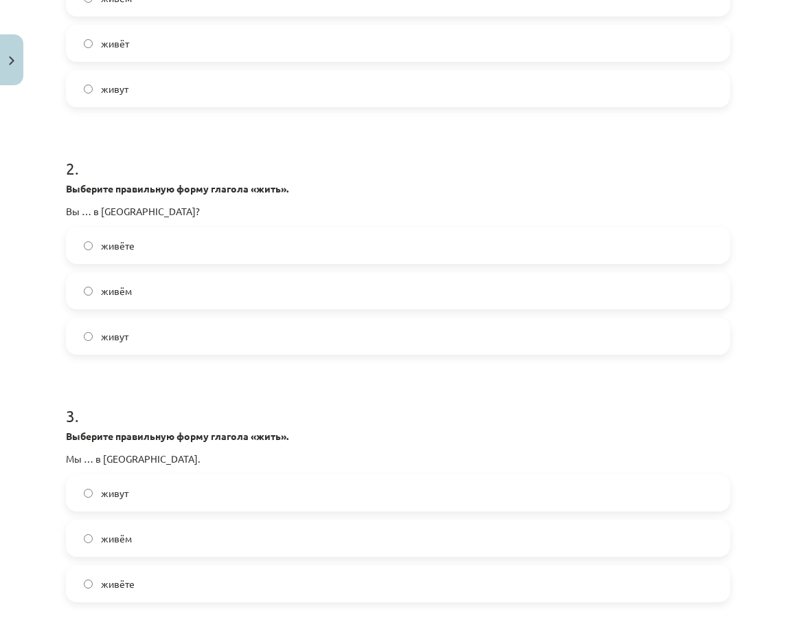
scroll to position [1004, 0]
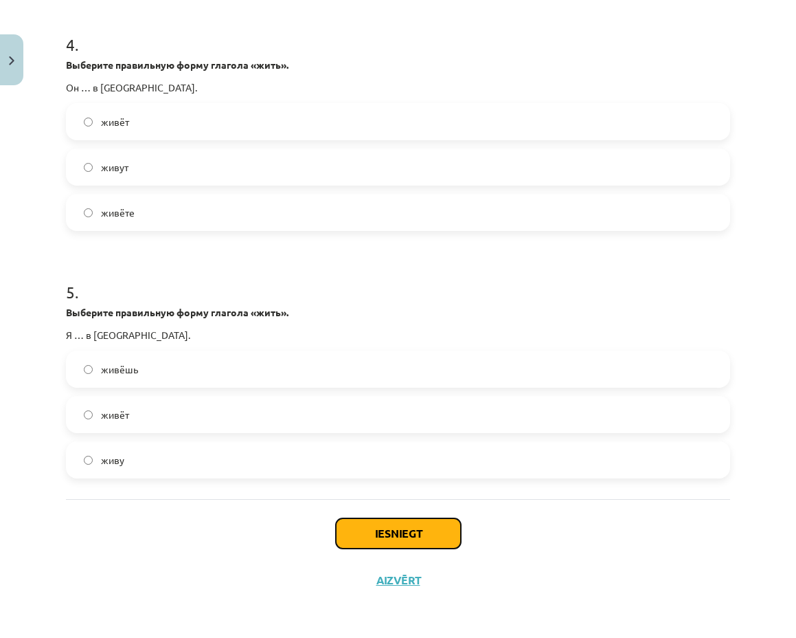
click at [429, 522] on button "Iesniegt" at bounding box center [398, 533] width 125 height 30
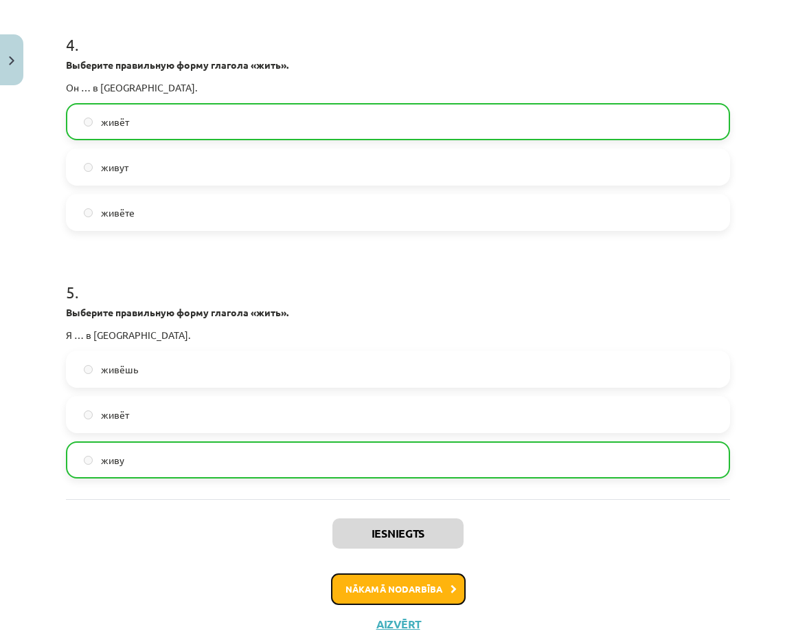
click at [427, 591] on button "Nākamā nodarbība" at bounding box center [398, 589] width 135 height 32
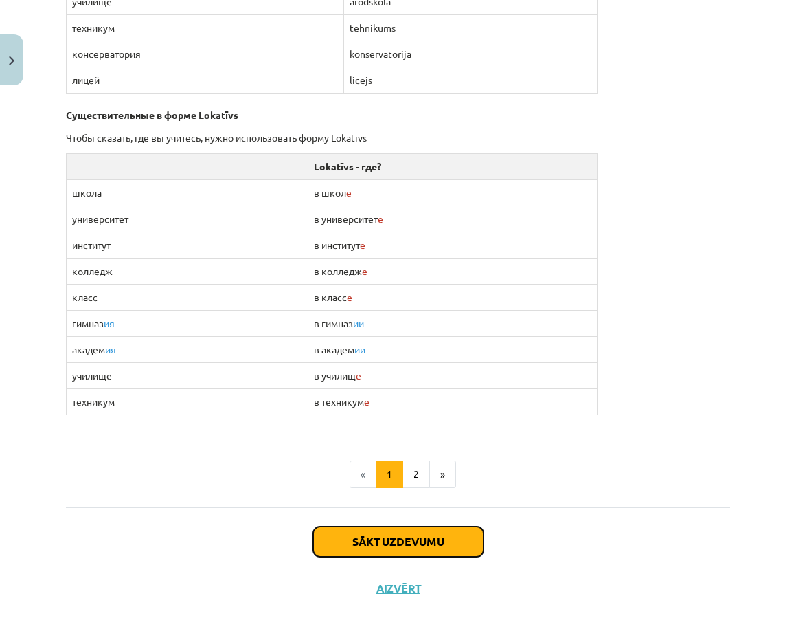
click at [450, 526] on button "Sākt uzdevumu" at bounding box center [398, 541] width 170 height 30
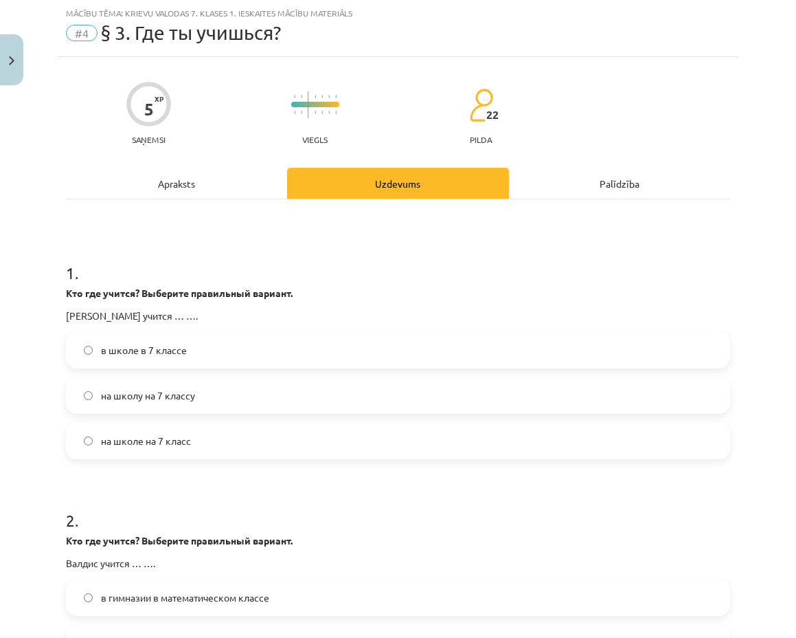
click at [405, 405] on label "на школу на 7 классу" at bounding box center [398, 395] width 662 height 34
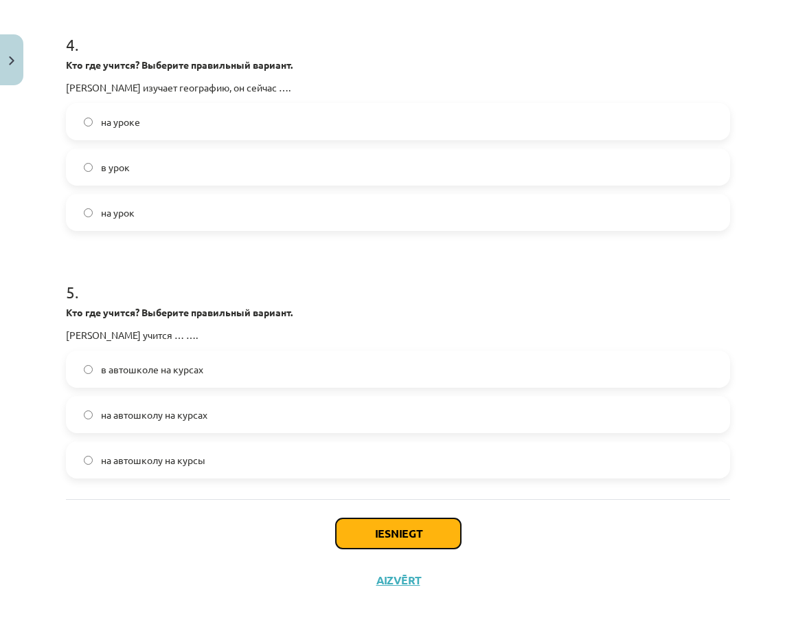
click at [433, 539] on button "Iesniegt" at bounding box center [398, 533] width 125 height 30
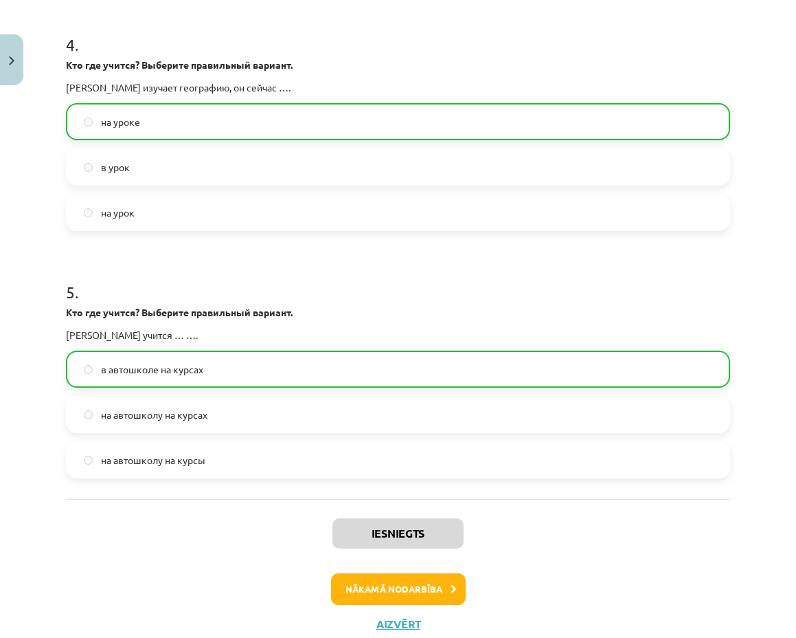
click at [440, 615] on div "Iesniegts Nākamā nodarbība Aizvērt" at bounding box center [398, 569] width 664 height 140
click at [442, 591] on button "Nākamā nodarbība" at bounding box center [398, 589] width 135 height 32
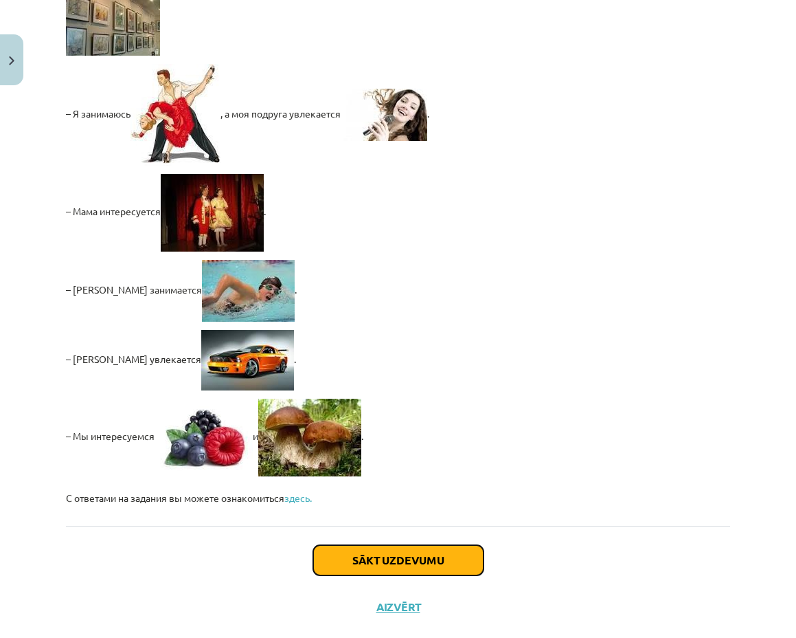
click at [368, 545] on button "Sākt uzdevumu" at bounding box center [398, 560] width 170 height 30
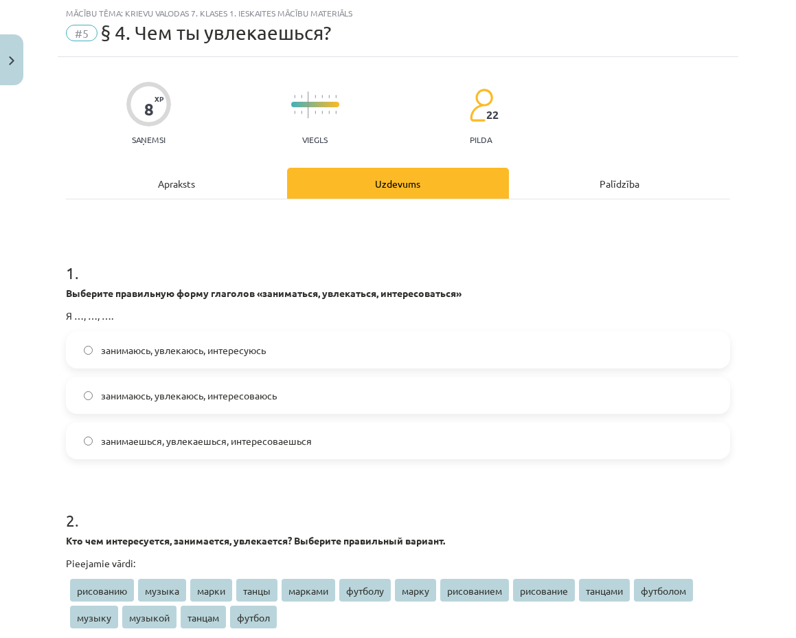
click at [385, 425] on label "занимаешься, увлекаешься, интересоваешься" at bounding box center [398, 440] width 662 height 34
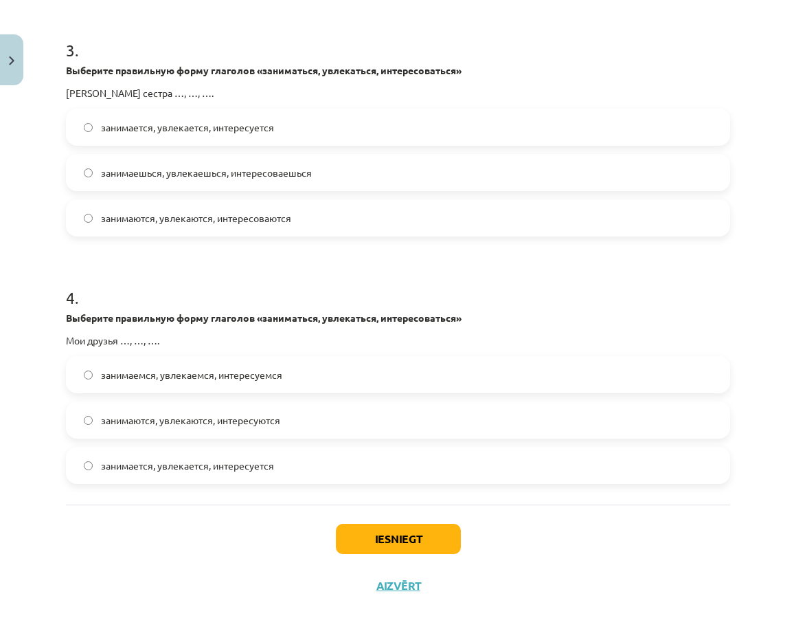
scroll to position [798, 0]
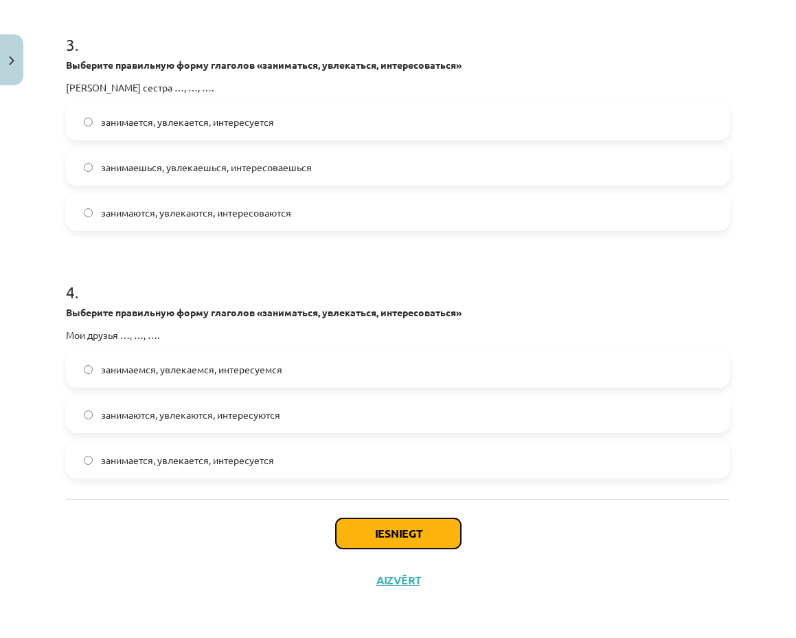
click at [391, 528] on button "Iesniegt" at bounding box center [398, 533] width 125 height 30
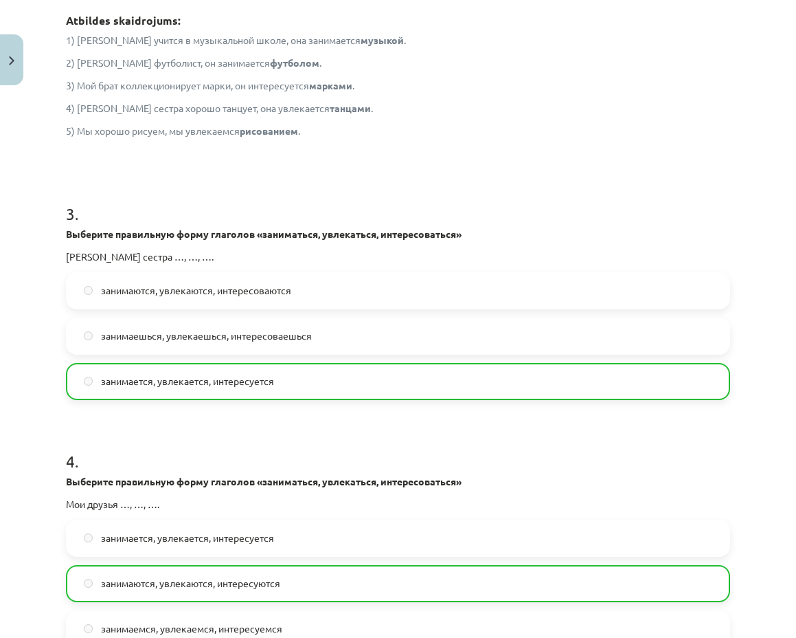
scroll to position [967, 0]
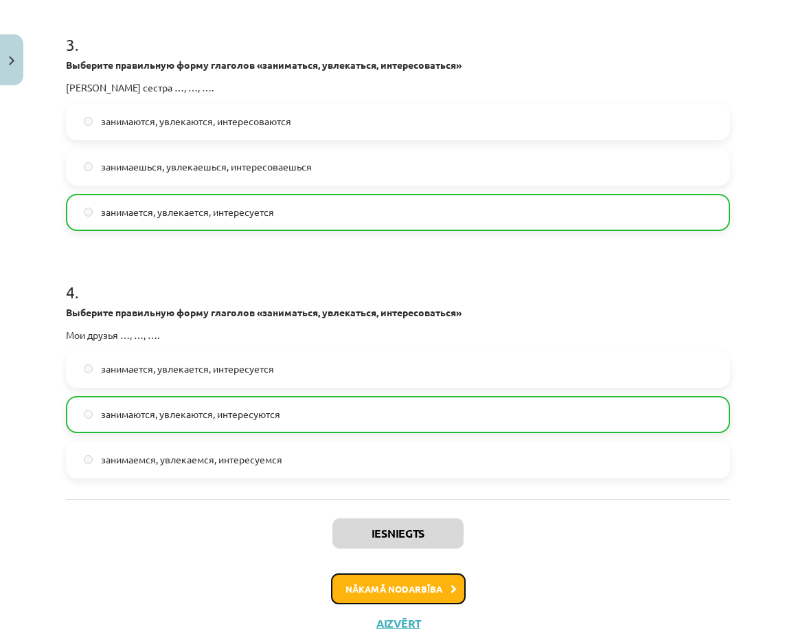
click at [418, 578] on button "Nākamā nodarbība" at bounding box center [398, 589] width 135 height 32
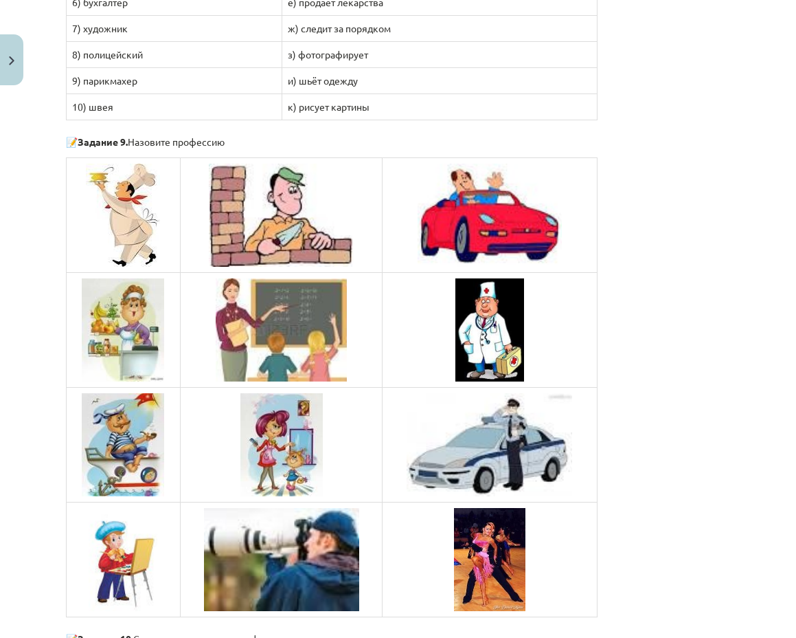
scroll to position [1119, 0]
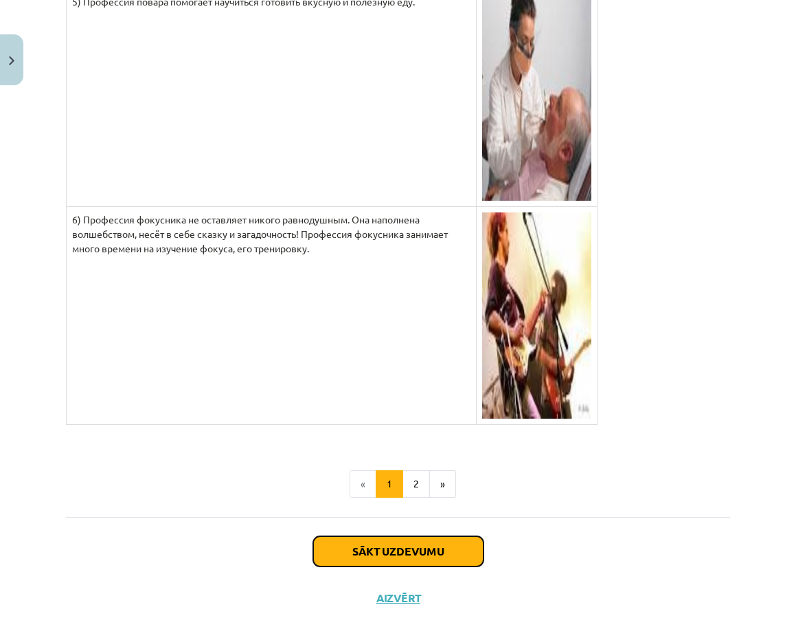
click at [450, 536] on button "Sākt uzdevumu" at bounding box center [398, 551] width 170 height 30
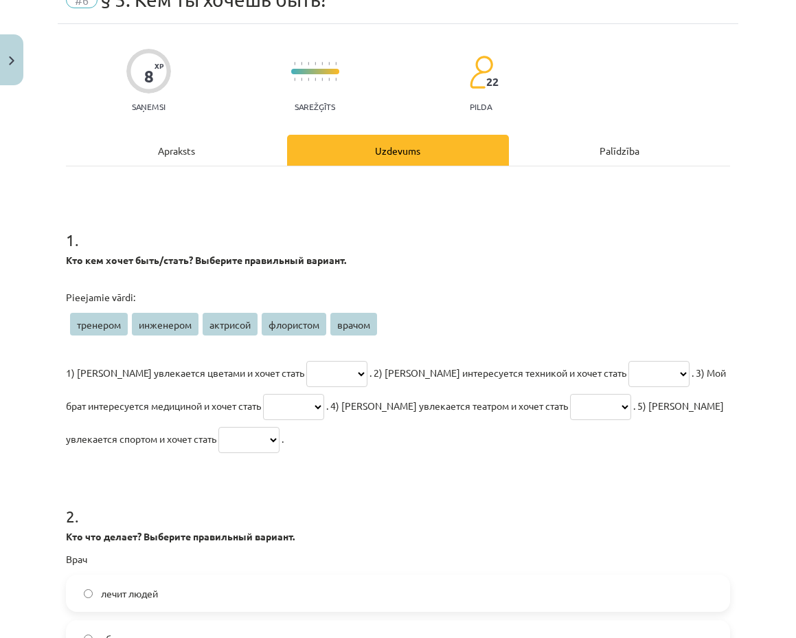
scroll to position [34, 0]
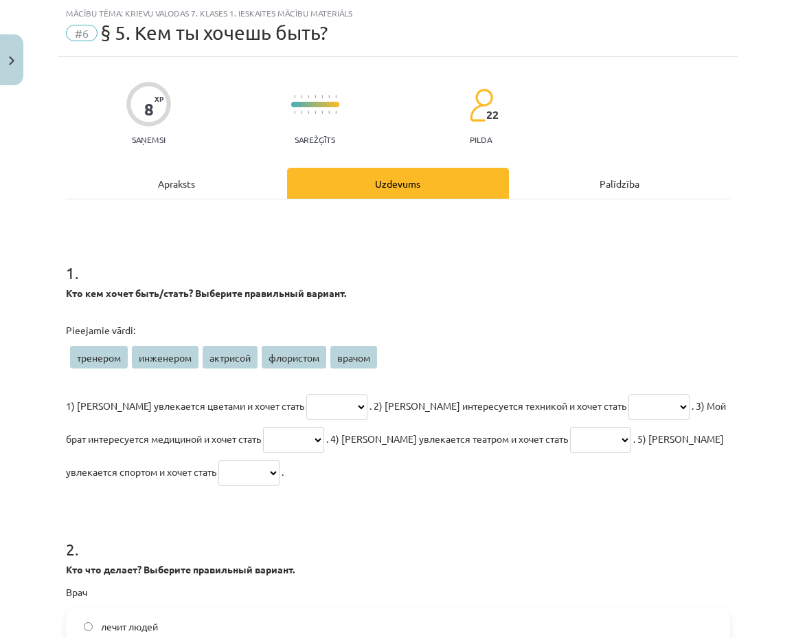
click at [322, 414] on select "******** ********* ******** ********* ******" at bounding box center [336, 407] width 61 height 26
select select "********"
click at [306, 394] on select "******** ********* ******** ********* ******" at bounding box center [336, 407] width 61 height 26
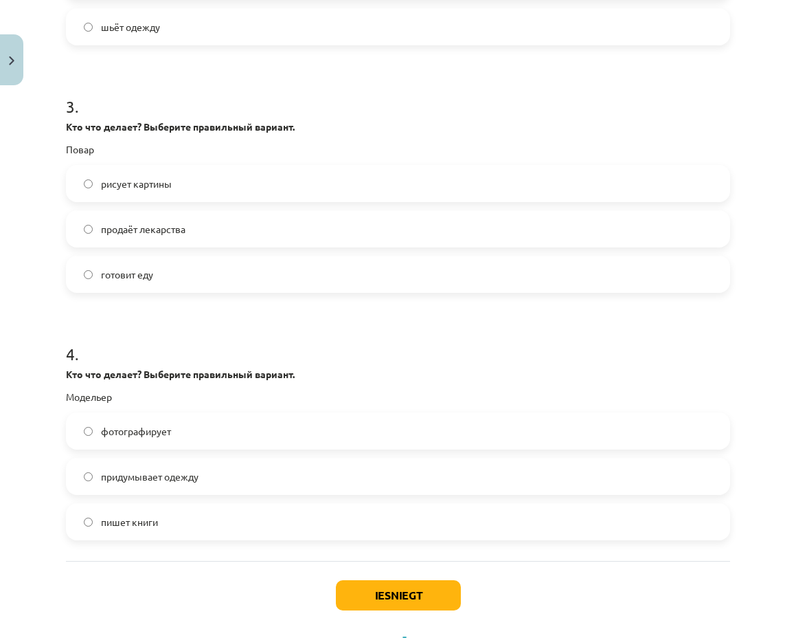
scroll to position [786, 0]
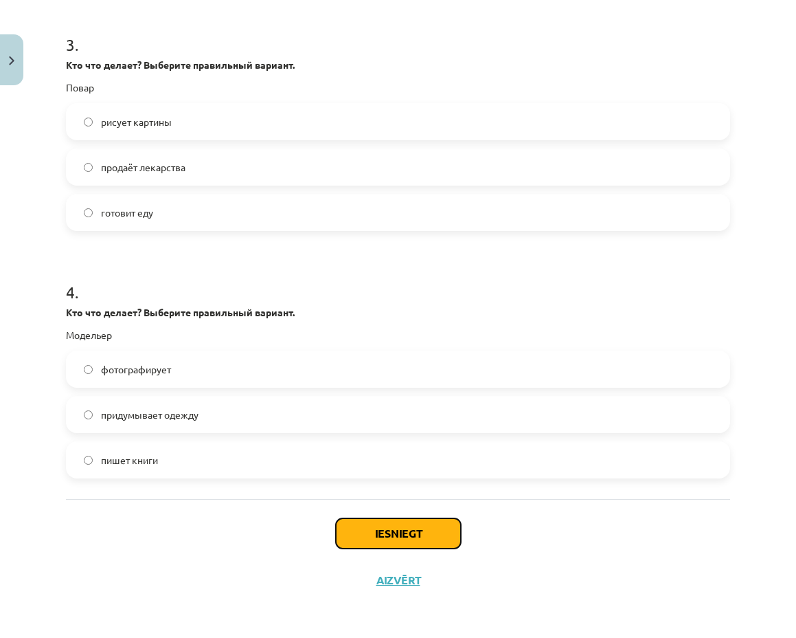
click at [434, 529] on button "Iesniegt" at bounding box center [398, 533] width 125 height 30
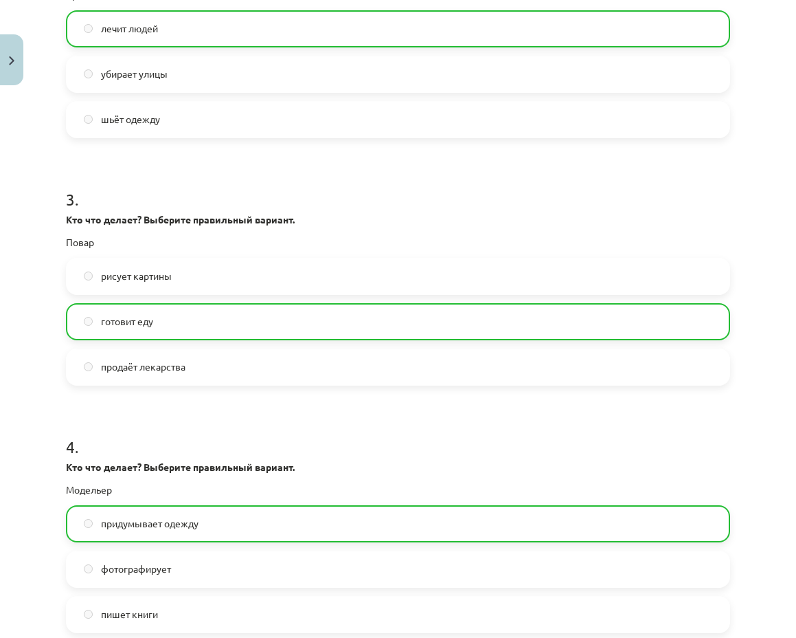
scroll to position [940, 0]
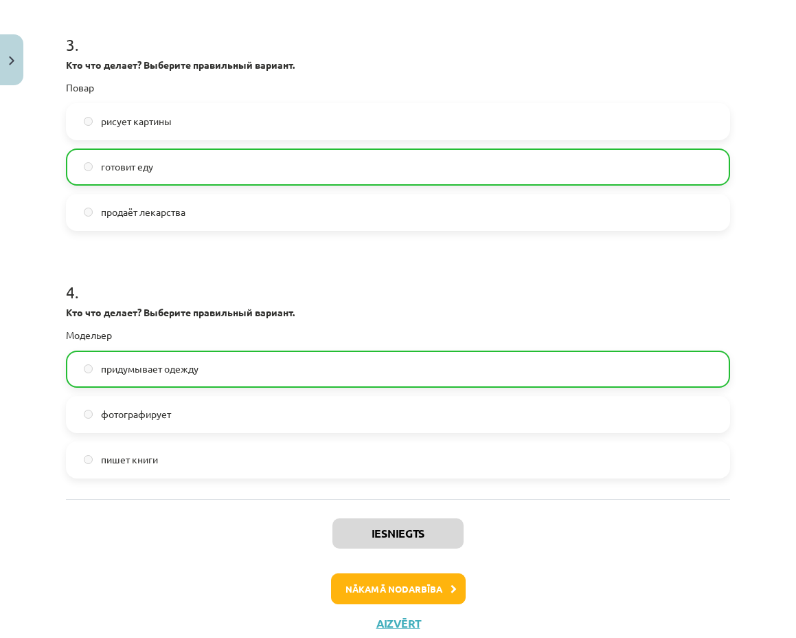
click at [434, 611] on div "Iesniegts Nākamā nodarbība Aizvērt" at bounding box center [398, 569] width 664 height 140
click at [433, 601] on button "Nākamā nodarbība" at bounding box center [398, 589] width 135 height 32
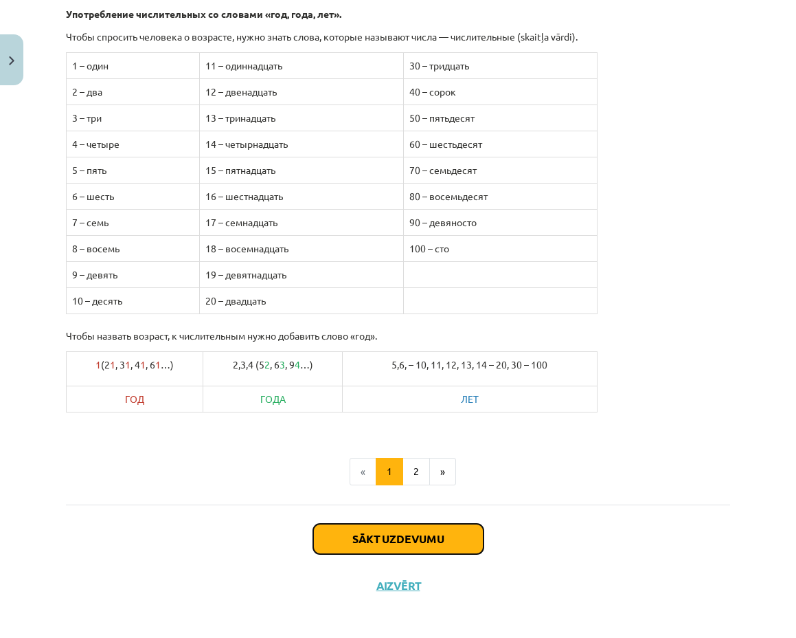
click at [410, 533] on button "Sākt uzdevumu" at bounding box center [398, 538] width 170 height 30
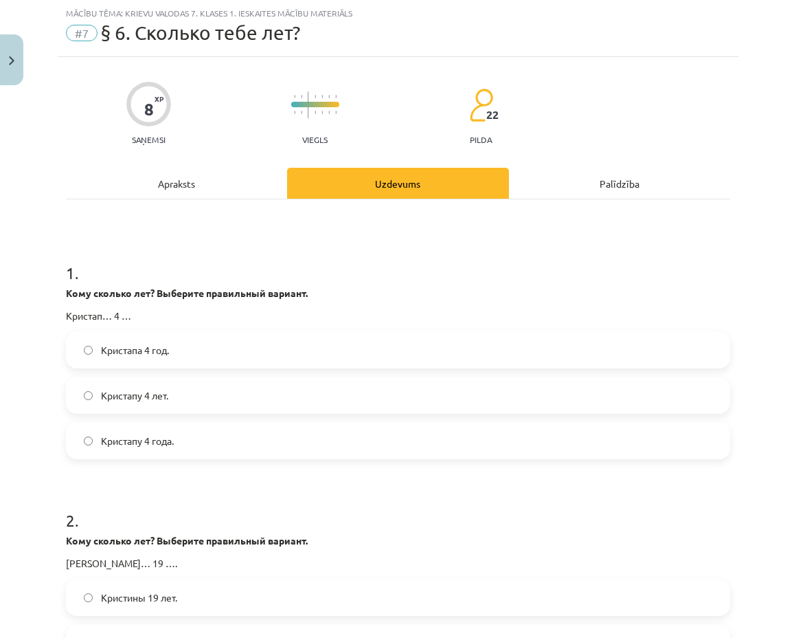
click at [400, 431] on label "Кристапу 4 года." at bounding box center [398, 440] width 662 height 34
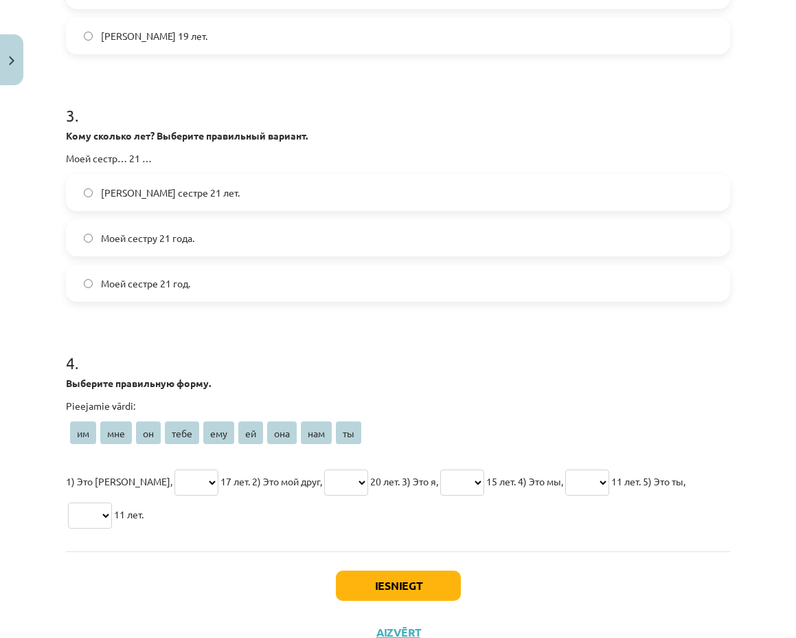
scroll to position [738, 0]
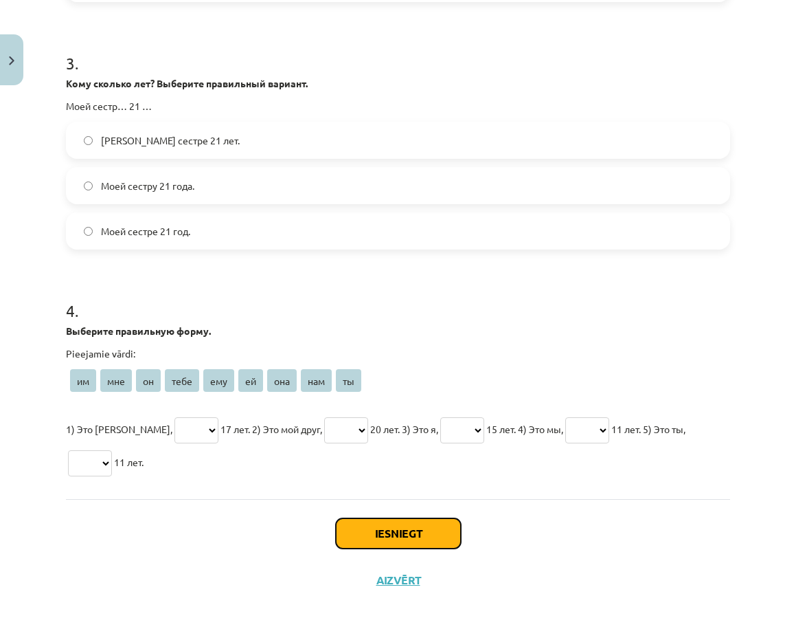
click at [396, 524] on button "Iesniegt" at bounding box center [398, 533] width 125 height 30
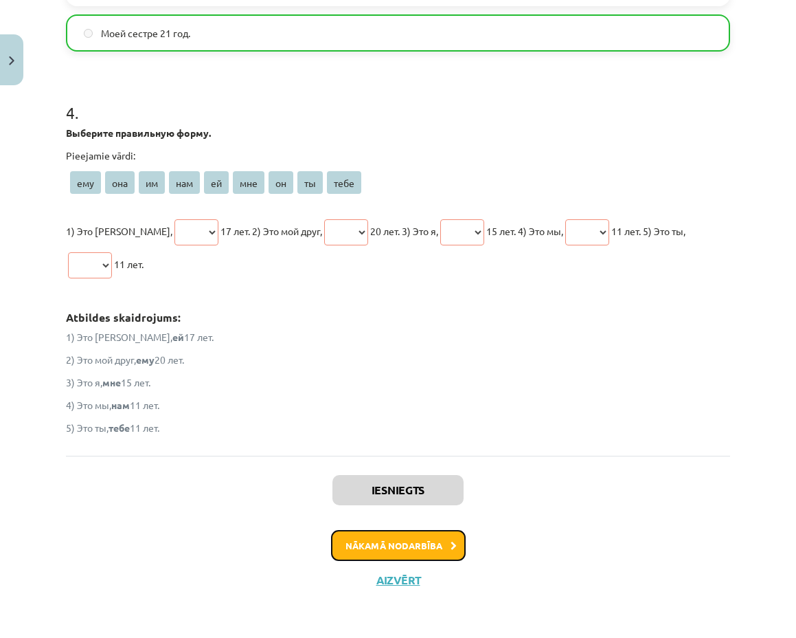
click at [395, 539] on button "Nākamā nodarbība" at bounding box center [398, 546] width 135 height 32
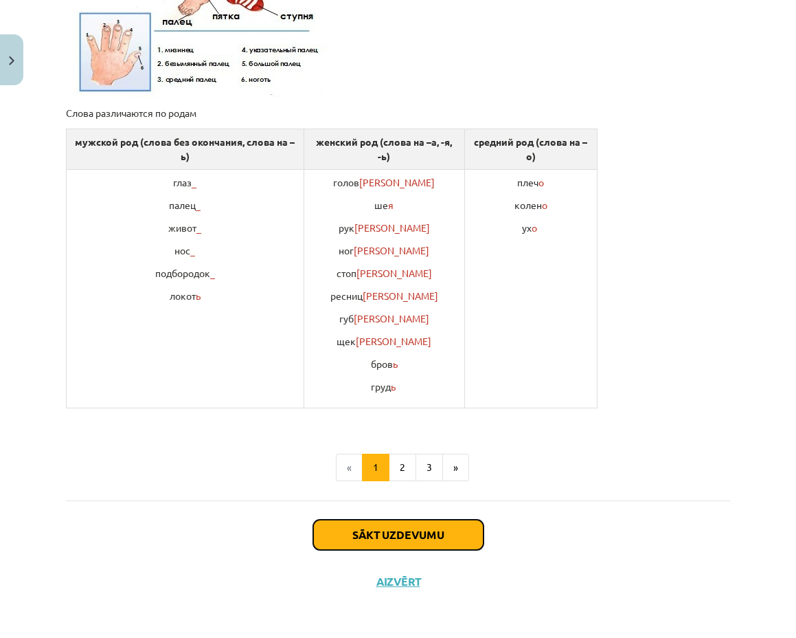
click at [418, 543] on button "Sākt uzdevumu" at bounding box center [398, 534] width 170 height 30
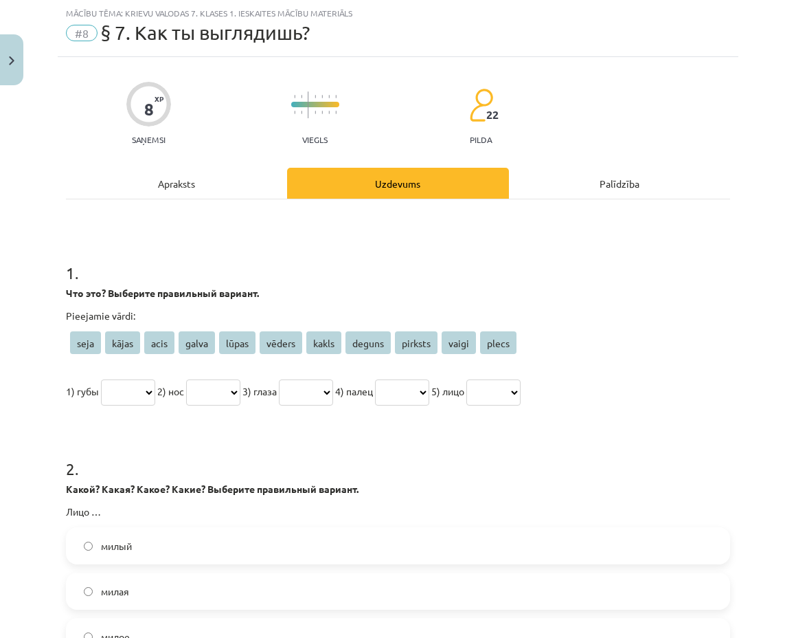
click at [381, 555] on label "милый" at bounding box center [398, 545] width 662 height 34
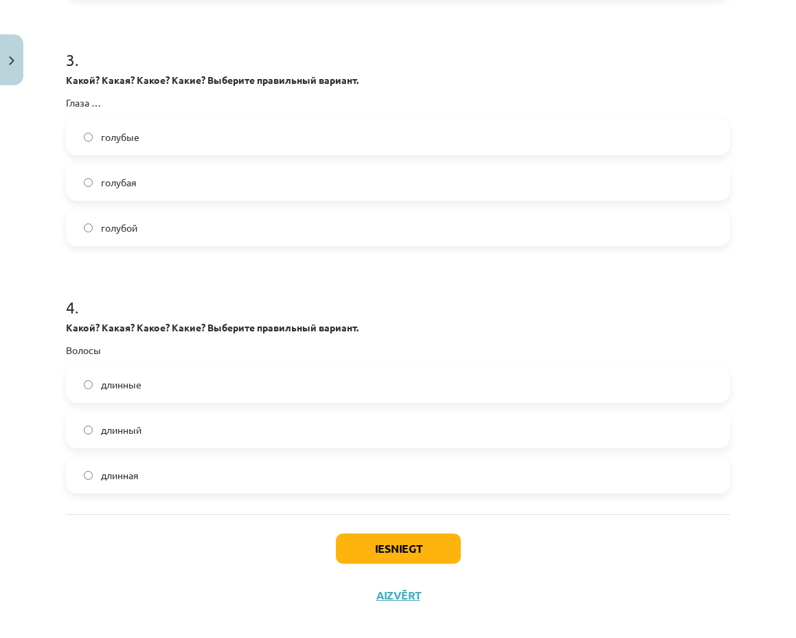
scroll to position [706, 0]
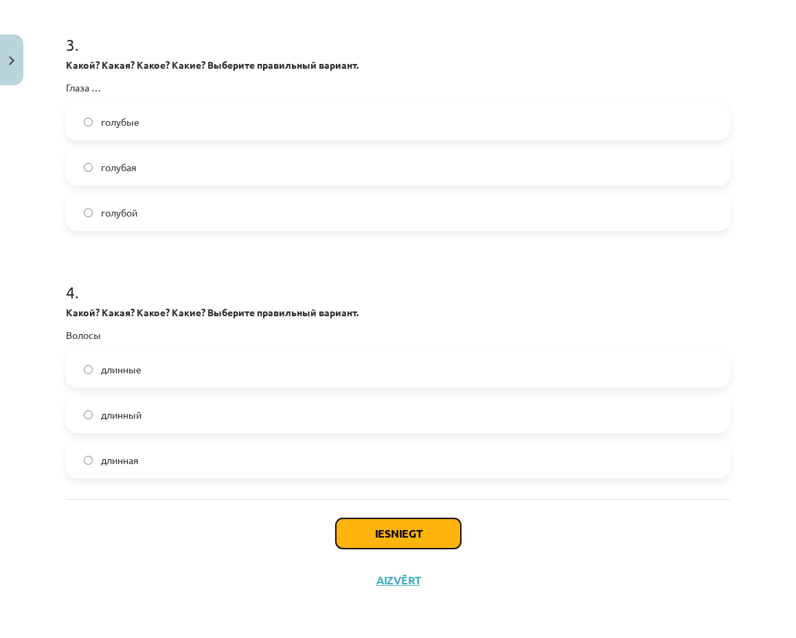
click at [387, 541] on button "Iesniegt" at bounding box center [398, 533] width 125 height 30
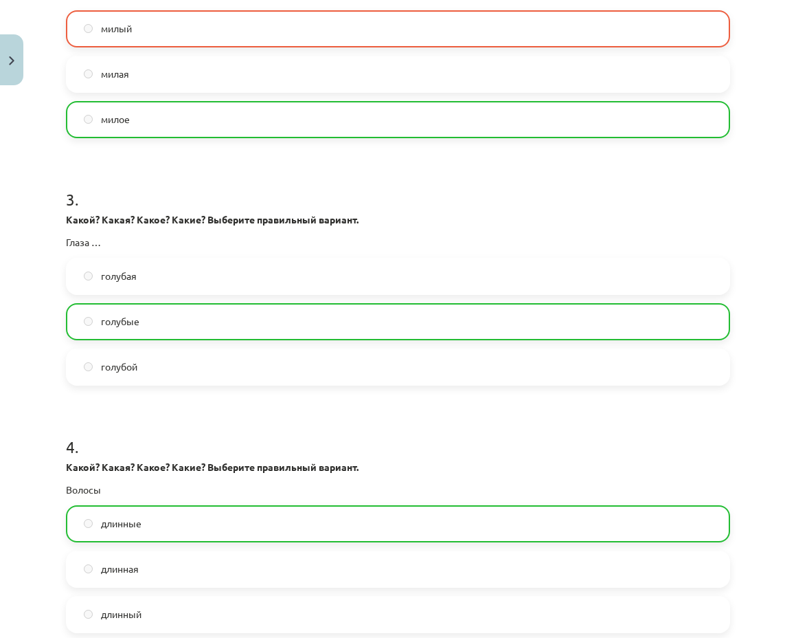
scroll to position [860, 0]
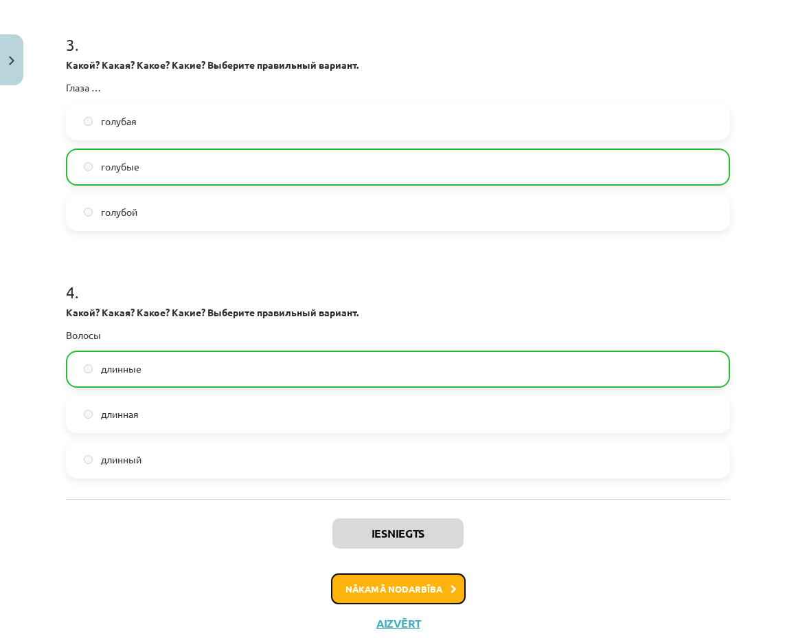
click at [398, 596] on button "Nākamā nodarbība" at bounding box center [398, 589] width 135 height 32
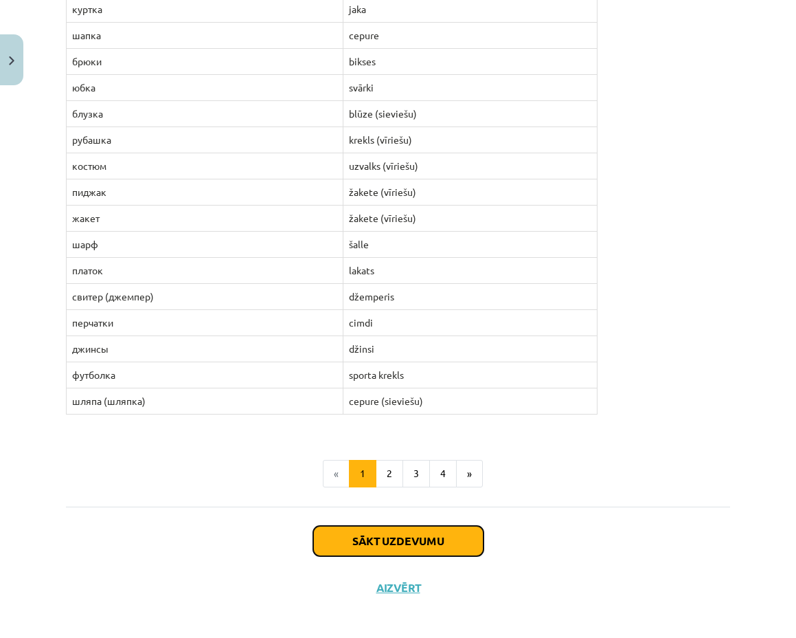
click at [387, 526] on button "Sākt uzdevumu" at bounding box center [398, 541] width 170 height 30
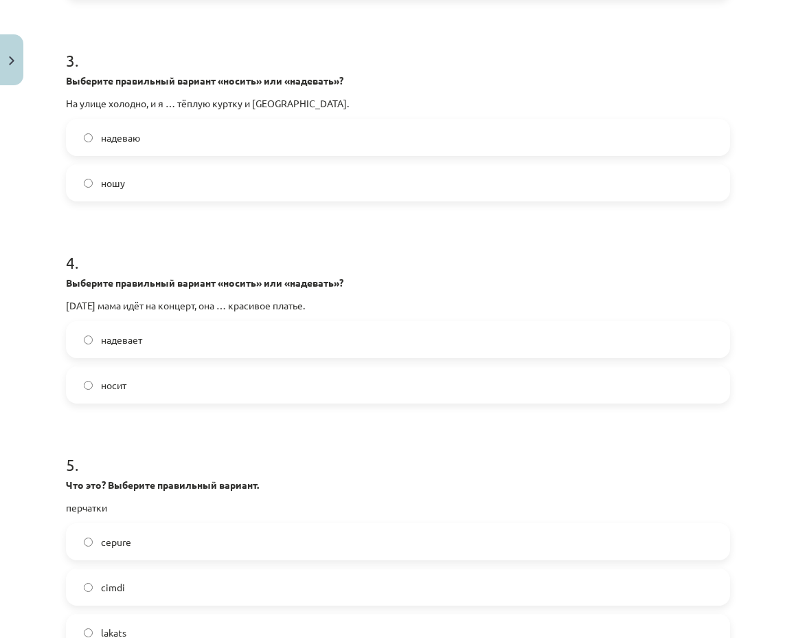
scroll to position [914, 0]
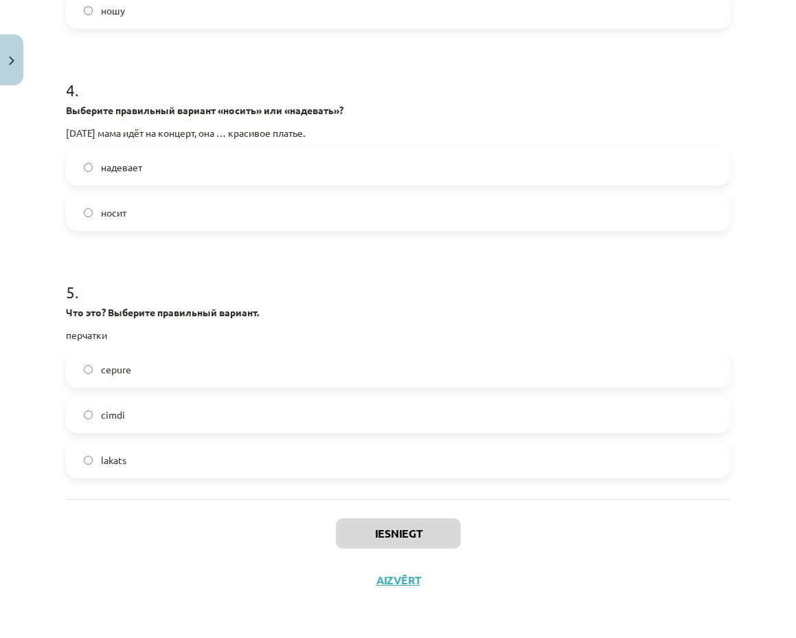
click at [377, 455] on label "lakats" at bounding box center [398, 459] width 662 height 34
click at [389, 536] on button "Iesniegt" at bounding box center [398, 533] width 125 height 30
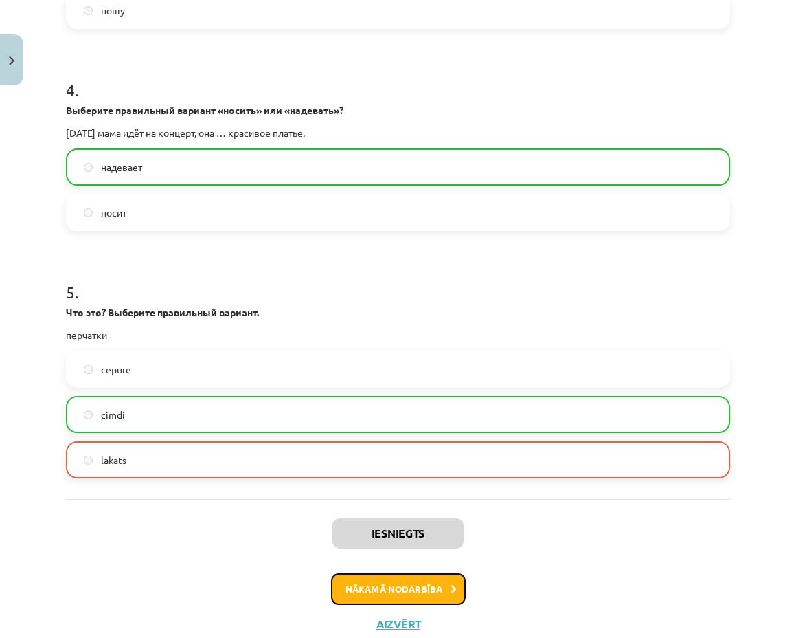
click at [398, 584] on button "Nākamā nodarbība" at bounding box center [398, 589] width 135 height 32
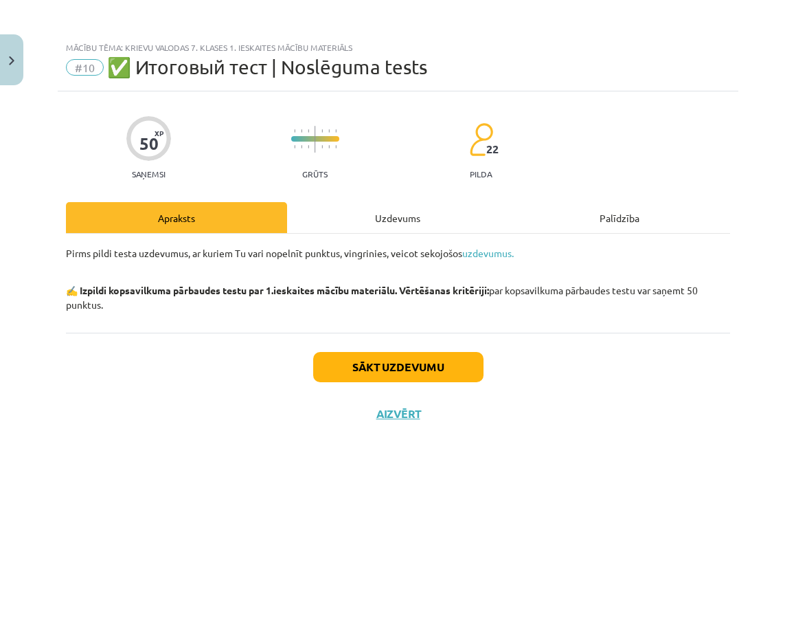
click at [407, 216] on div "Uzdevums" at bounding box center [397, 217] width 221 height 31
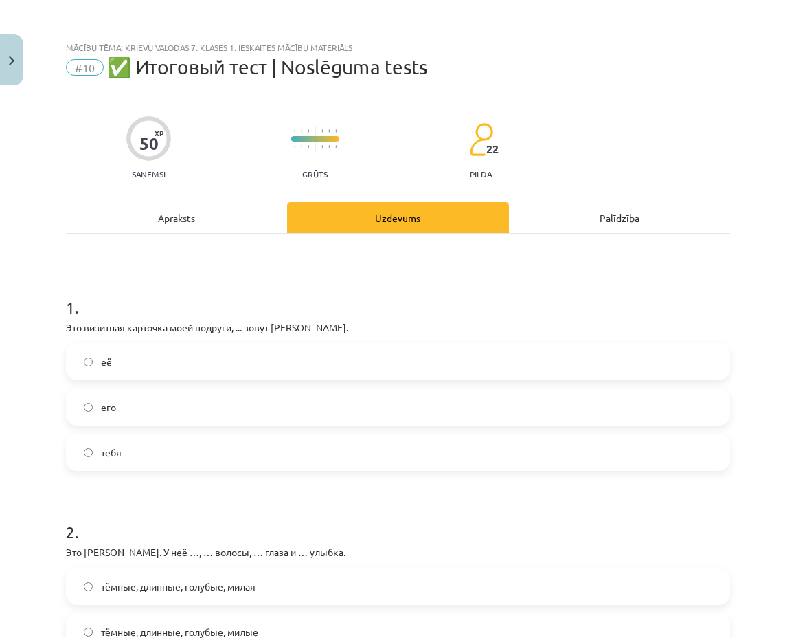
click at [341, 359] on label "её" at bounding box center [398, 361] width 662 height 34
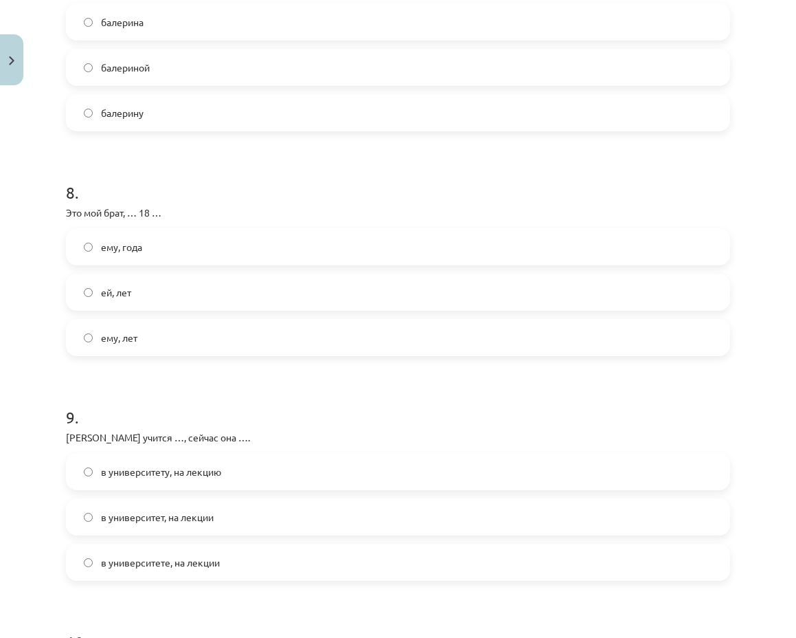
scroll to position [2014, 0]
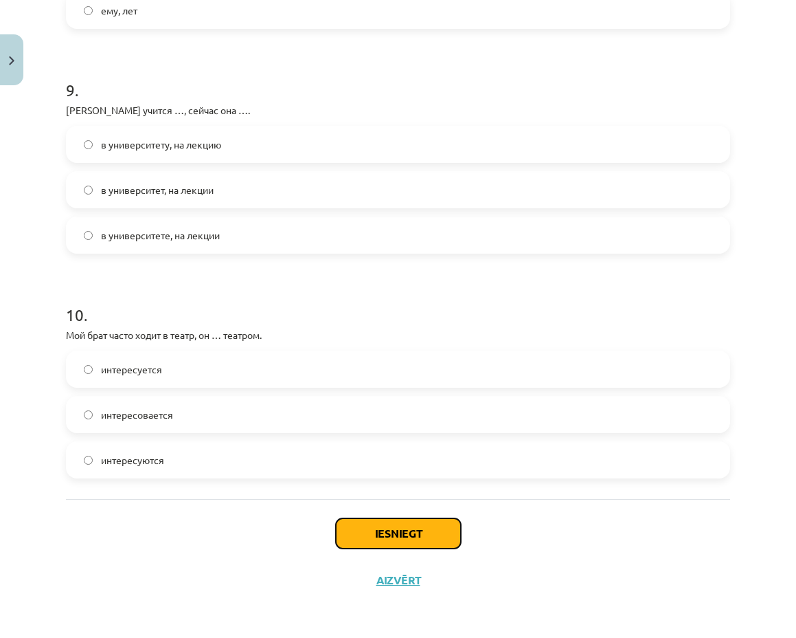
click at [414, 532] on button "Iesniegt" at bounding box center [398, 533] width 125 height 30
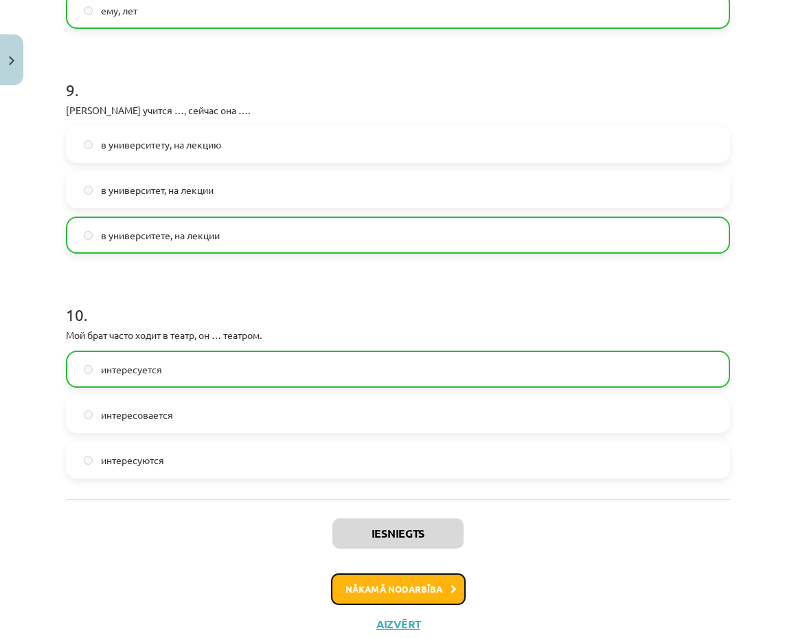
click at [441, 585] on button "Nākamā nodarbība" at bounding box center [398, 589] width 135 height 32
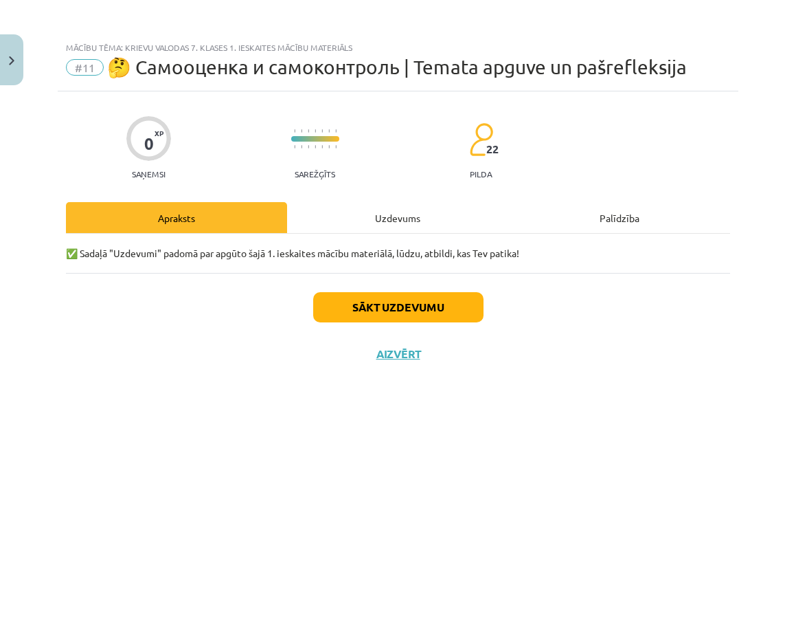
click at [414, 214] on div "Uzdevums" at bounding box center [397, 217] width 221 height 31
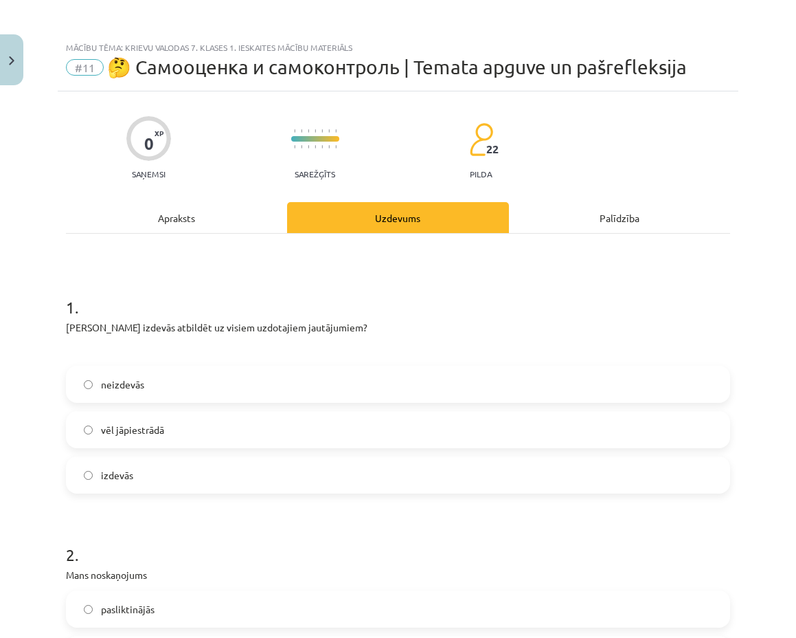
click at [374, 376] on label "neizdevās" at bounding box center [398, 384] width 662 height 34
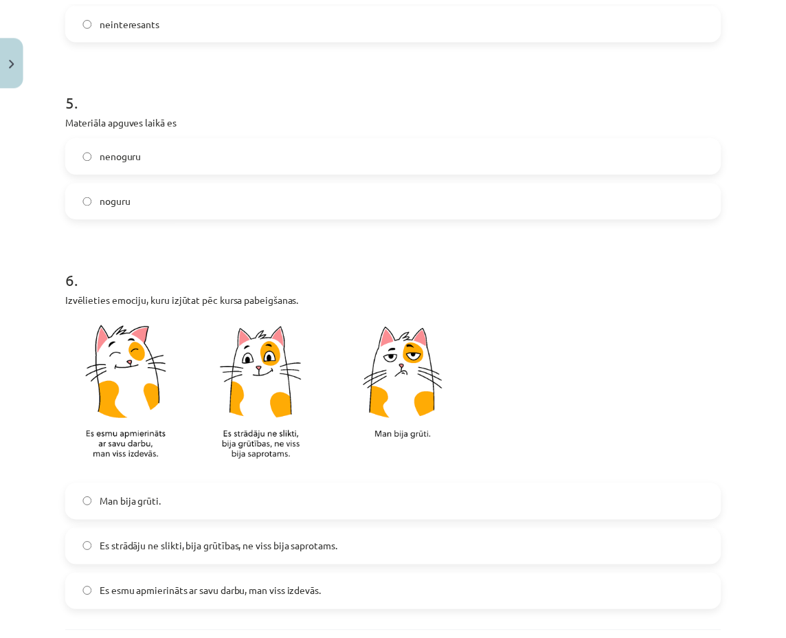
scroll to position [1127, 0]
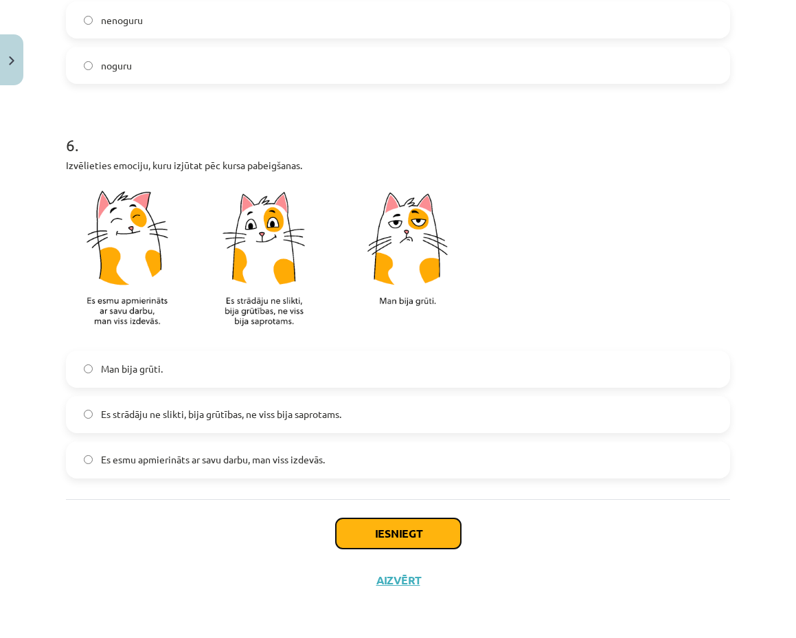
click at [403, 528] on button "Iesniegt" at bounding box center [398, 533] width 125 height 30
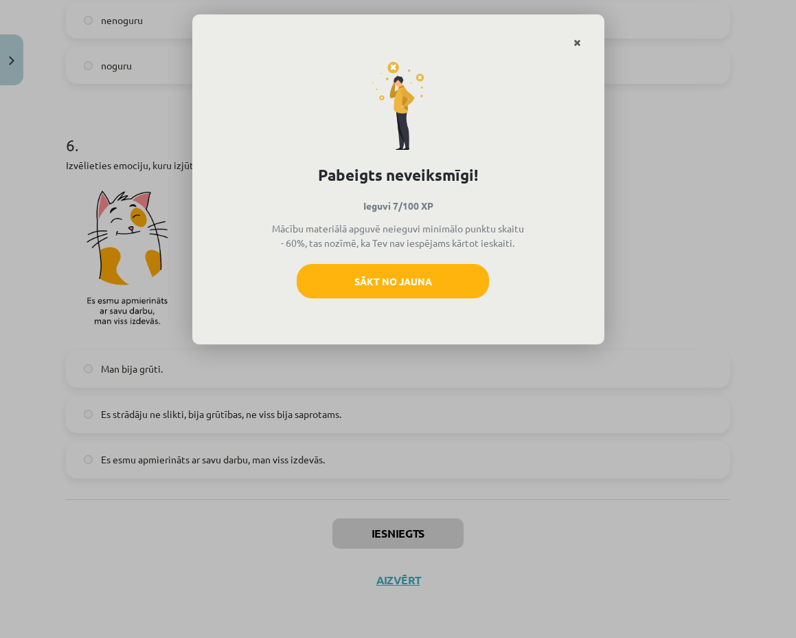
click at [580, 46] on link "Close" at bounding box center [577, 43] width 24 height 27
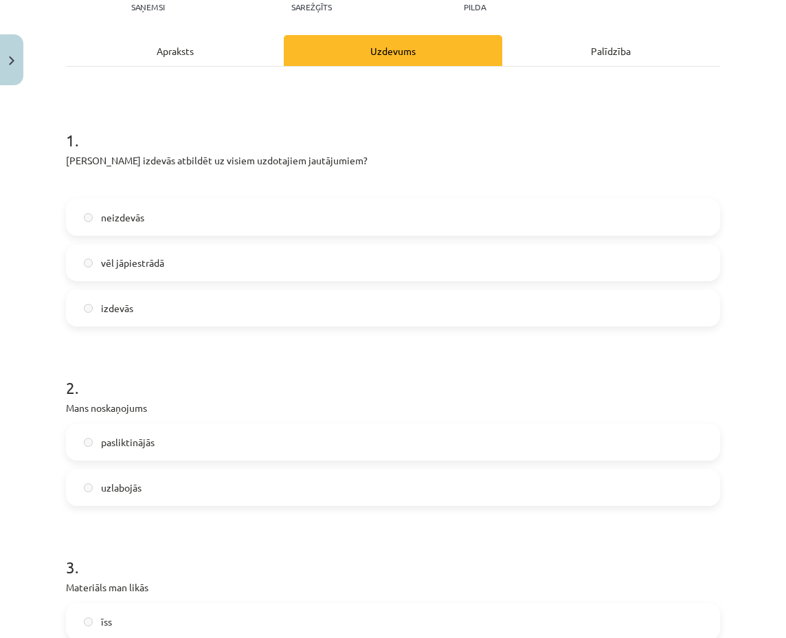
scroll to position [0, 0]
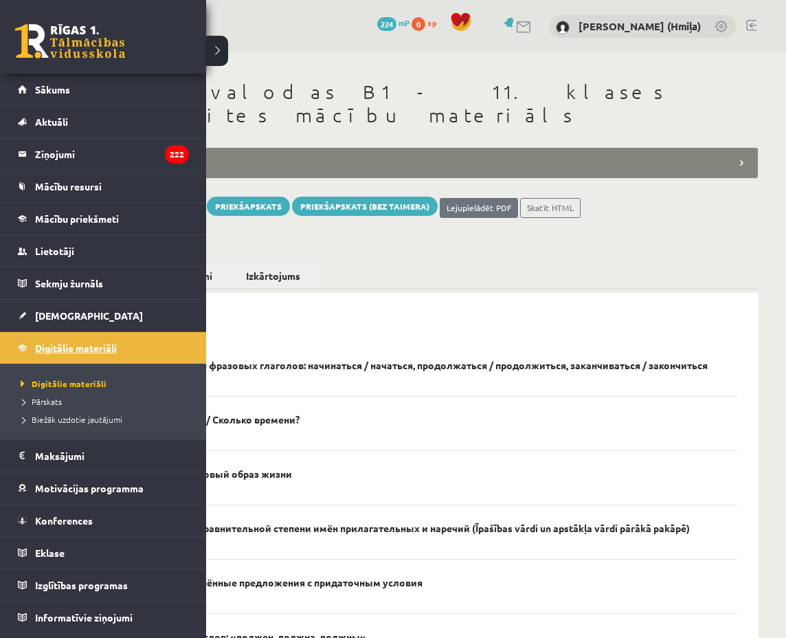
click at [59, 346] on span "Digitālie materiāli" at bounding box center [76, 347] width 82 height 12
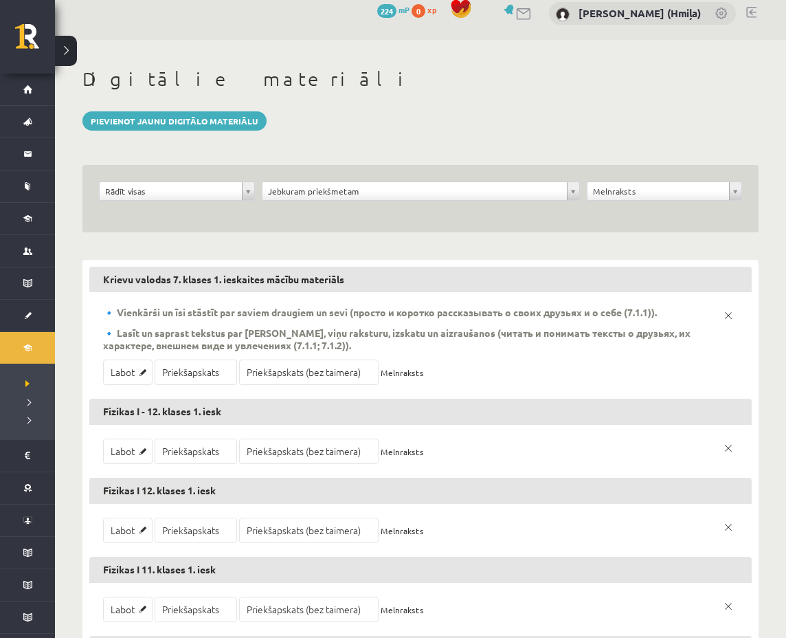
scroll to position [26, 0]
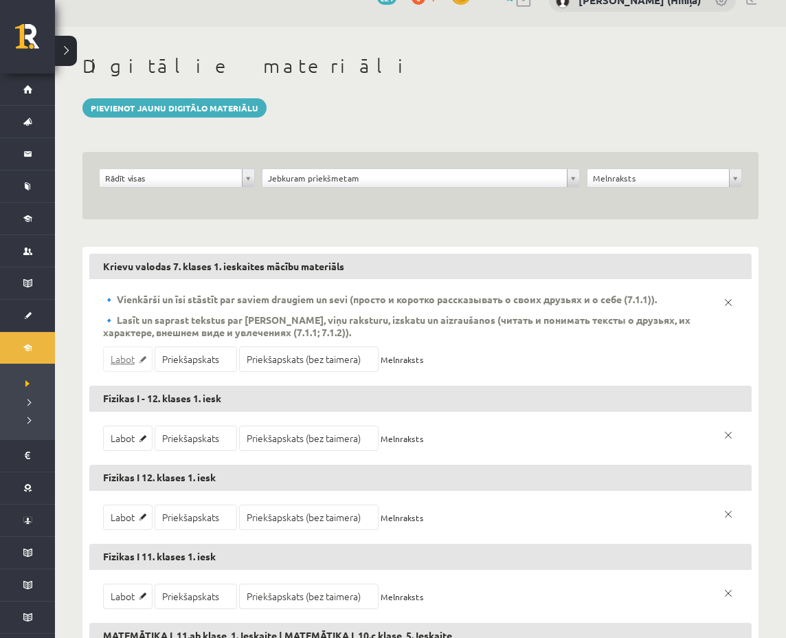
click at [136, 355] on link "Labot" at bounding box center [127, 358] width 49 height 25
